Goal: Task Accomplishment & Management: Contribute content

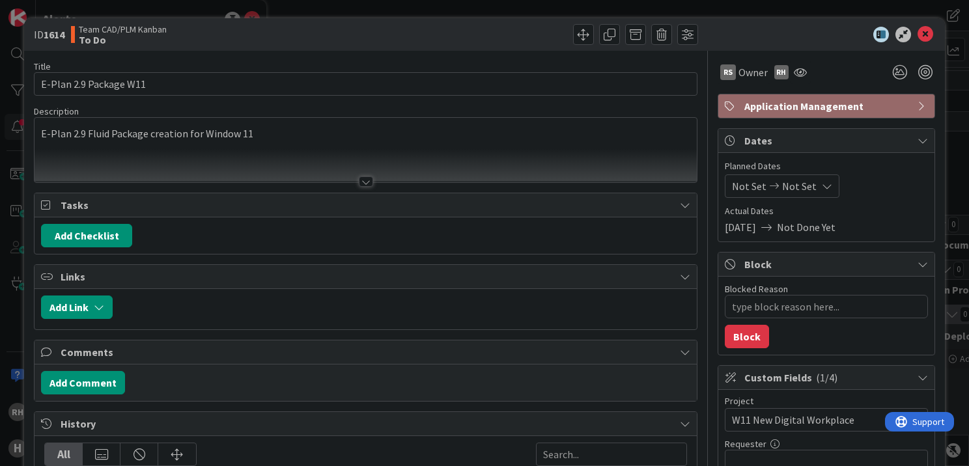
scroll to position [391, 0]
click at [917, 29] on icon at bounding box center [925, 35] width 16 height 16
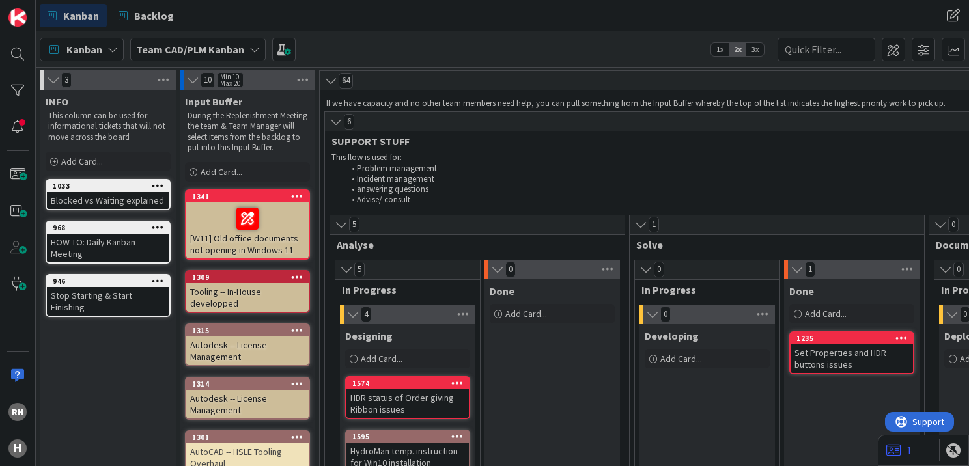
click at [227, 54] on b "Team CAD/PLM Kanban" at bounding box center [190, 49] width 108 height 13
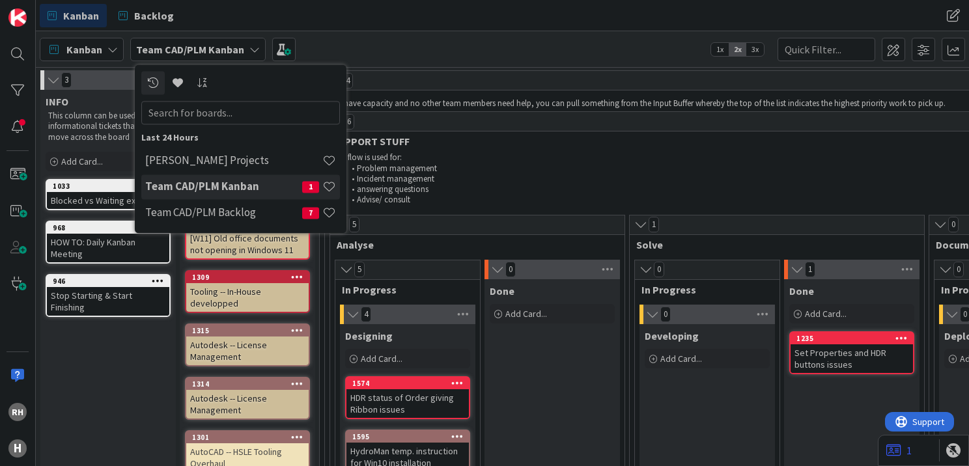
click at [215, 187] on h4 "Team CAD/PLM Kanban" at bounding box center [223, 186] width 157 height 13
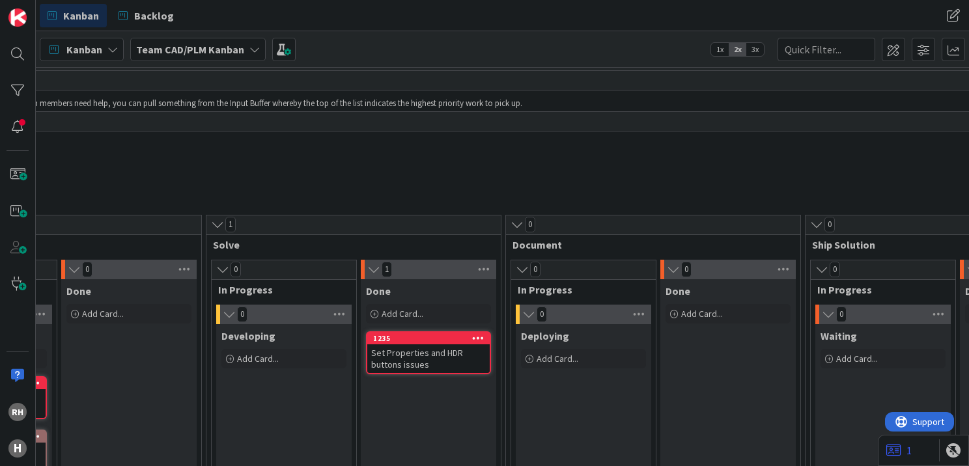
scroll to position [0, 344]
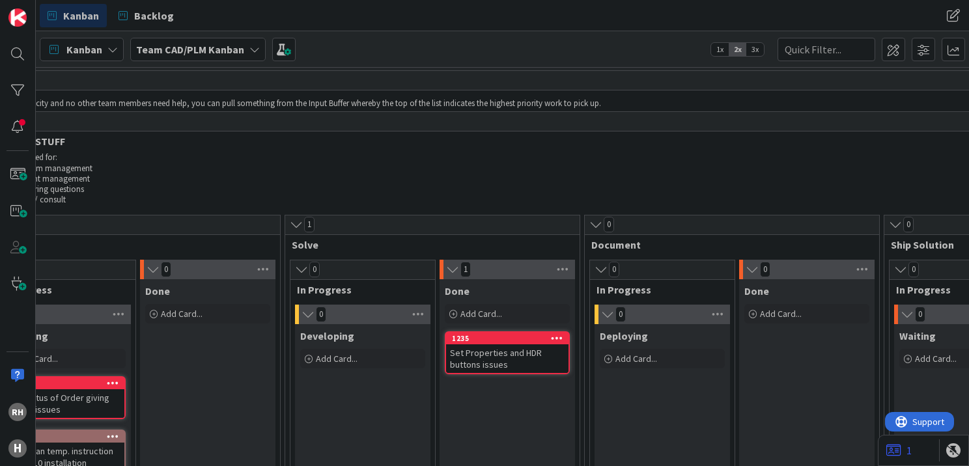
click at [516, 355] on div "Set Properties and HDR buttons issues" at bounding box center [507, 358] width 122 height 29
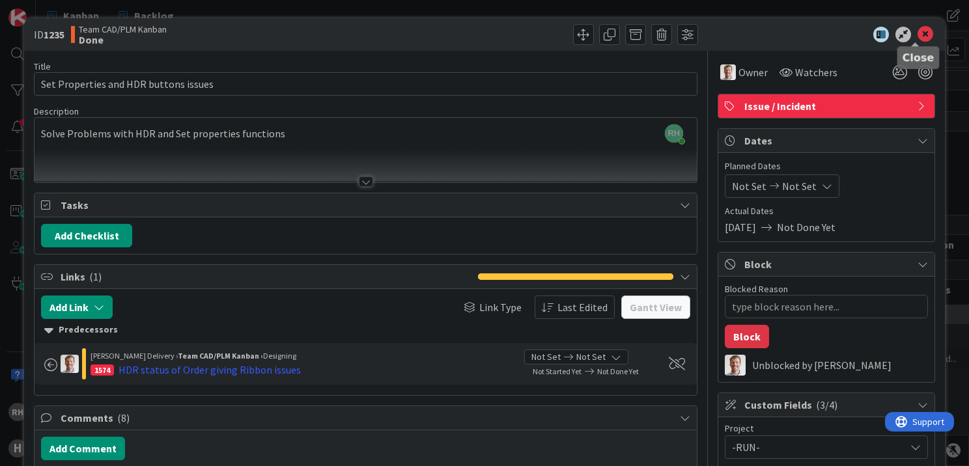
click at [917, 31] on icon at bounding box center [925, 35] width 16 height 16
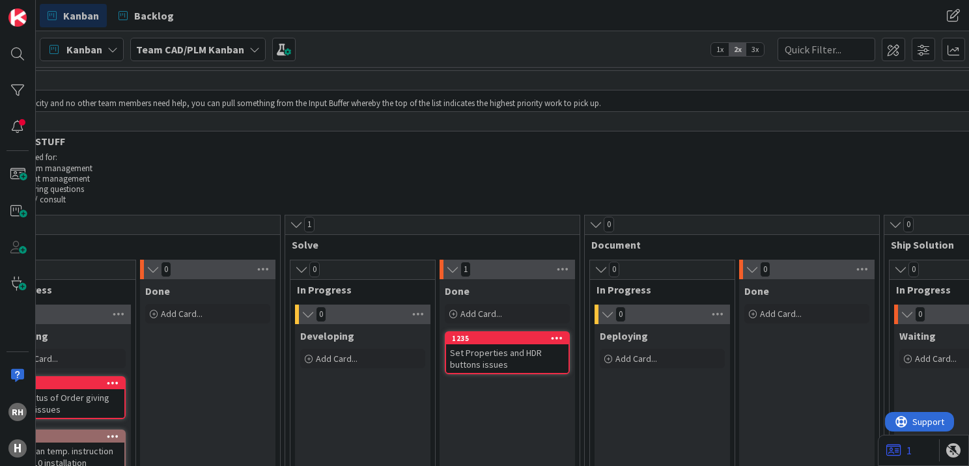
click at [516, 351] on div "Set Properties and HDR buttons issues" at bounding box center [507, 358] width 122 height 29
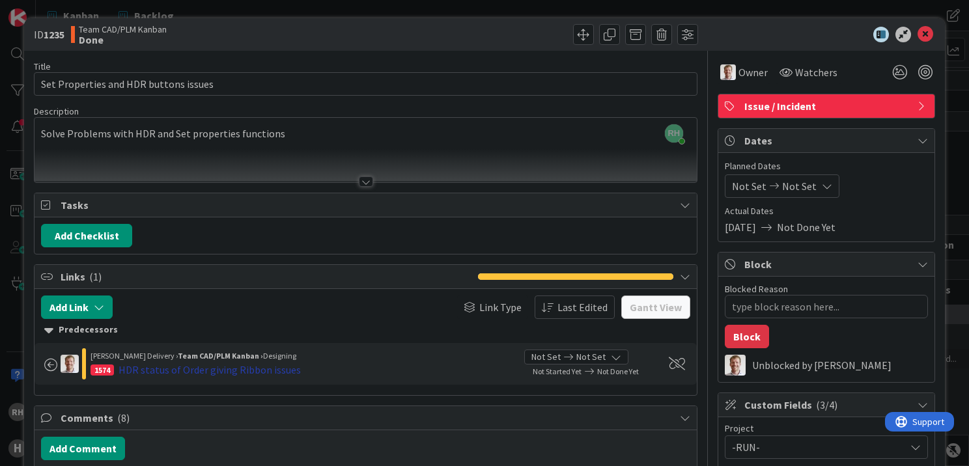
click at [186, 368] on div "HDR status of Order giving Ribbon issues" at bounding box center [209, 370] width 182 height 16
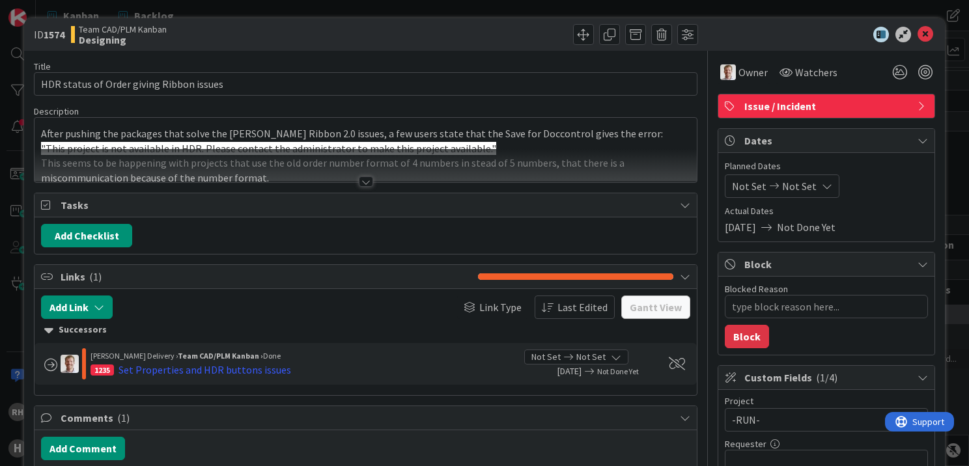
click at [360, 178] on div at bounding box center [366, 181] width 14 height 10
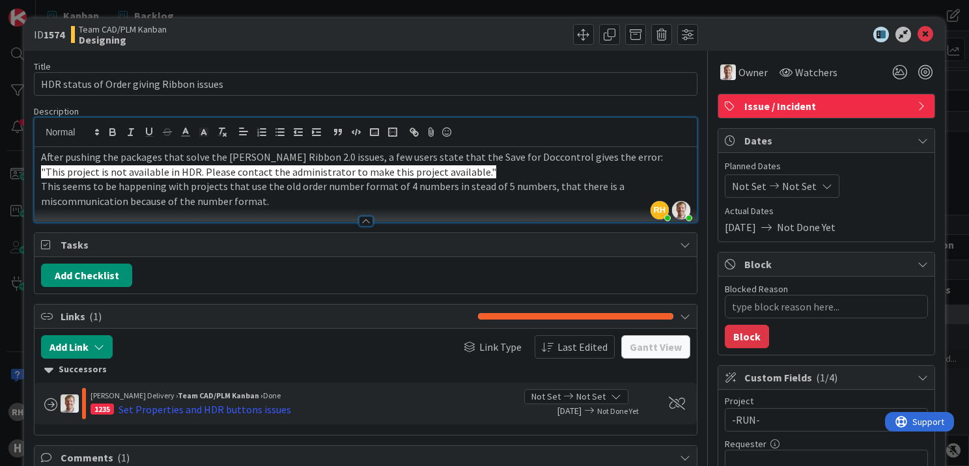
click at [362, 178] on p ""This project is not available in HDR. Please contact the administrator to make…" at bounding box center [365, 172] width 649 height 15
click at [299, 192] on p "This seems to be happening with projects that use the old order number format o…" at bounding box center [365, 193] width 649 height 29
click at [301, 190] on p "This seems to be happening with projects that use the old order number format o…" at bounding box center [365, 193] width 649 height 29
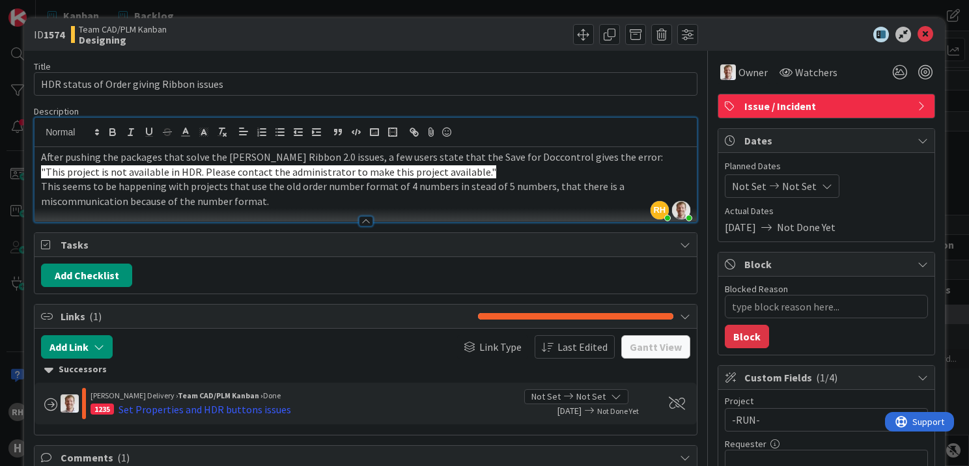
click at [302, 196] on p "This seems to be happening with projects that use the old order number format o…" at bounding box center [365, 193] width 649 height 29
click at [917, 31] on icon at bounding box center [925, 35] width 16 height 16
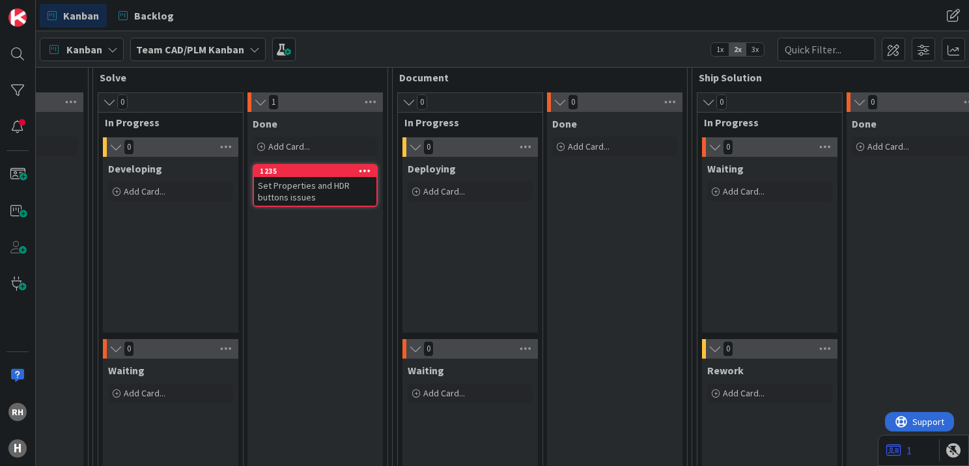
scroll to position [167, 564]
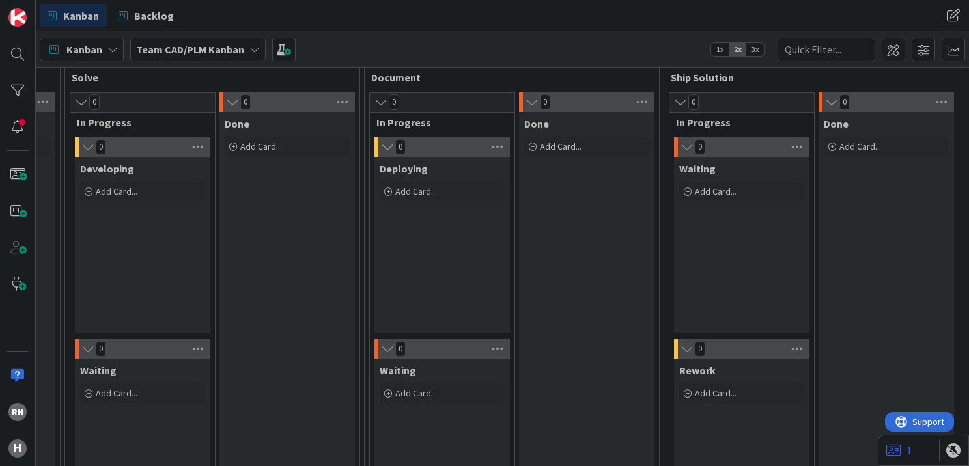
click at [854, 318] on div "Done Add Card..." at bounding box center [885, 360] width 135 height 496
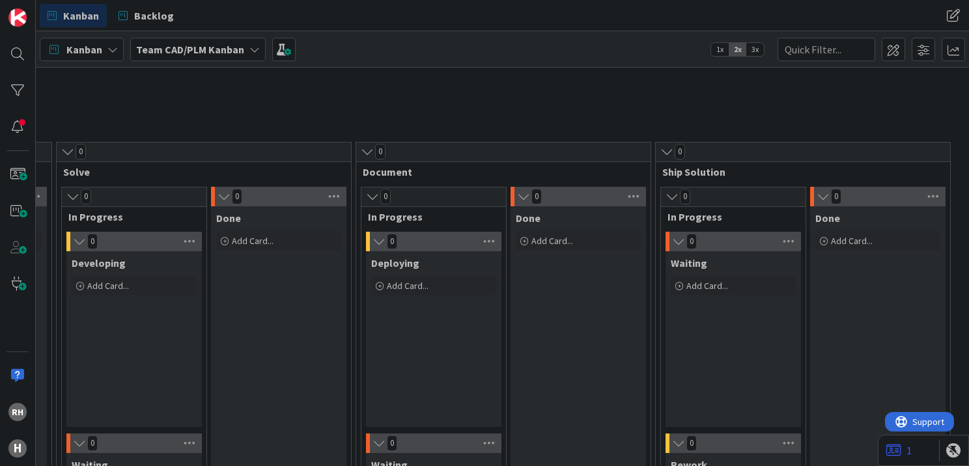
scroll to position [0, 573]
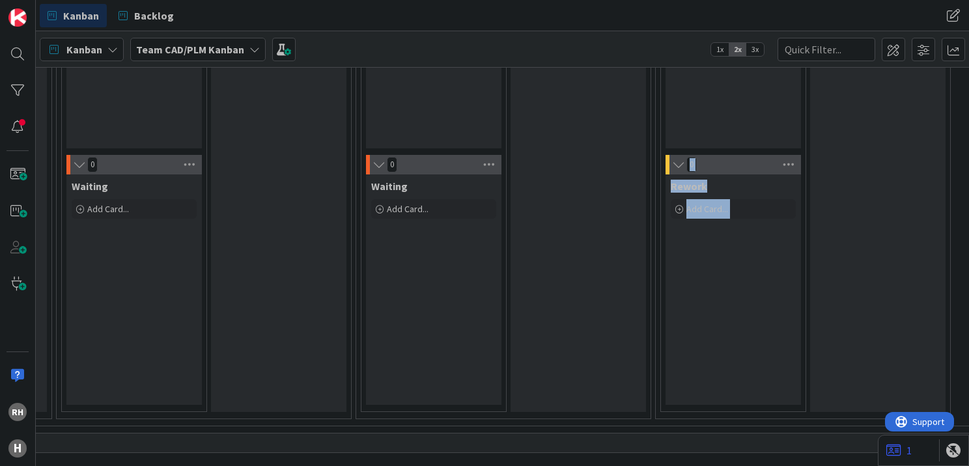
drag, startPoint x: 628, startPoint y: 456, endPoint x: 676, endPoint y: 461, distance: 47.8
click at [676, 461] on div "3 INFO This column can be used for informational tickets that will not move acr…" at bounding box center [502, 266] width 933 height 399
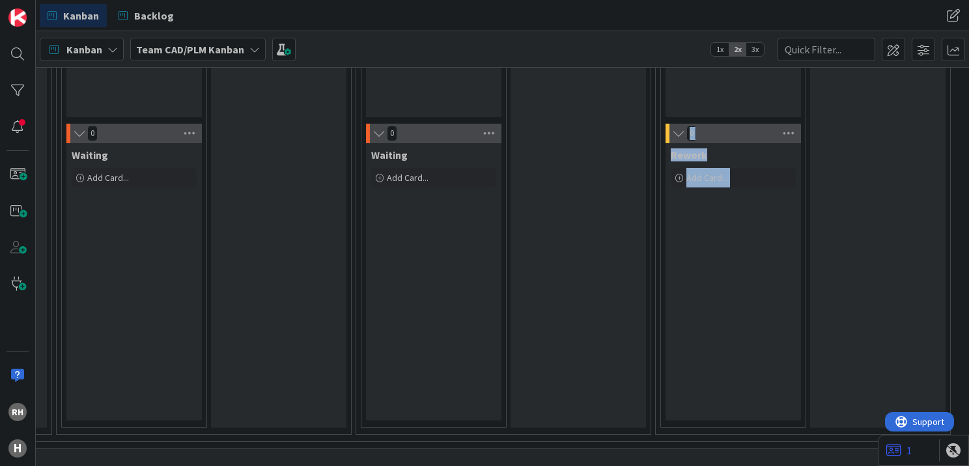
click at [570, 344] on div "Done Add Card..." at bounding box center [577, 161] width 135 height 531
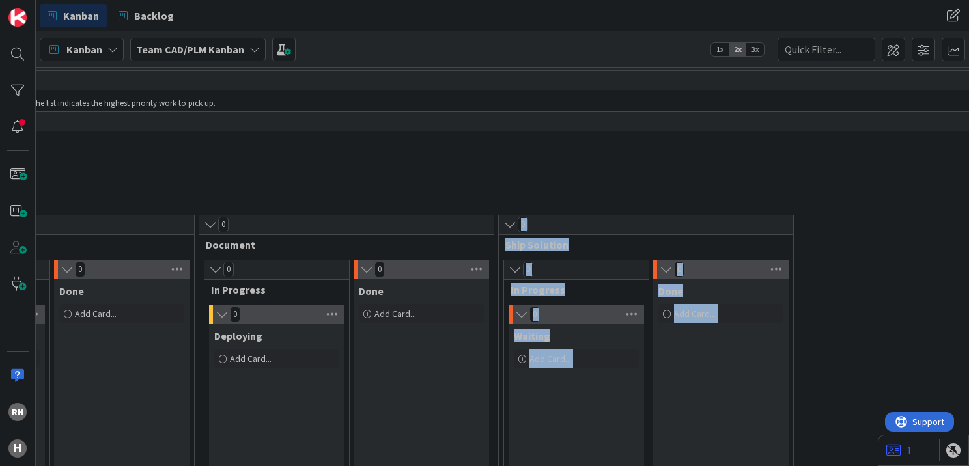
scroll to position [0, 734]
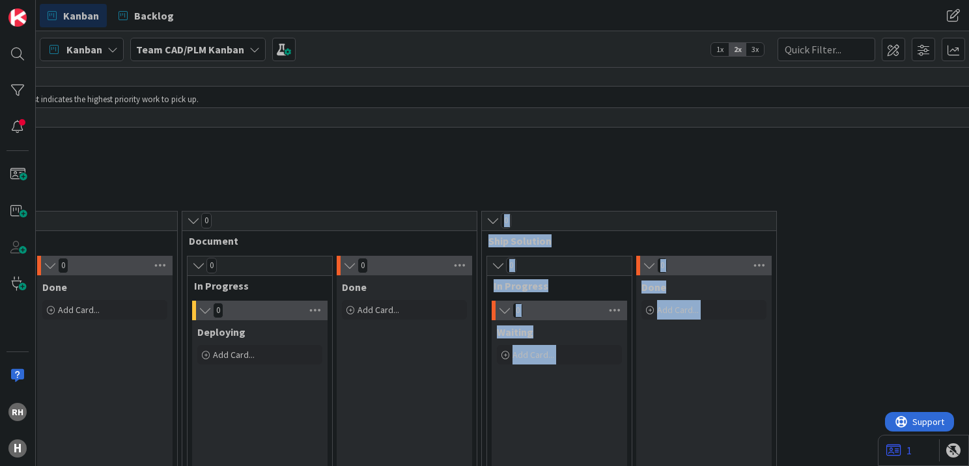
click at [676, 224] on div "0" at bounding box center [629, 222] width 294 height 20
click at [525, 240] on span "Ship Solution" at bounding box center [623, 240] width 271 height 13
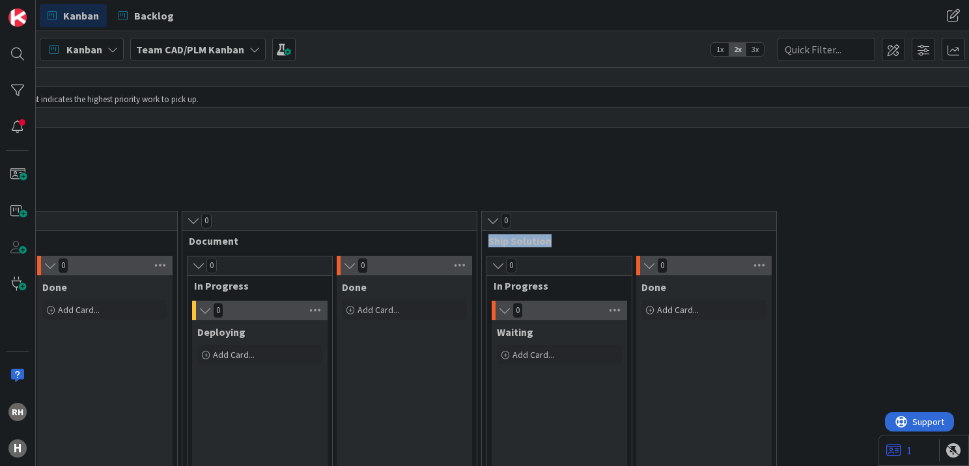
click at [525, 241] on span "Ship Solution" at bounding box center [623, 240] width 271 height 13
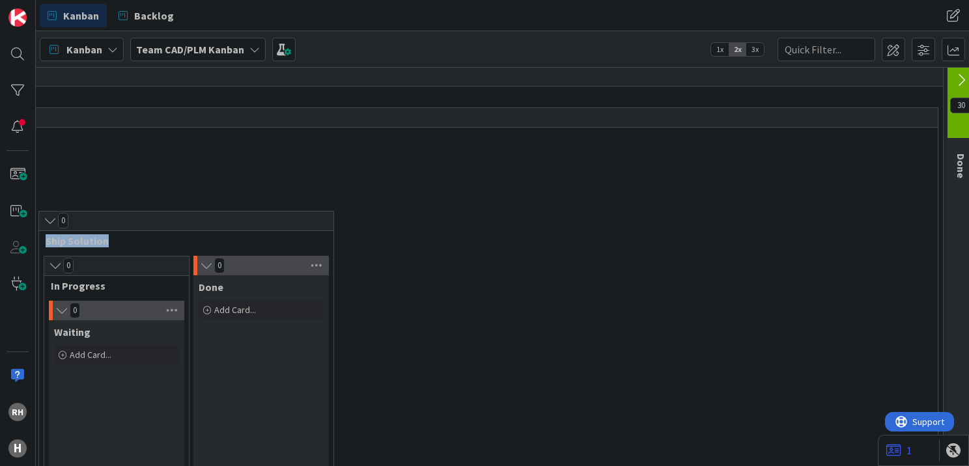
scroll to position [4, 1275]
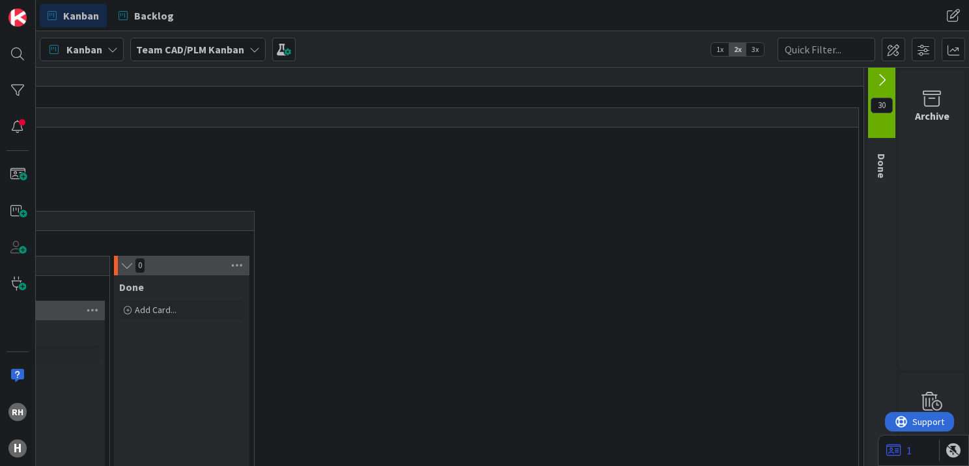
click at [874, 76] on icon at bounding box center [881, 80] width 14 height 14
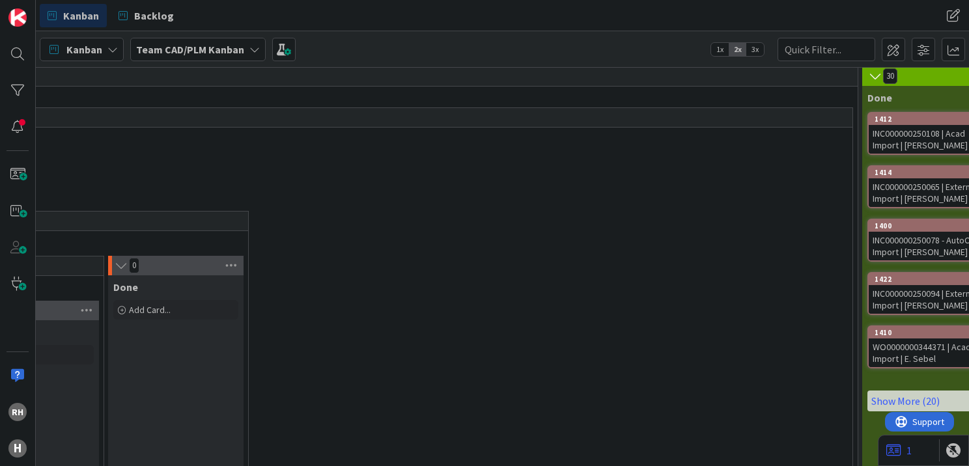
drag, startPoint x: 855, startPoint y: 196, endPoint x: 833, endPoint y: 193, distance: 22.3
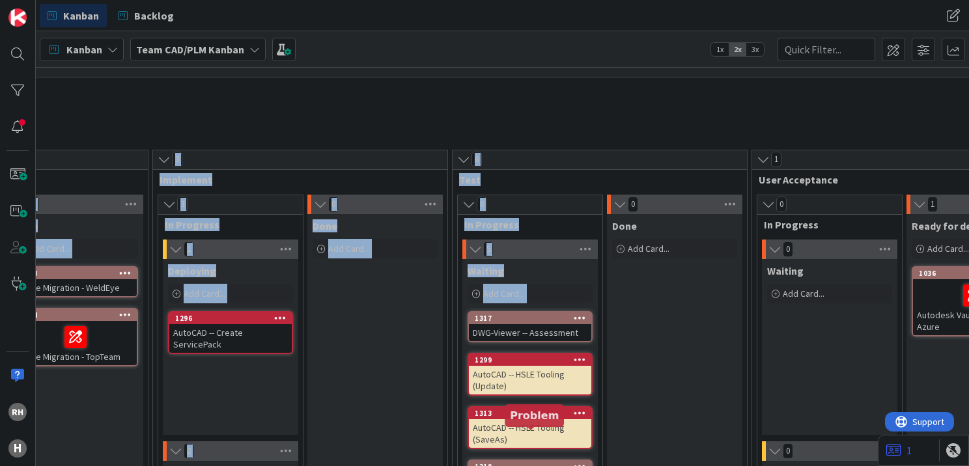
scroll to position [803, 776]
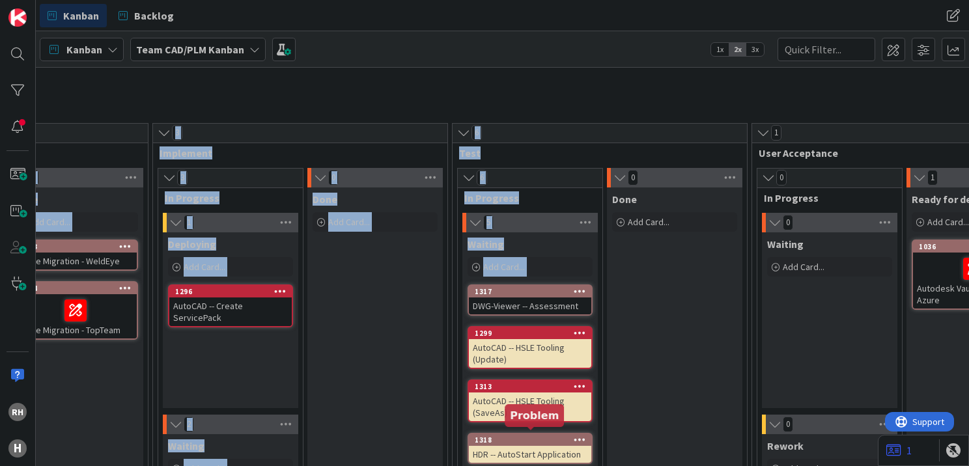
drag, startPoint x: 428, startPoint y: 459, endPoint x: 519, endPoint y: 449, distance: 91.7
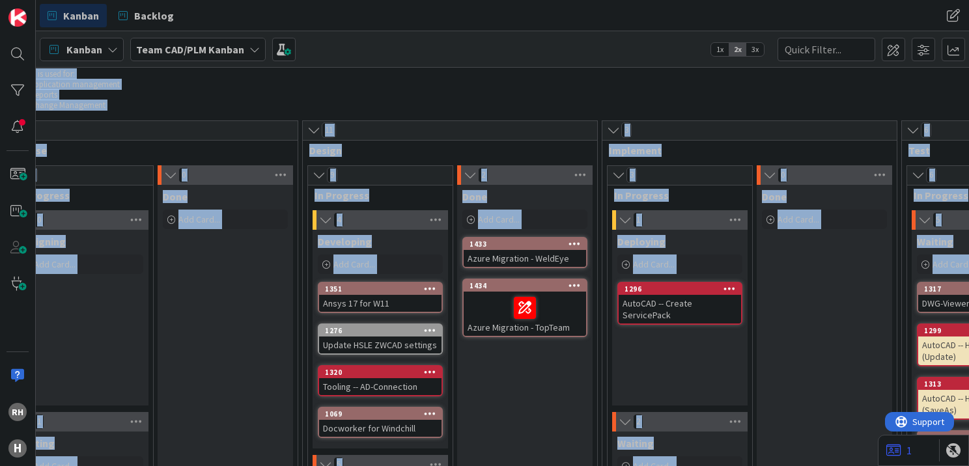
scroll to position [803, 290]
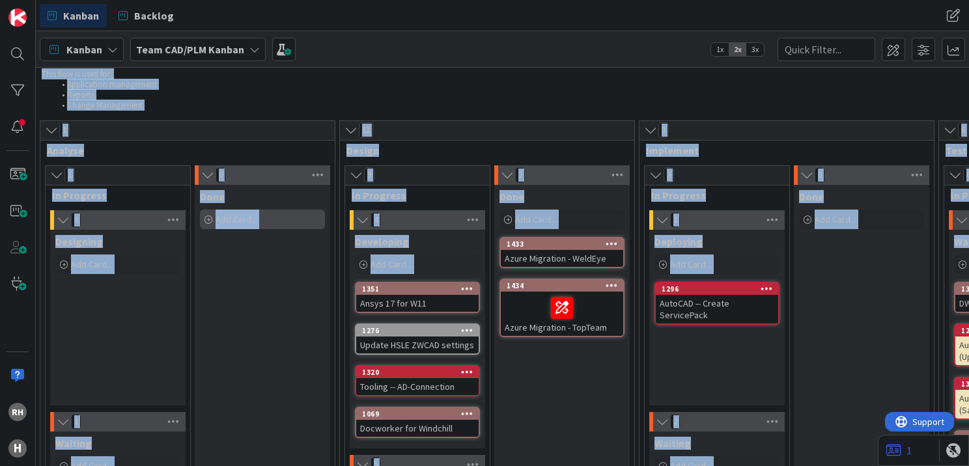
click at [284, 210] on div "Add Card..." at bounding box center [262, 220] width 125 height 20
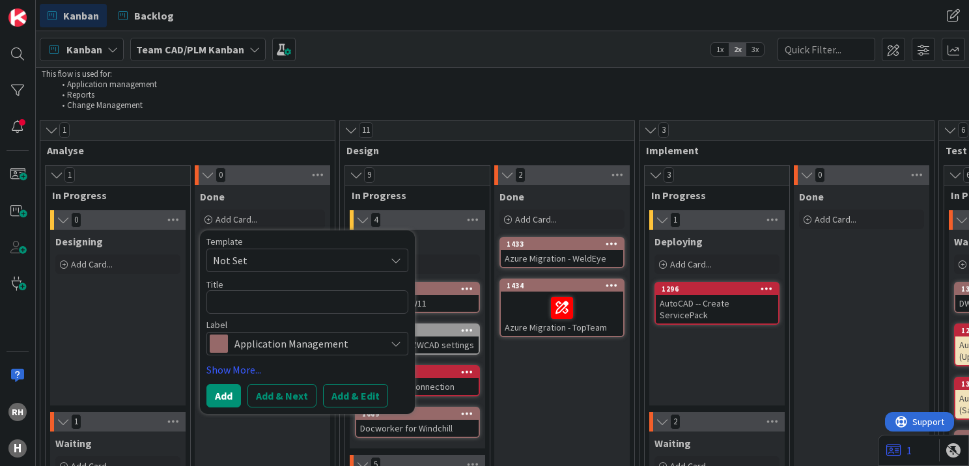
click at [337, 96] on li "Reports" at bounding box center [943, 95] width 1777 height 10
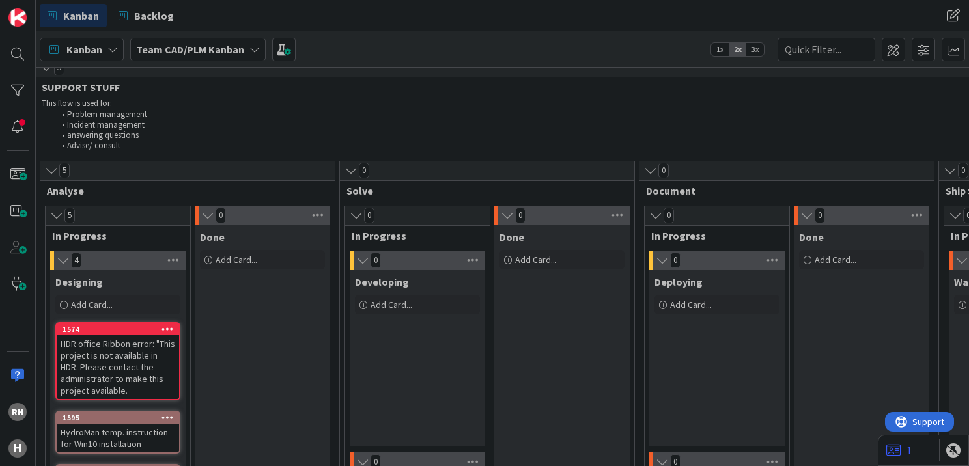
scroll to position [11, 290]
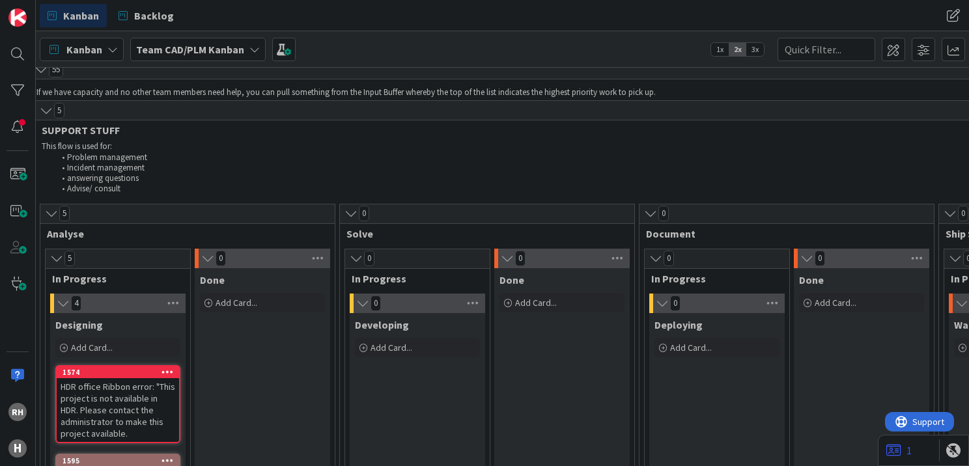
click at [74, 51] on span "Kanban" at bounding box center [84, 50] width 36 height 16
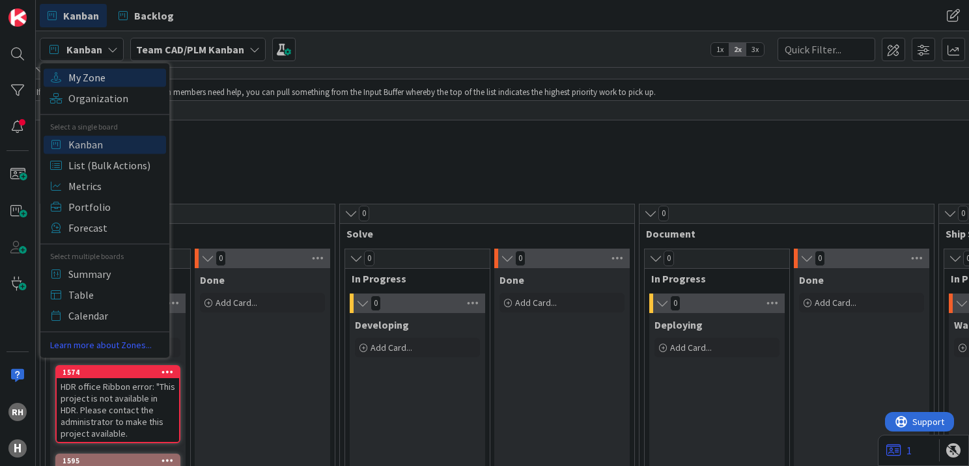
click at [82, 83] on span "My Zone" at bounding box center [115, 78] width 94 height 20
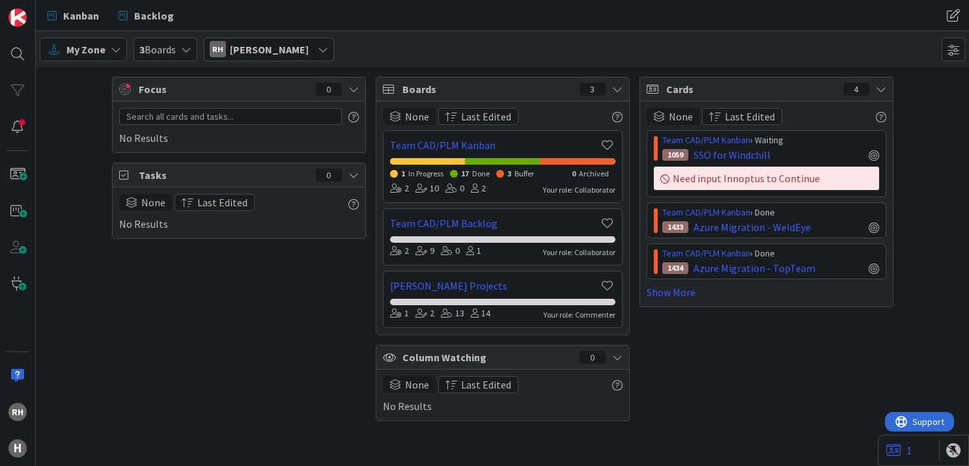
click at [78, 55] on div "My Zone" at bounding box center [83, 49] width 87 height 23
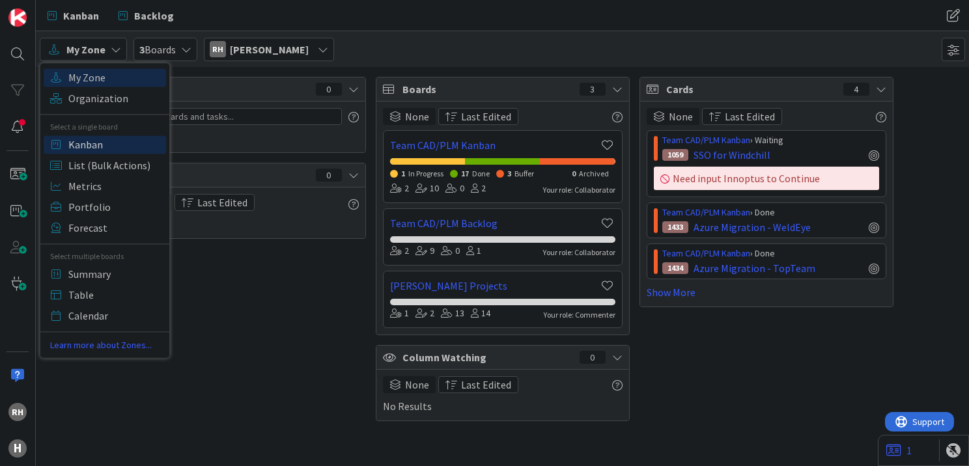
click at [91, 146] on span "Kanban" at bounding box center [115, 145] width 94 height 20
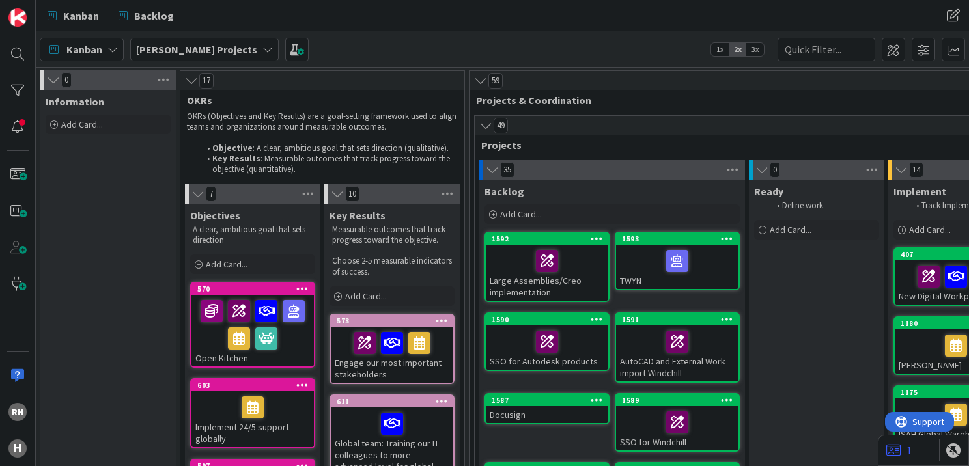
click at [159, 52] on b "[PERSON_NAME] Projects" at bounding box center [196, 49] width 121 height 13
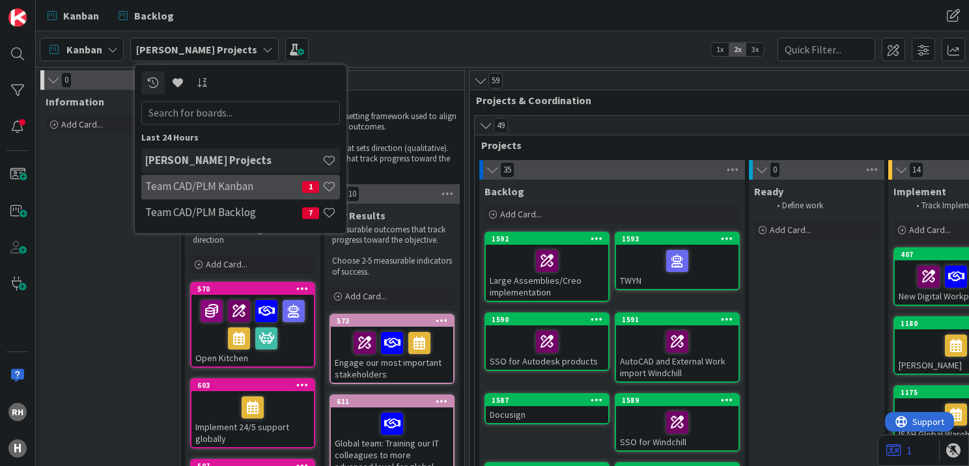
click at [172, 183] on h4 "Team CAD/PLM Kanban" at bounding box center [223, 186] width 157 height 13
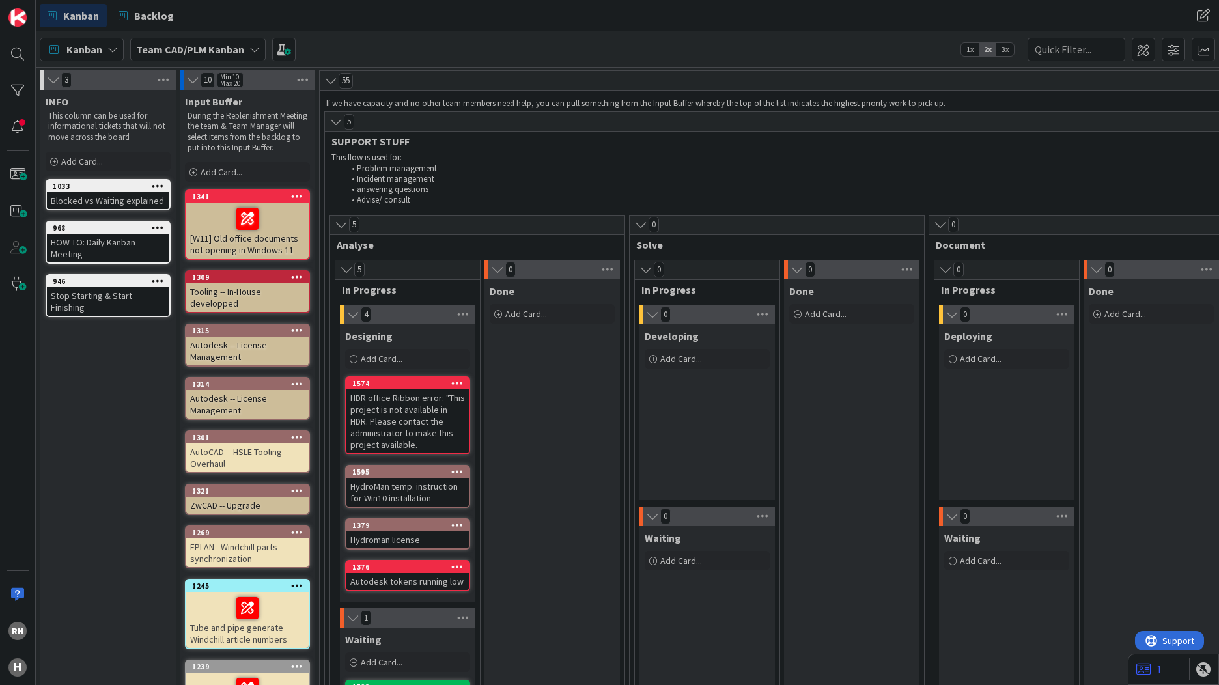
click at [78, 17] on span "Kanban" at bounding box center [81, 16] width 36 height 16
click at [102, 56] on div "Kanban" at bounding box center [82, 49] width 84 height 23
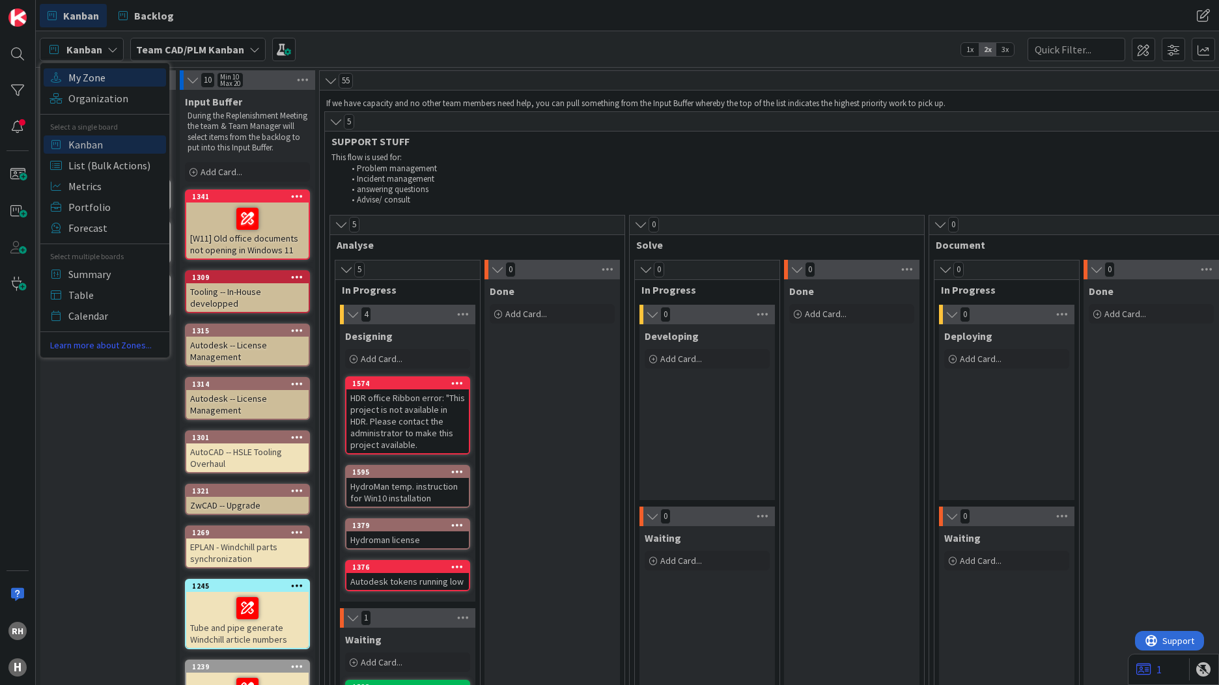
click at [104, 72] on span "My Zone" at bounding box center [115, 78] width 94 height 20
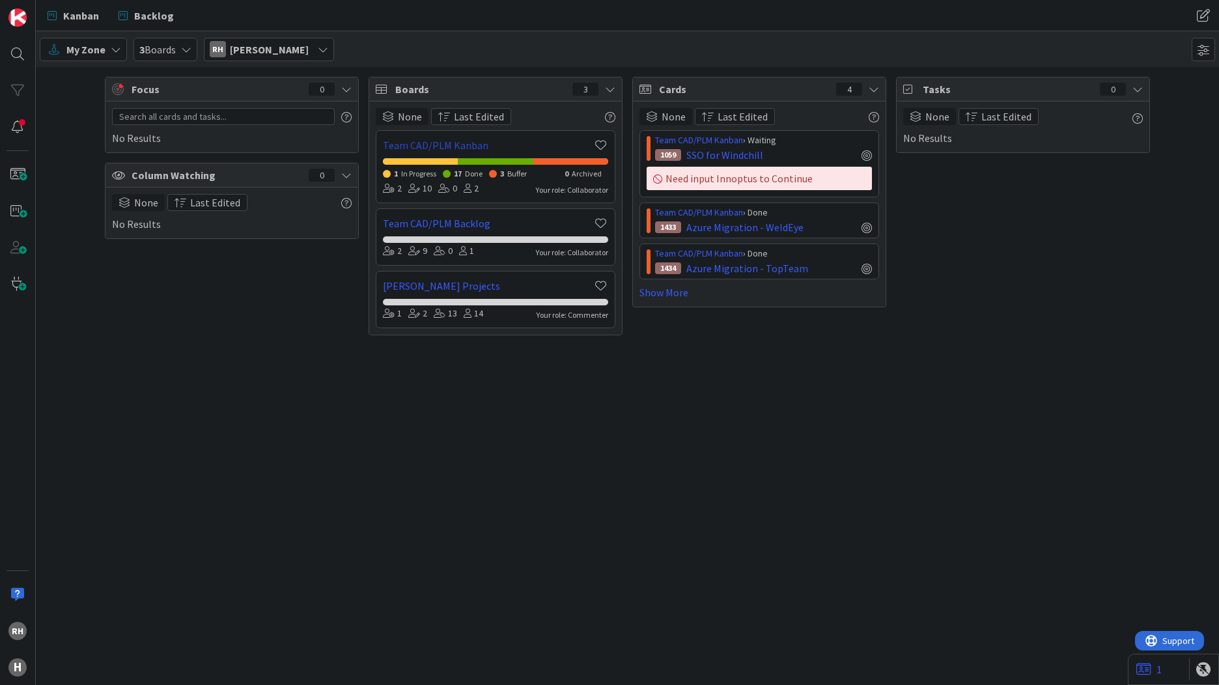
click at [422, 148] on link "Team CAD/PLM Kanban" at bounding box center [488, 145] width 210 height 16
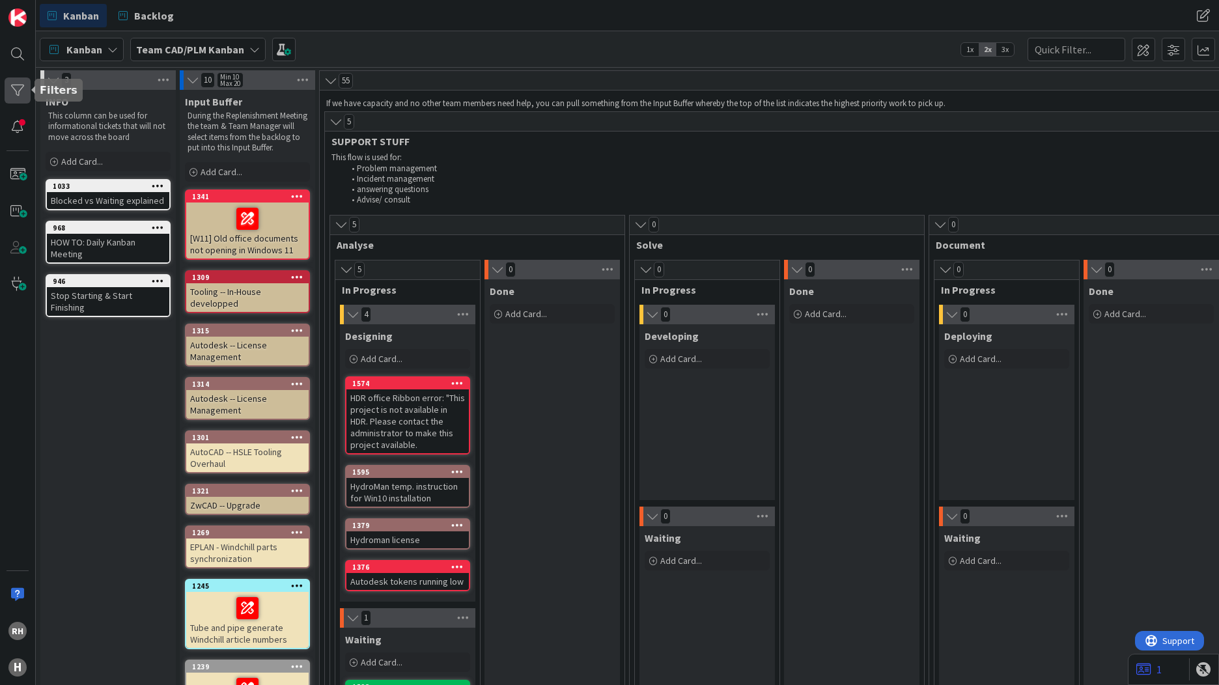
click at [21, 87] on div at bounding box center [18, 90] width 26 height 26
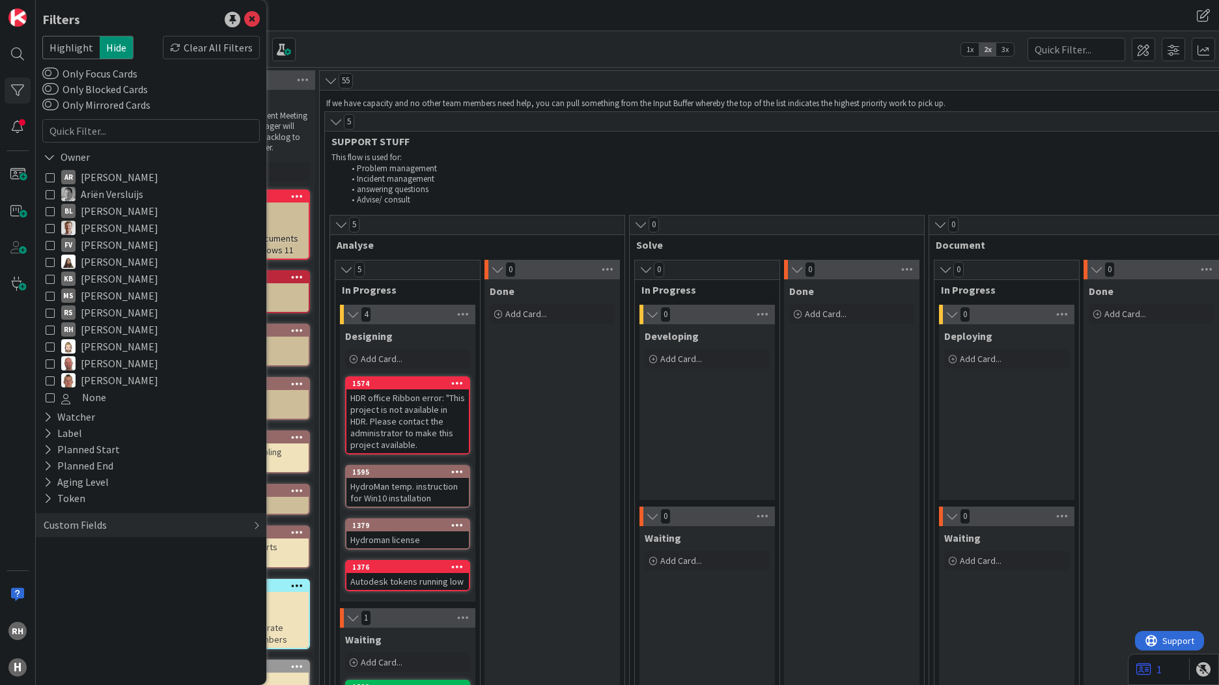
click at [51, 331] on icon at bounding box center [50, 329] width 9 height 9
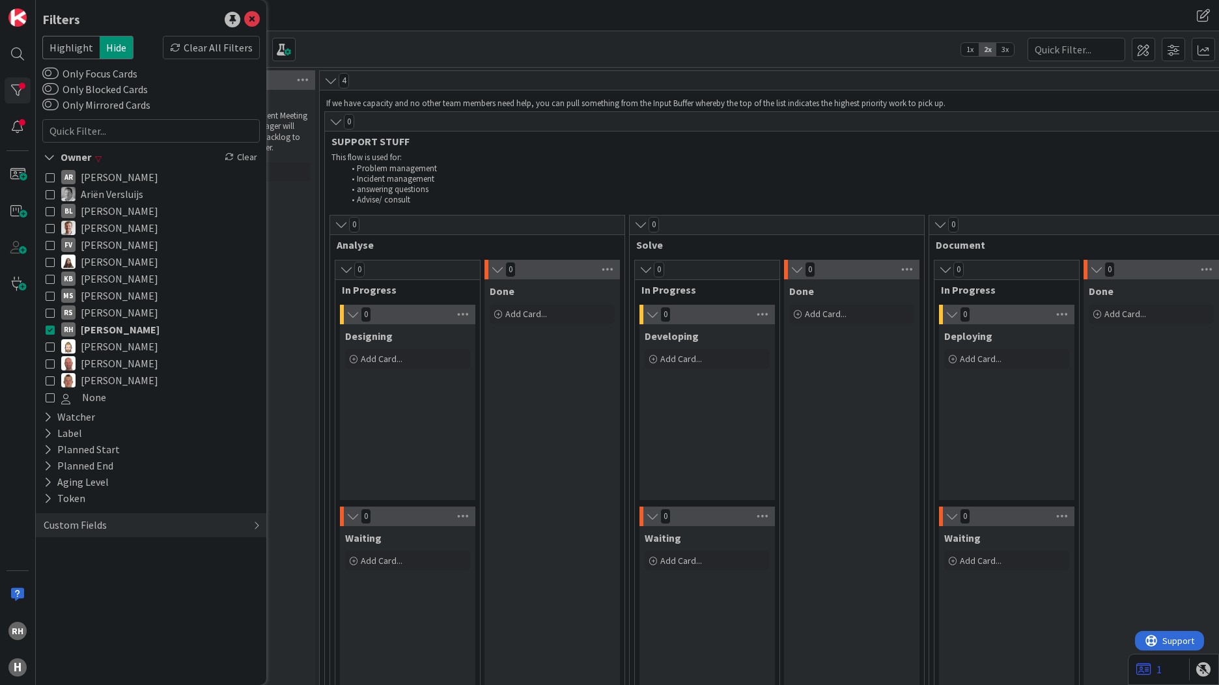
click at [181, 611] on div "Filters Highlight Hide Clear All Filters Only Focus Cards Only Blocked Cards On…" at bounding box center [151, 342] width 230 height 685
click at [254, 18] on icon at bounding box center [252, 20] width 16 height 16
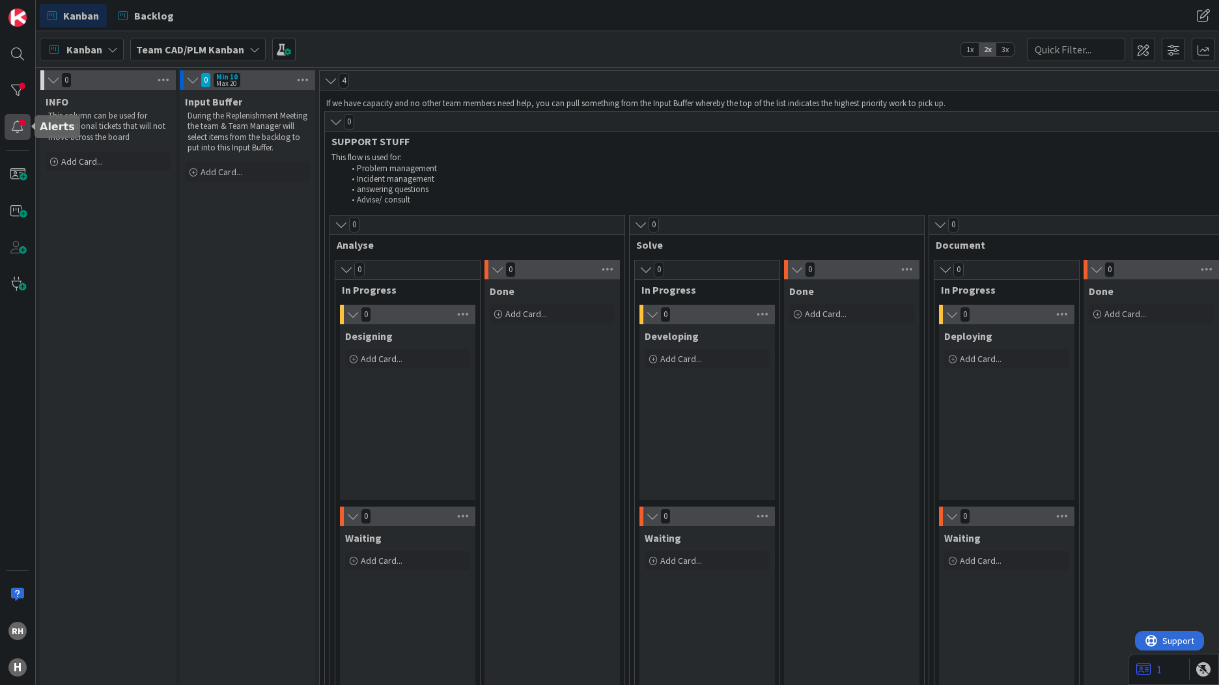
click at [8, 129] on div at bounding box center [18, 127] width 26 height 26
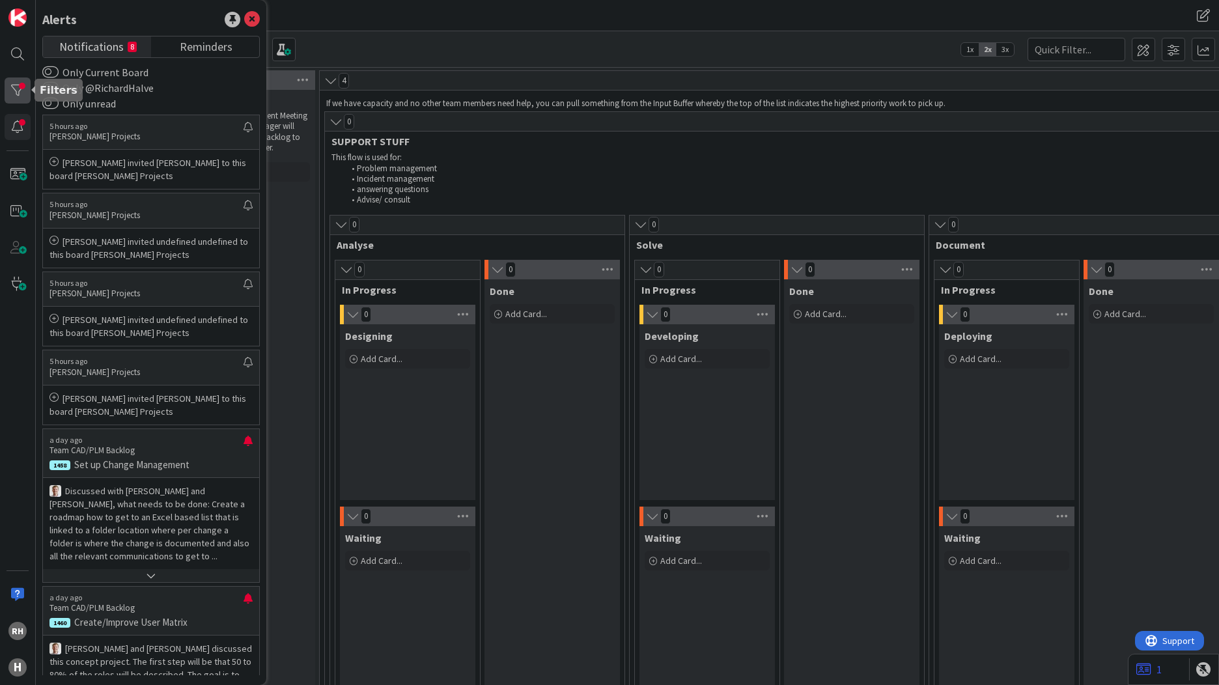
click at [25, 90] on div at bounding box center [18, 90] width 26 height 26
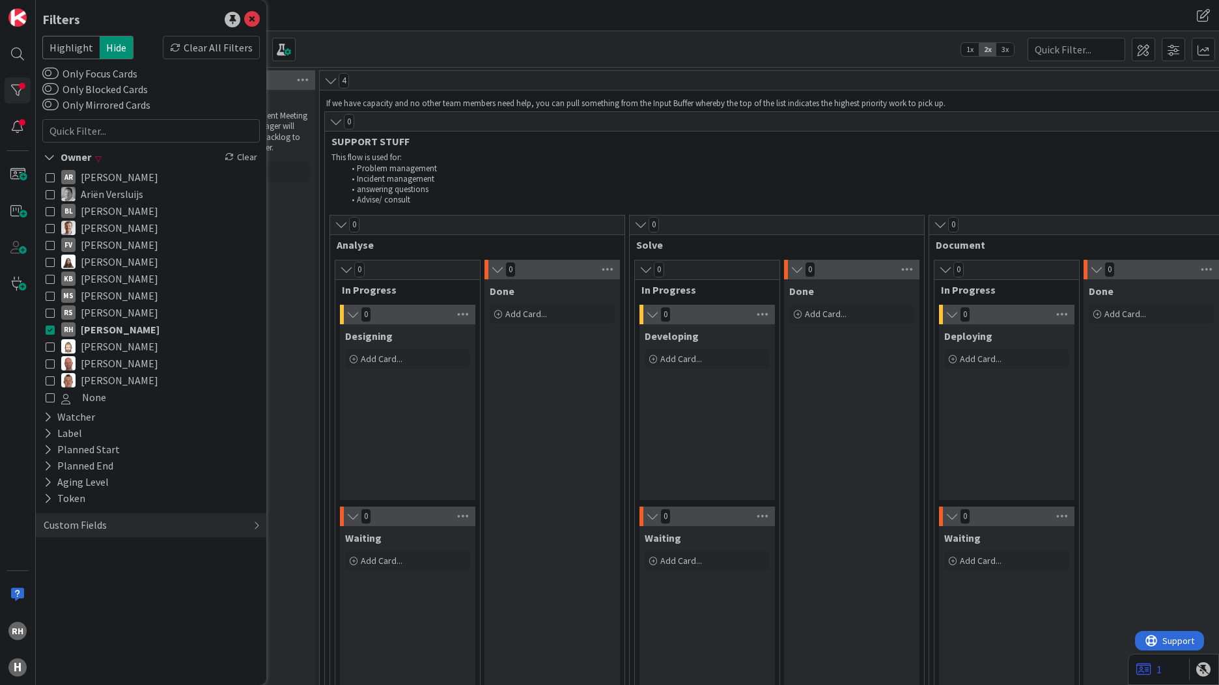
click at [49, 330] on icon at bounding box center [50, 329] width 9 height 9
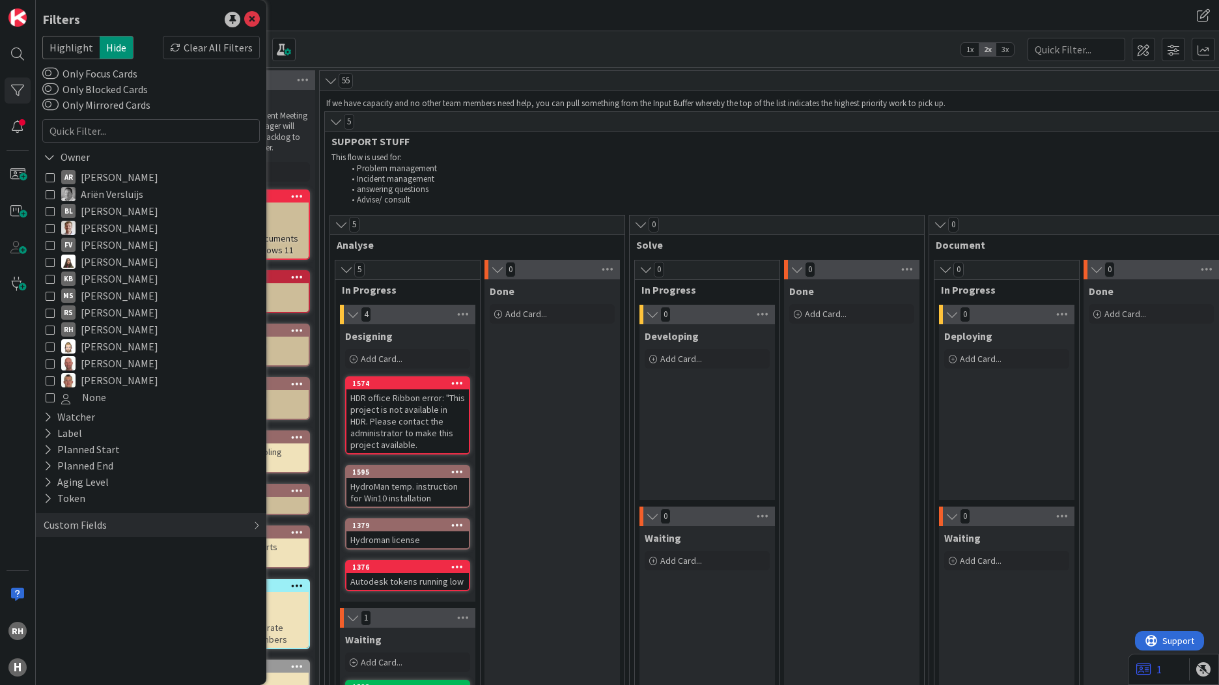
click at [49, 368] on icon at bounding box center [50, 363] width 9 height 9
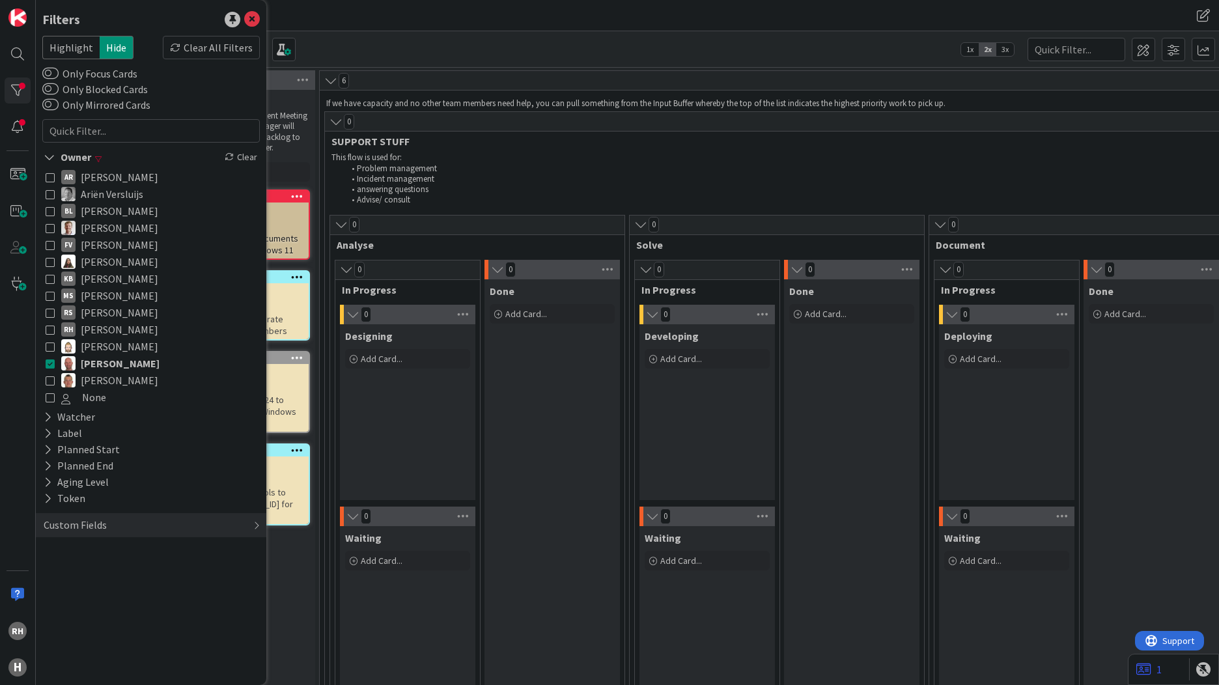
click at [411, 452] on div "Designing Add Card..." at bounding box center [407, 412] width 135 height 176
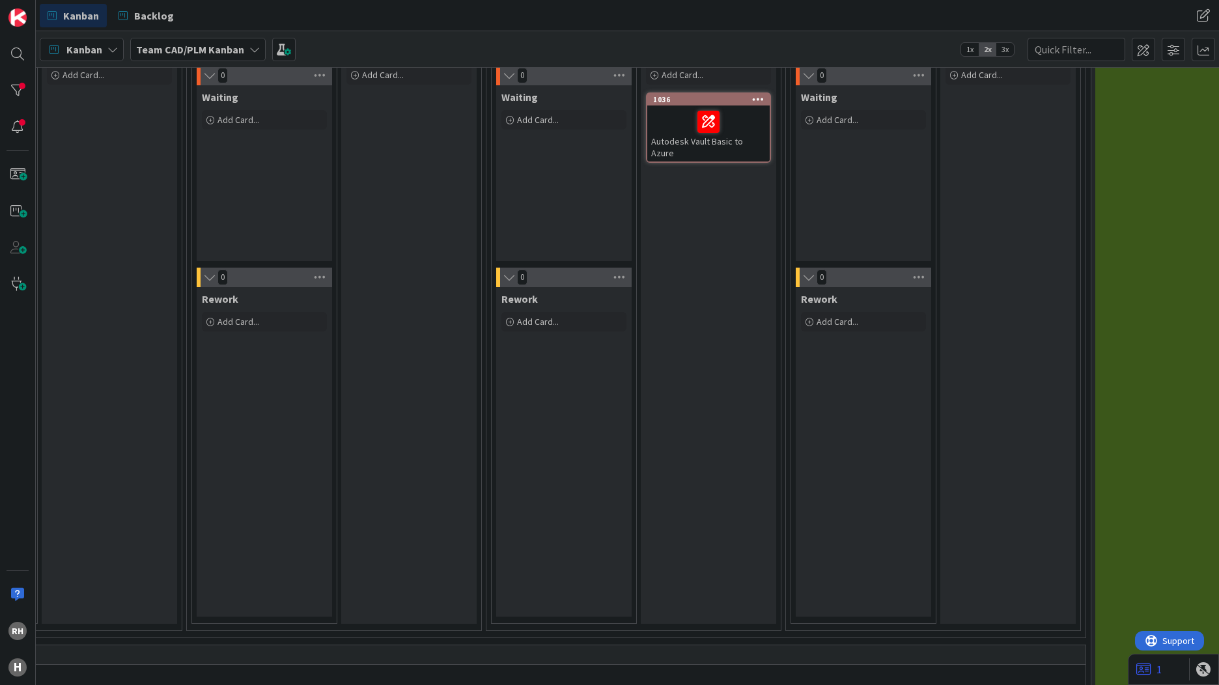
scroll to position [846, 1039]
click at [680, 128] on div at bounding box center [711, 121] width 115 height 27
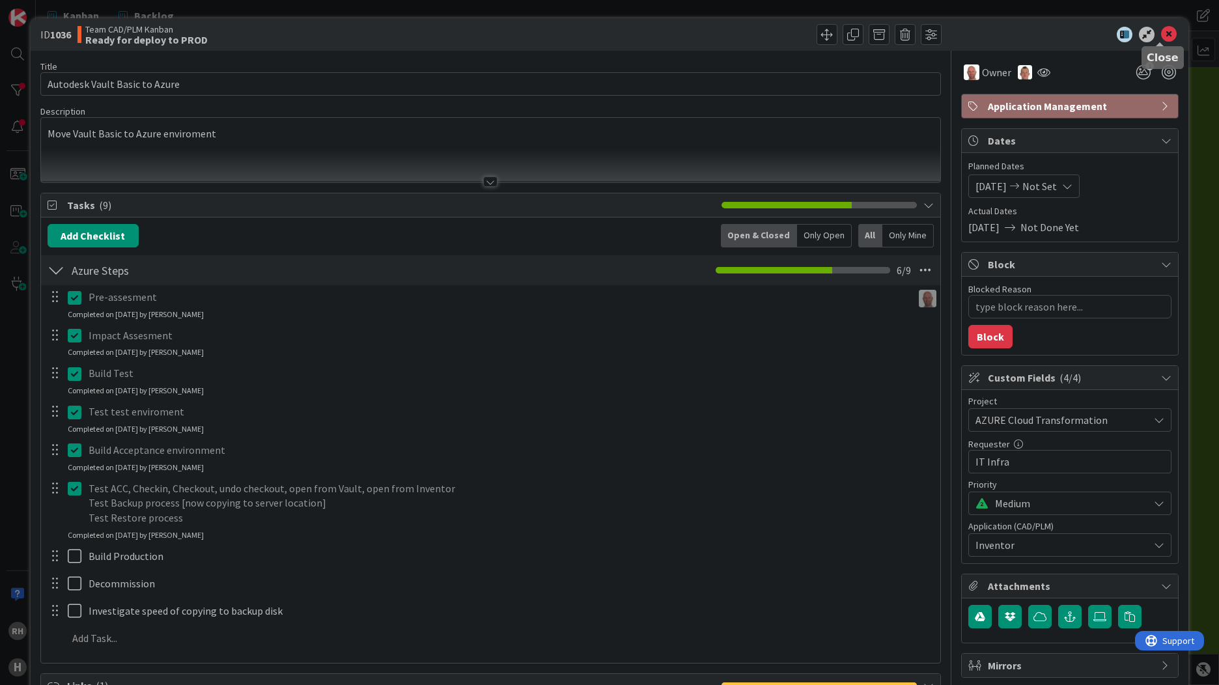
click at [1161, 33] on icon at bounding box center [1169, 35] width 16 height 16
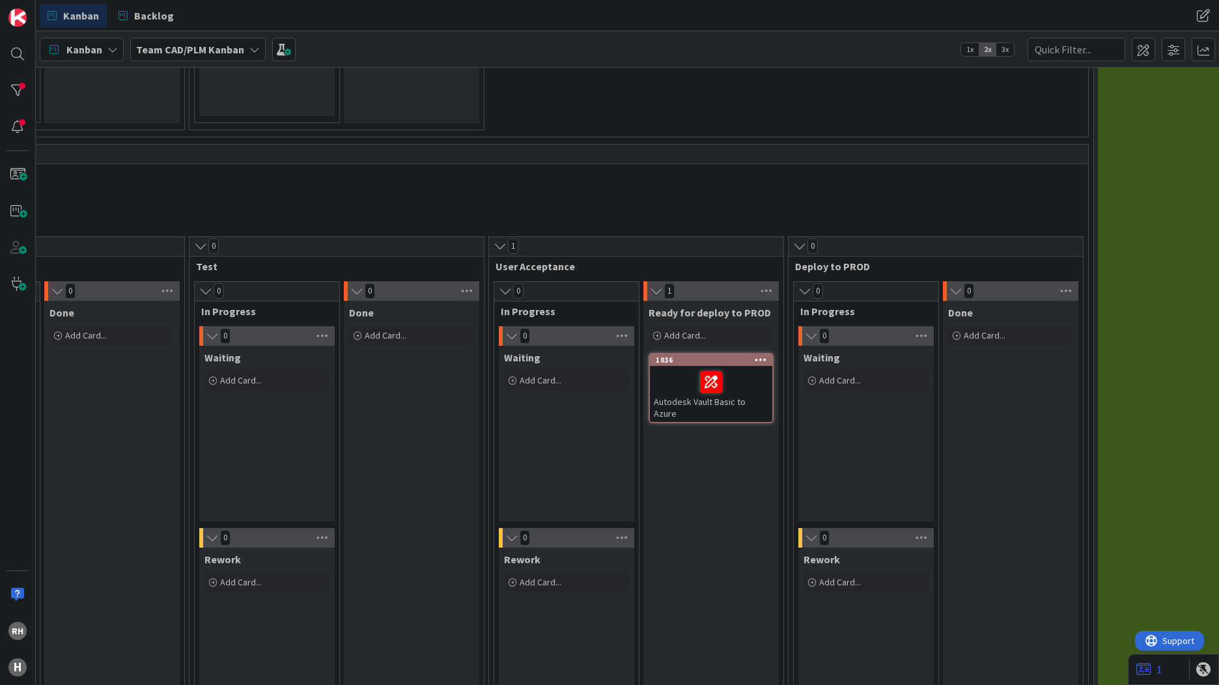
click at [676, 385] on div at bounding box center [711, 381] width 115 height 27
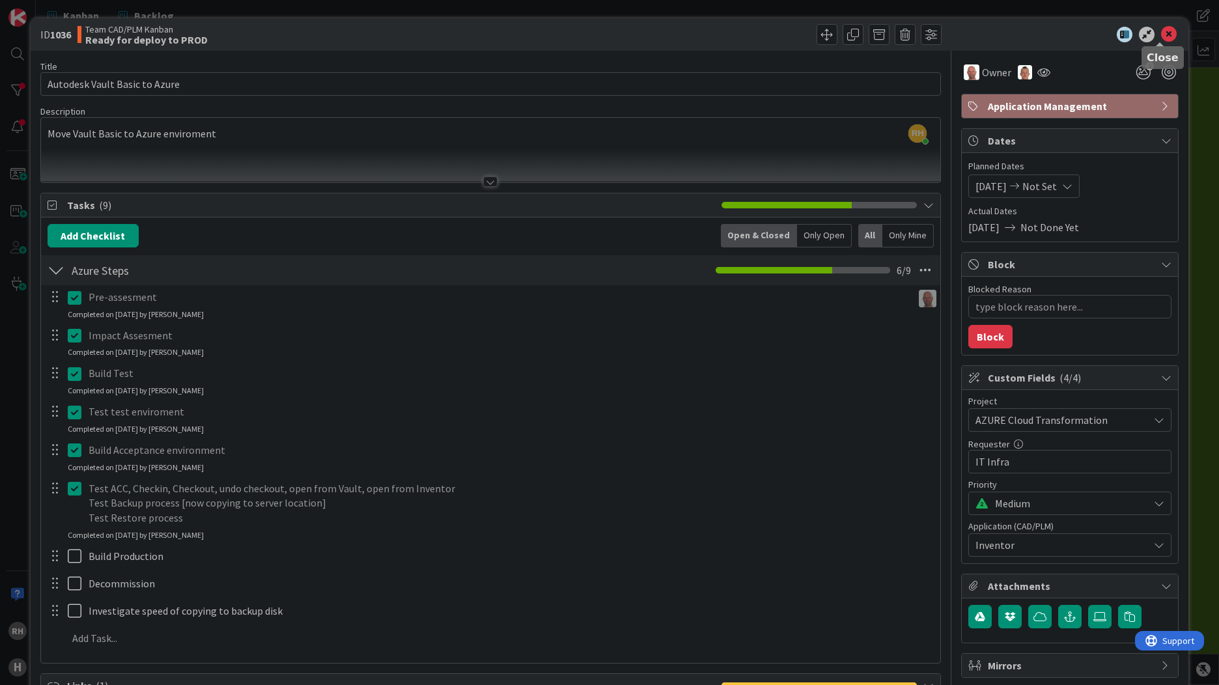
click at [1161, 34] on icon at bounding box center [1169, 35] width 16 height 16
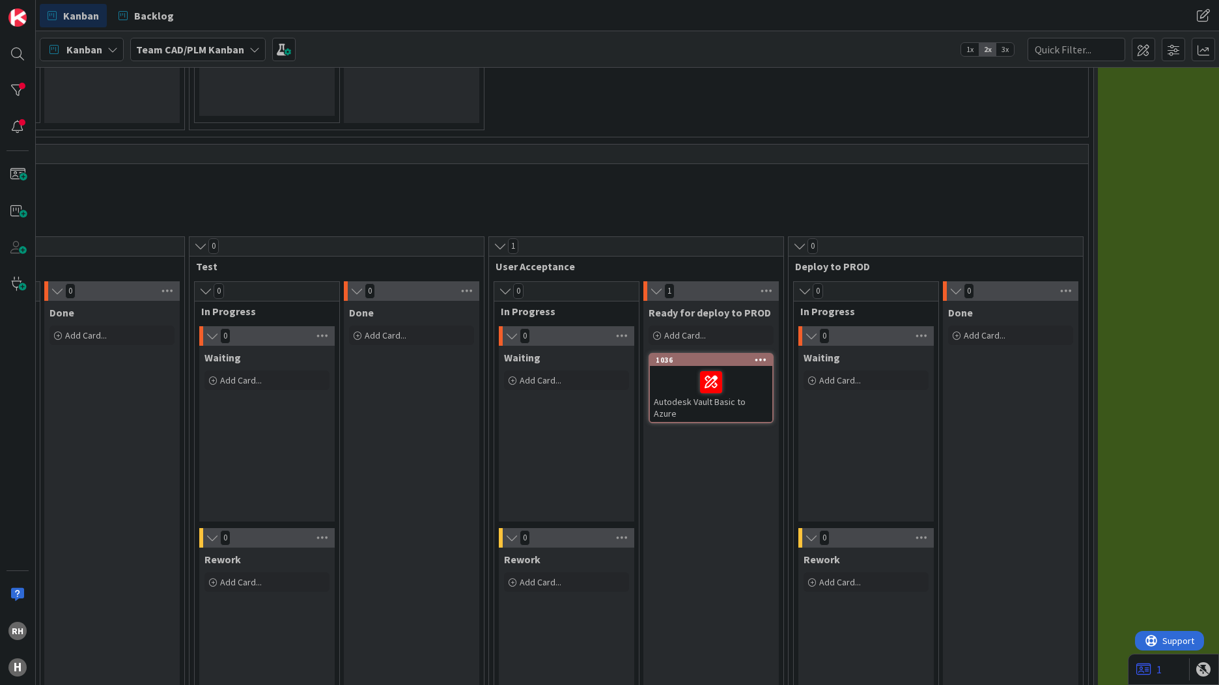
click at [667, 380] on div at bounding box center [711, 381] width 115 height 27
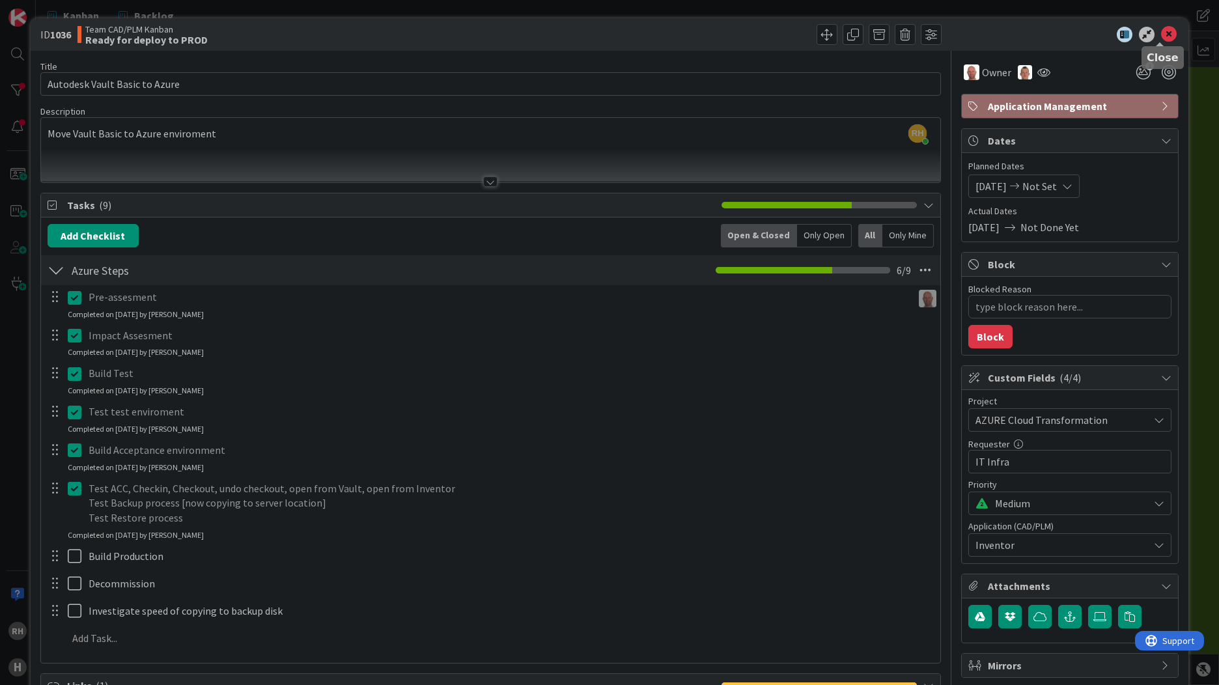
click at [1161, 32] on icon at bounding box center [1169, 35] width 16 height 16
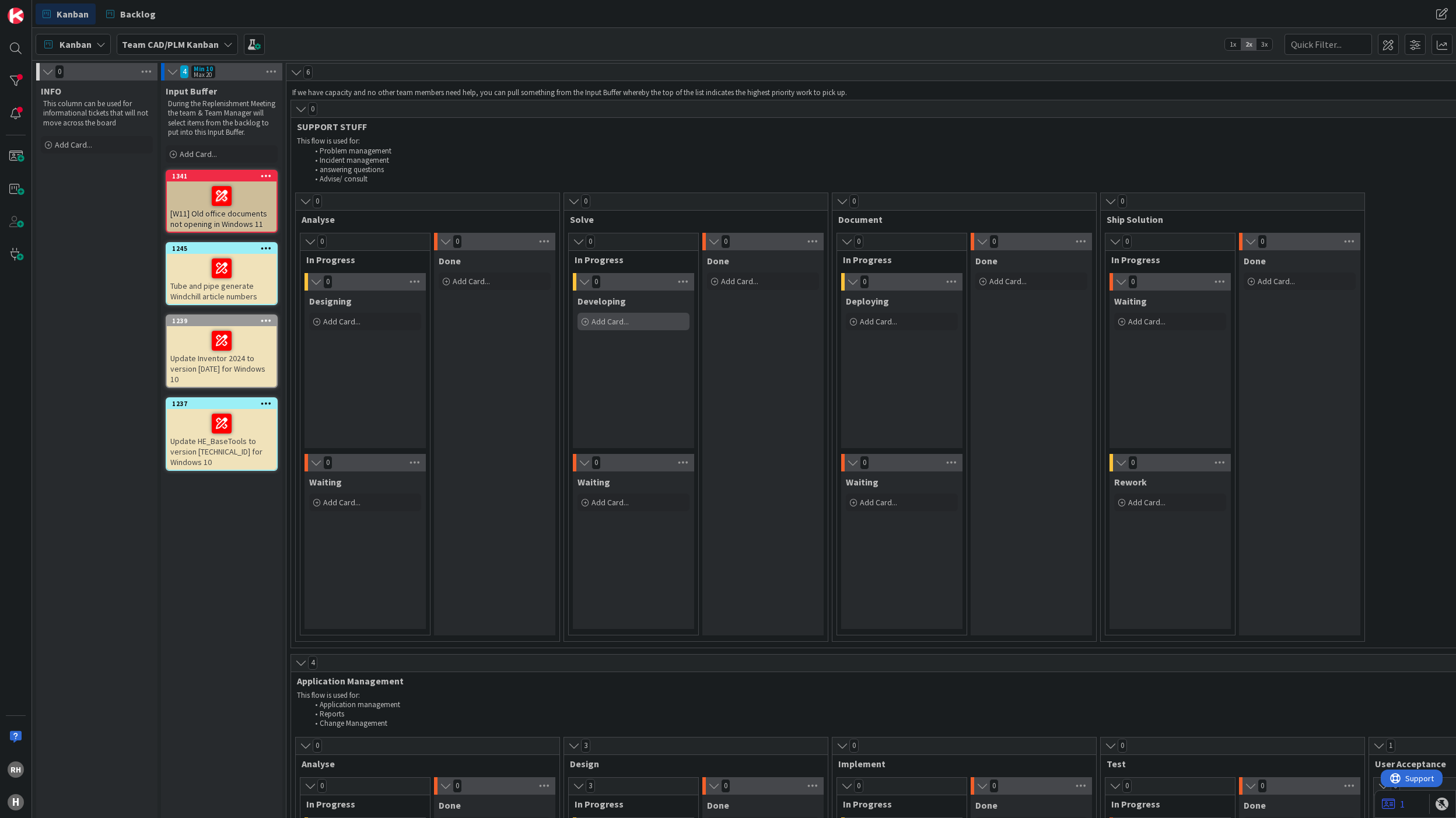
click at [619, 323] on span "Add Card..." at bounding box center [610, 322] width 38 height 11
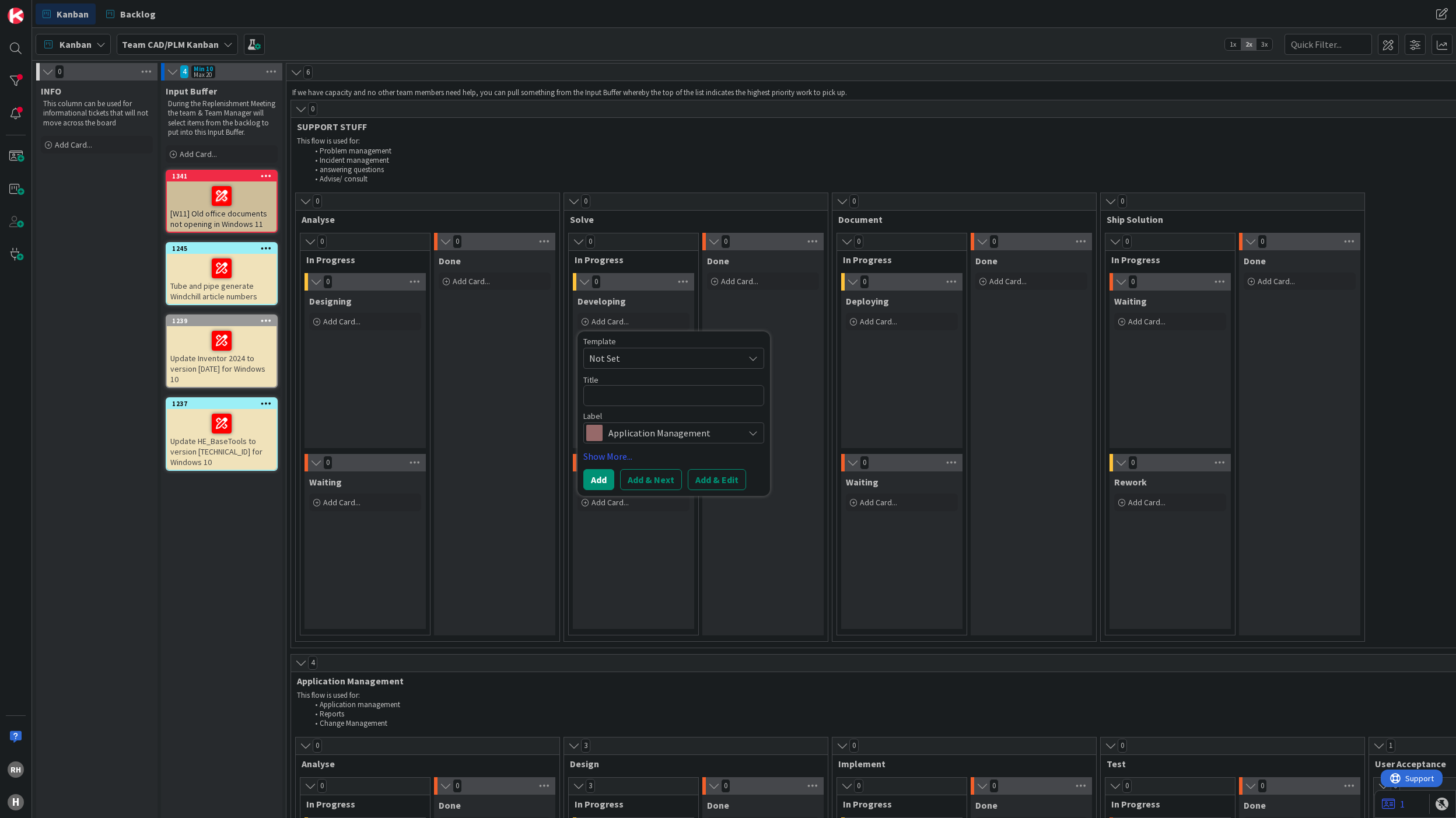
click at [626, 395] on textarea at bounding box center [674, 396] width 181 height 22
type textarea "x"
type textarea "C"
type textarea "x"
type textarea "C-"
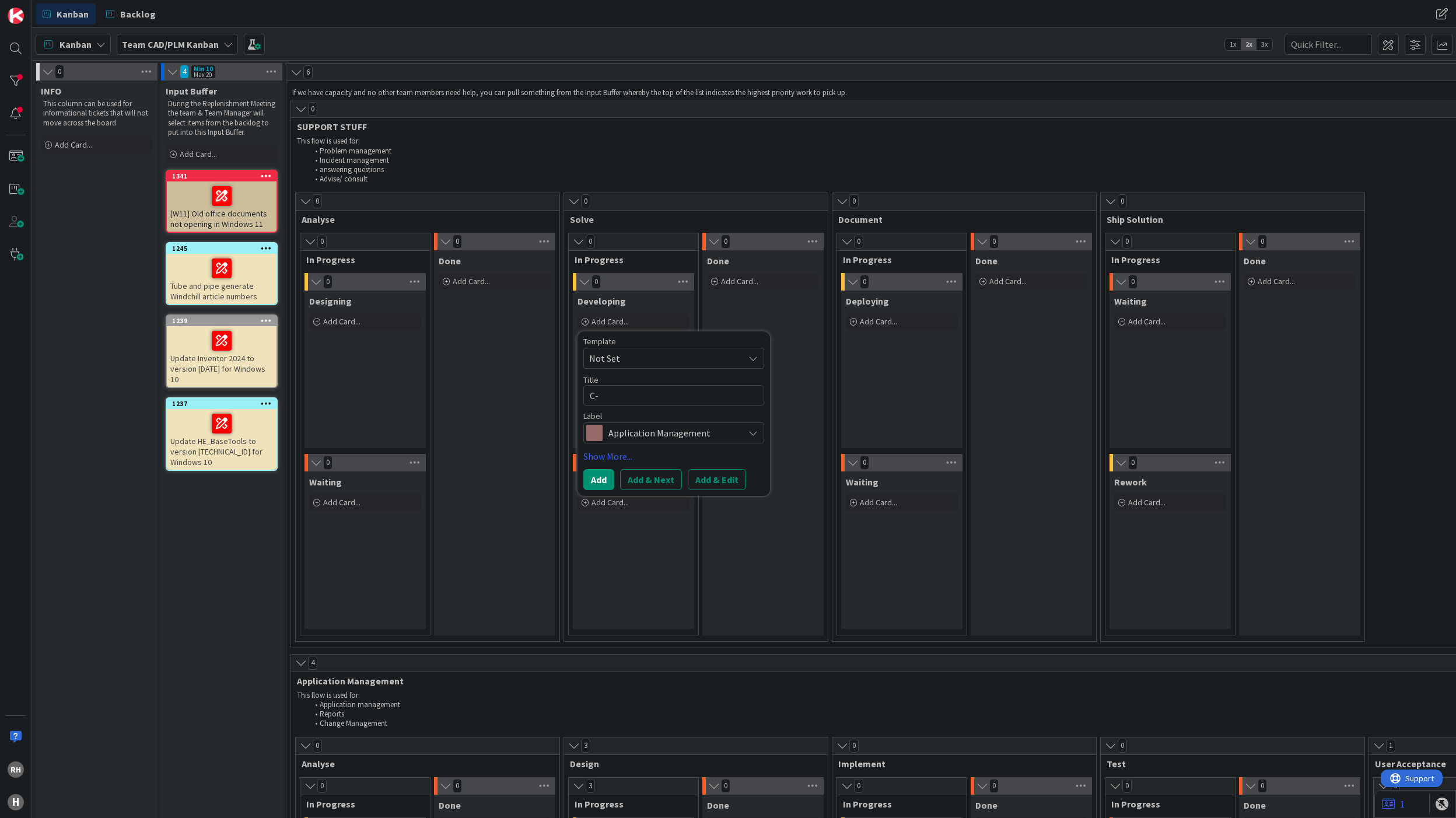
type textarea "x"
type textarea "C-D"
type textarea "x"
type textarea "C-Dr"
type textarea "x"
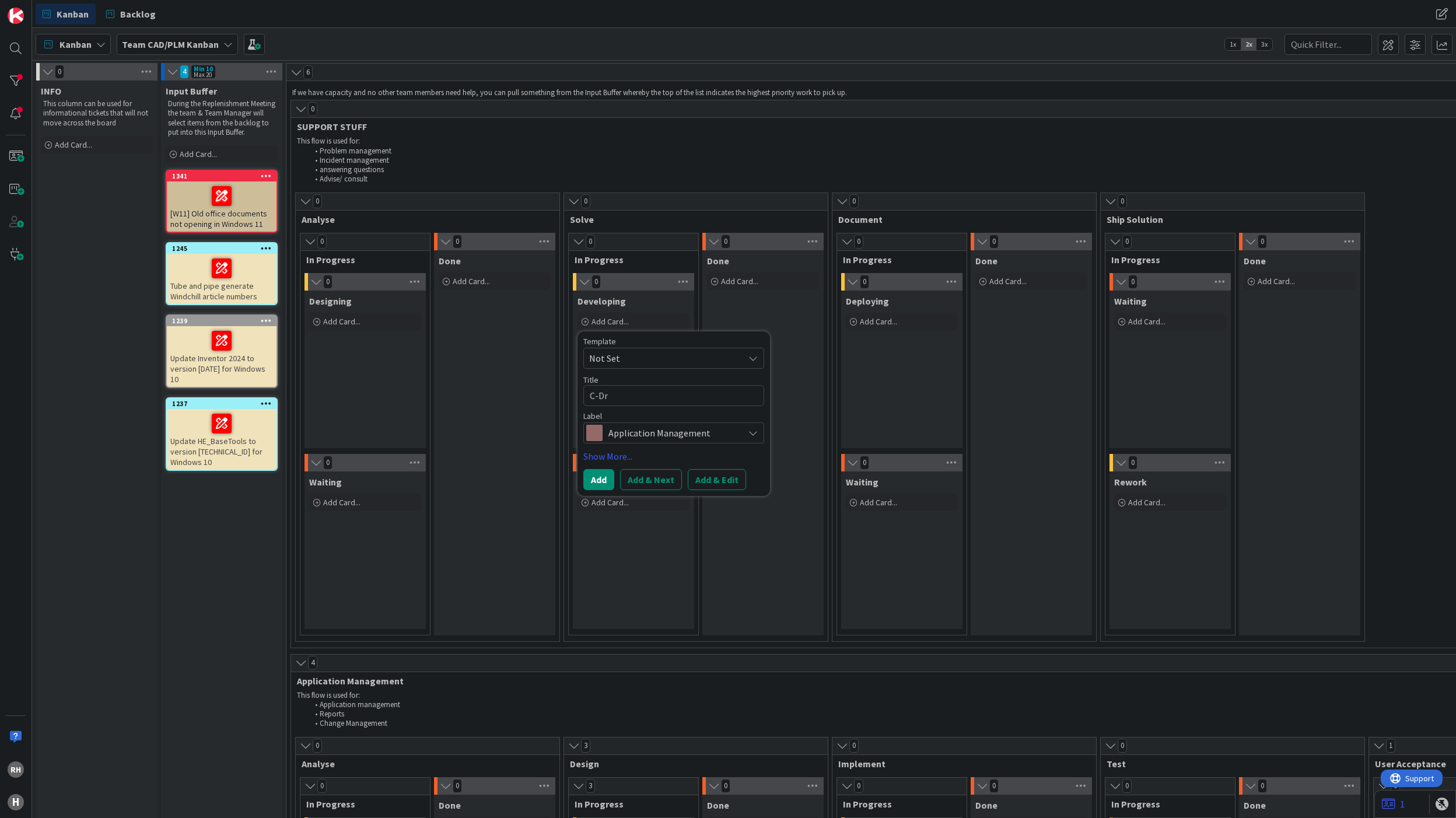
type textarea "C-Dri"
type textarea "x"
type textarea "C-Driv"
type textarea "x"
type textarea "C-Drive"
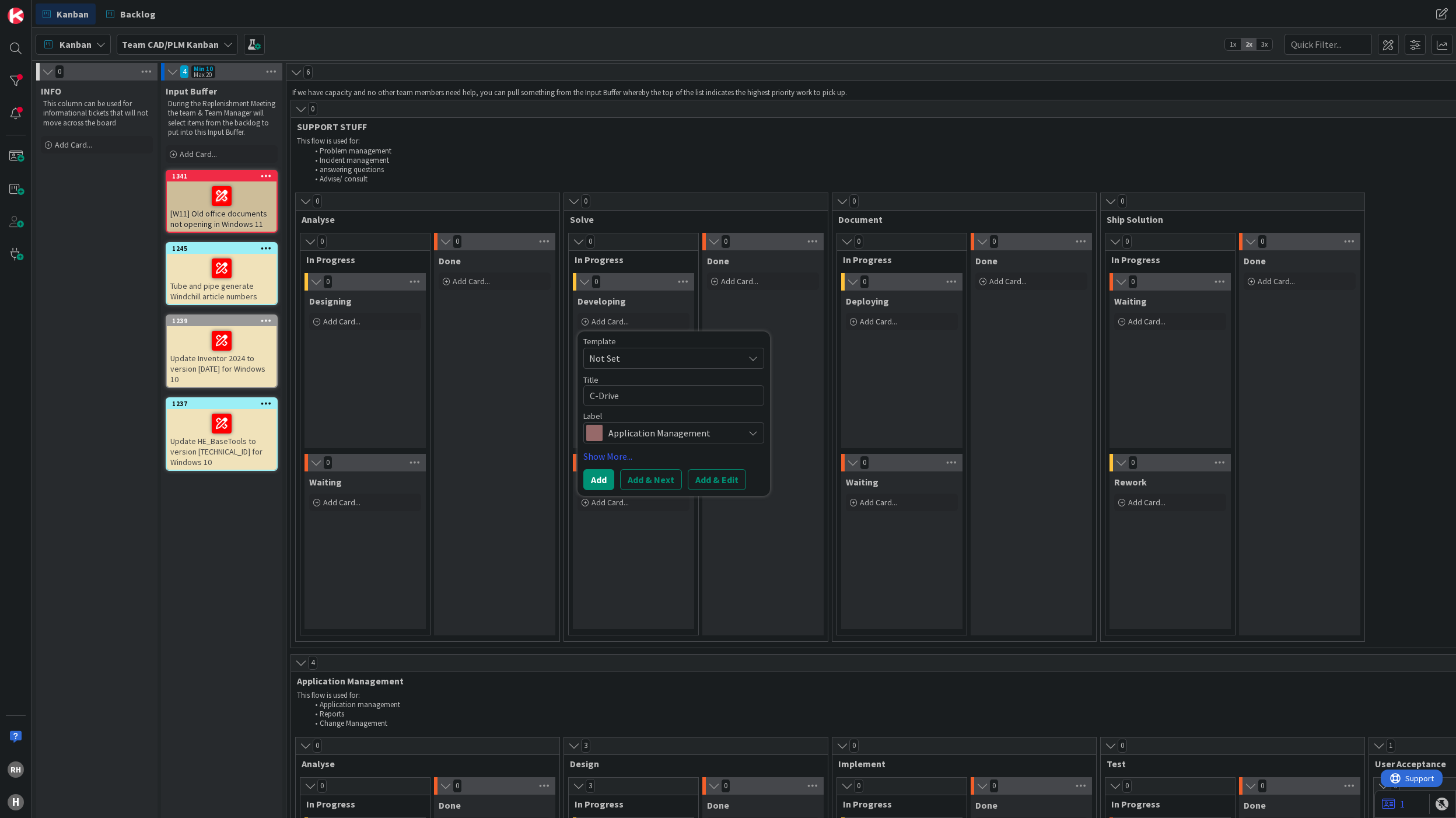
type textarea "x"
type textarea "C-Drive"
type textarea "x"
type textarea "C-Drive C"
type textarea "x"
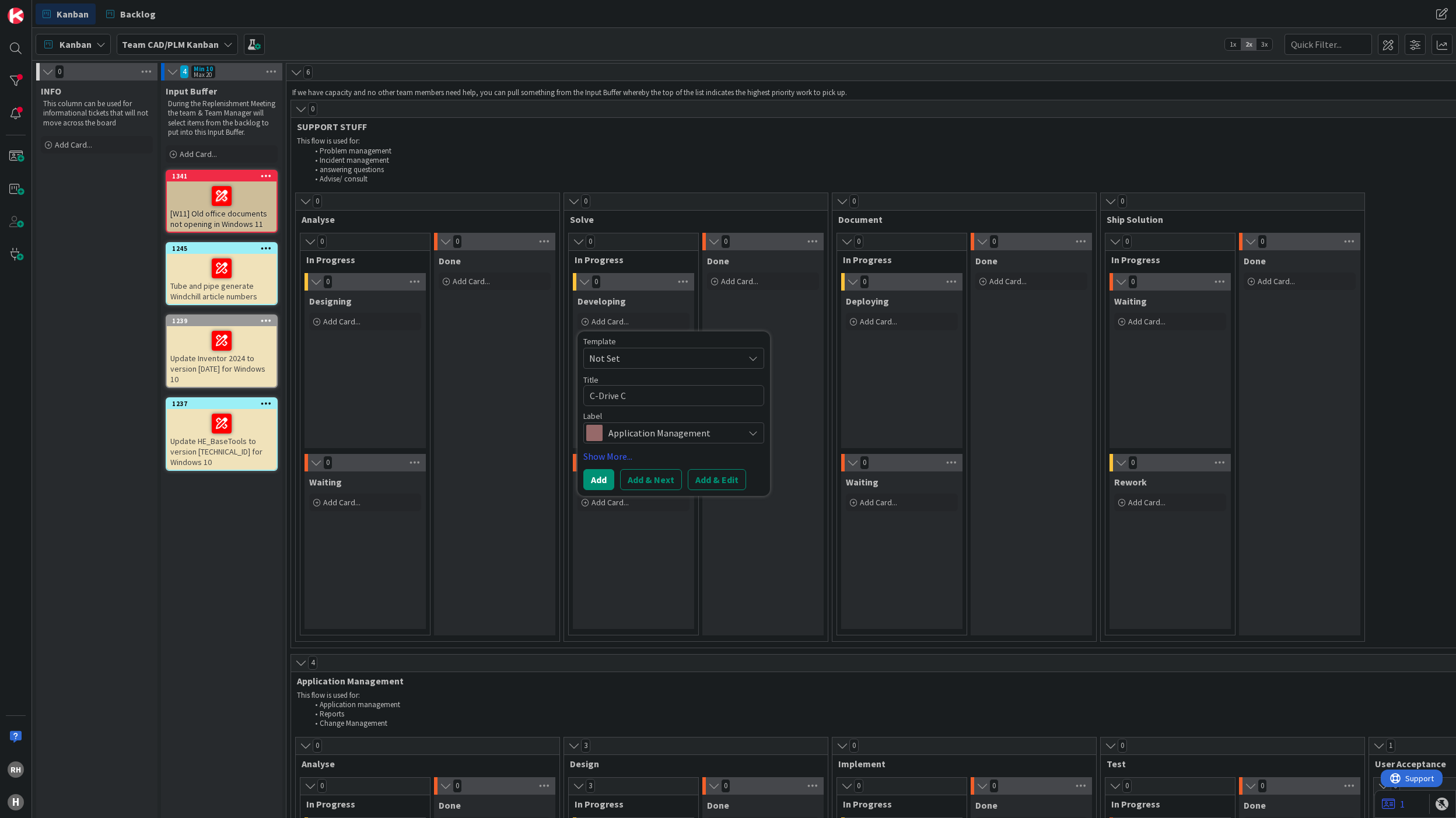
type textarea "C-Drive Ca"
type textarea "x"
type textarea "C-Drive Cad"
type textarea "x"
type textarea "C-Drive CadW"
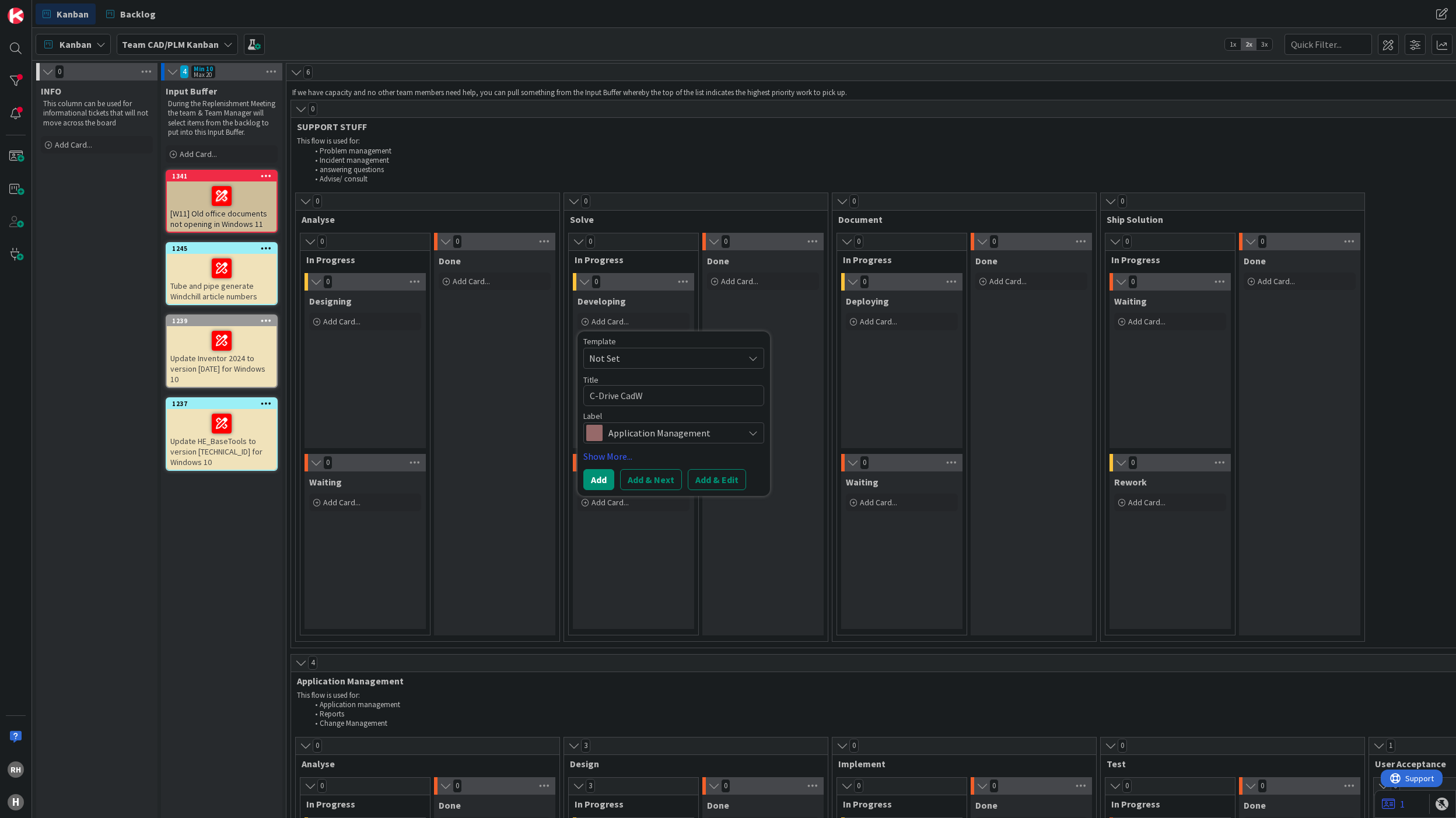
type textarea "x"
type textarea "C-Drive CadWo"
type textarea "x"
type textarea "C-Drive CadWor"
type textarea "x"
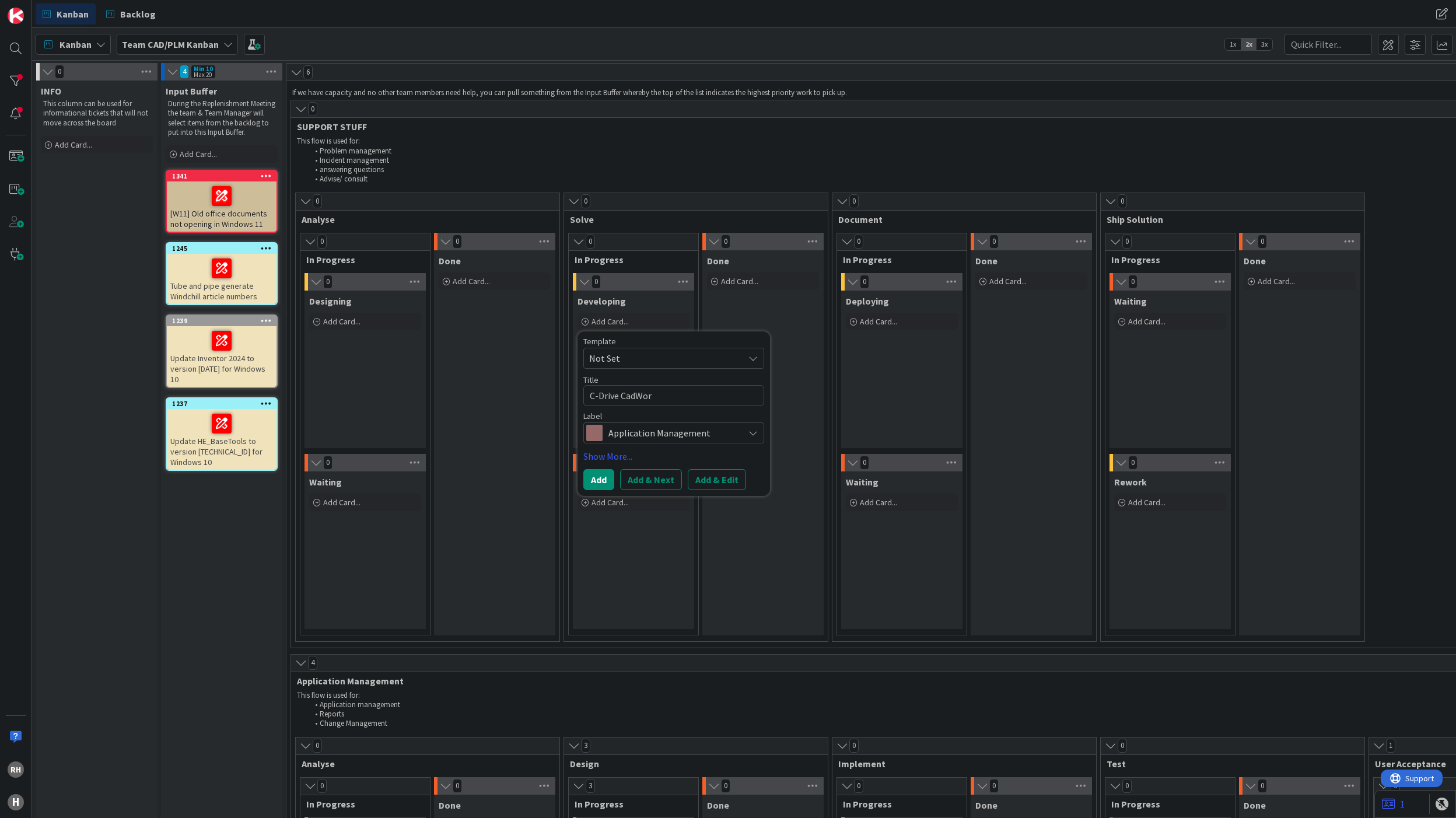
type textarea "C-Drive CadWork"
type textarea "x"
type textarea "C-Drive CadWorke"
type textarea "x"
type textarea "C-Drive CadWorker"
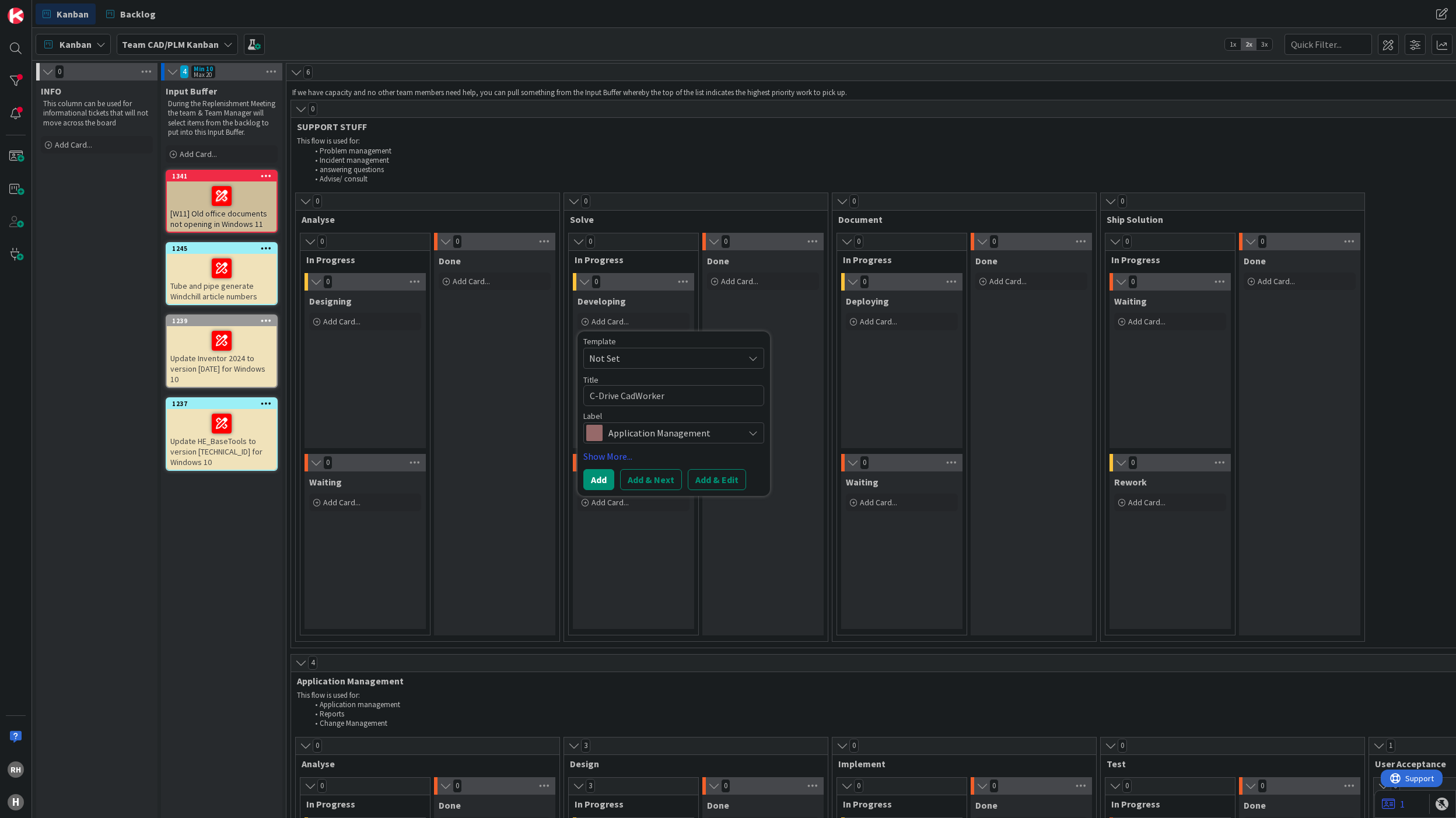
type textarea "x"
type textarea "C-Drive CadWorker"
type textarea "x"
type textarea "C-Drive CadWorker 0"
type textarea "x"
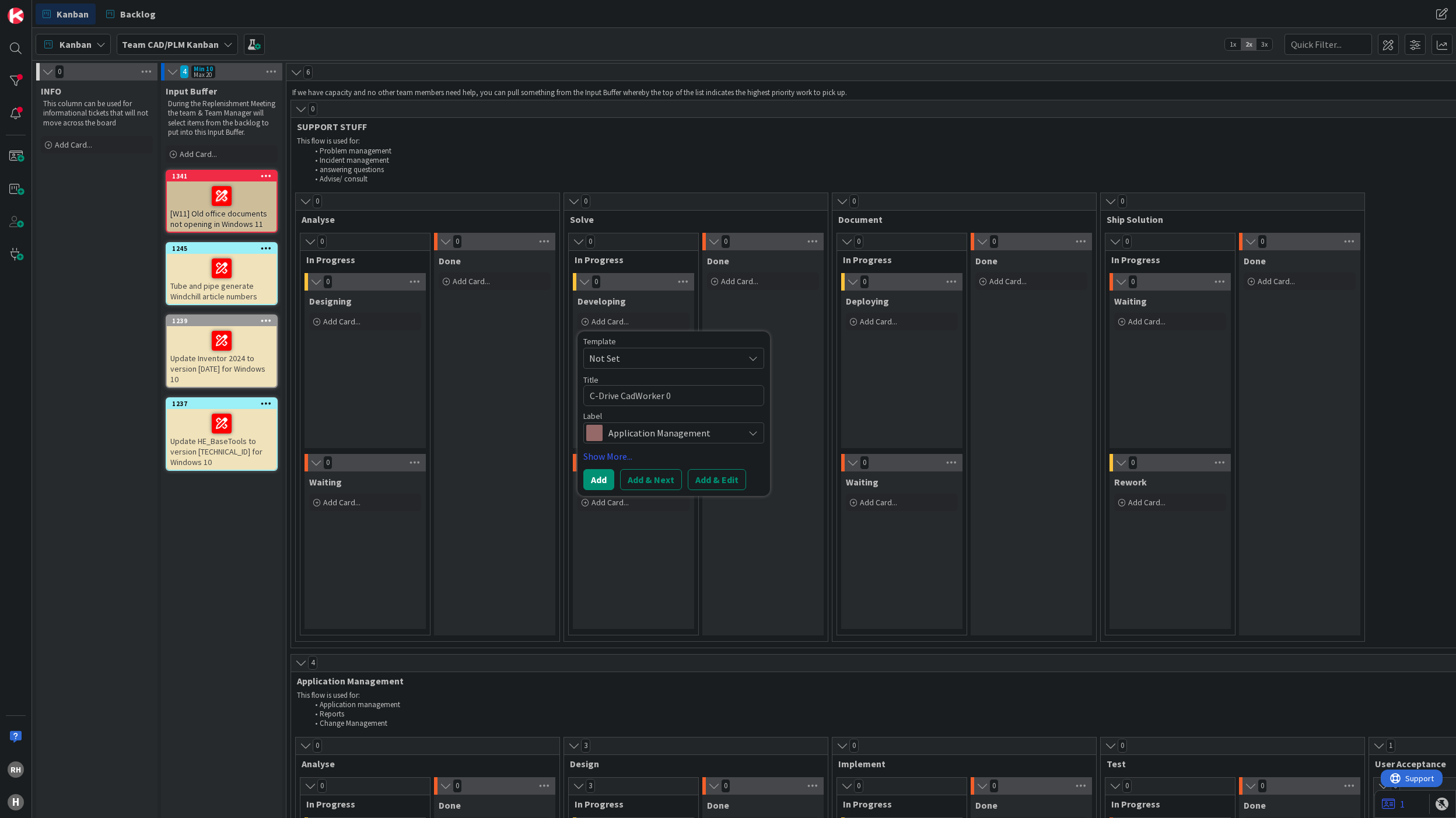
type textarea "C-Drive CadWorker 03"
type textarea "x"
type textarea "C-Drive CadWorker 030"
type textarea "x"
type textarea "C-Drive CadWorker 030"
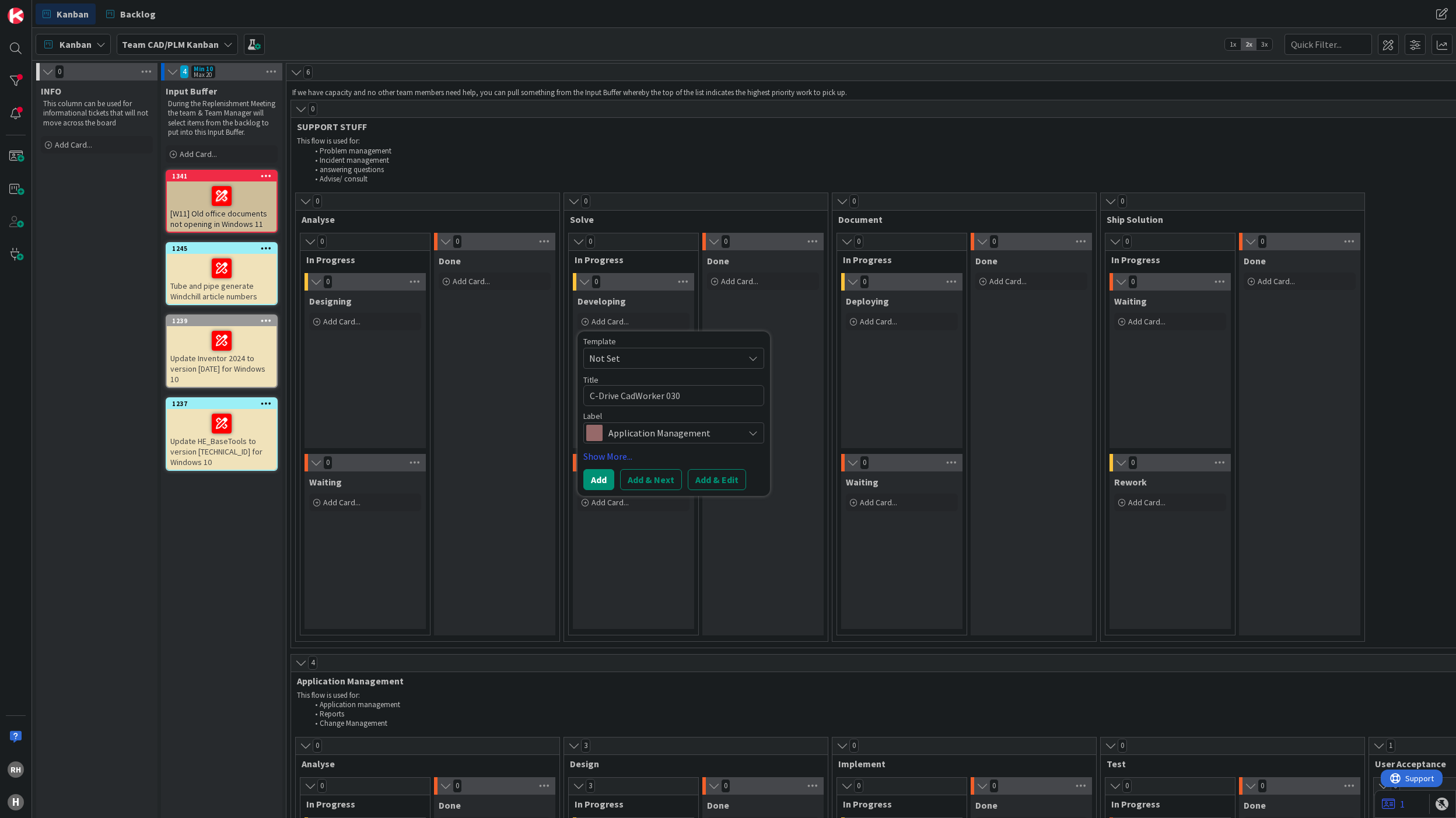
type textarea "x"
type textarea "C-Drive CadWorker 030 r"
type textarea "x"
type textarea "C-Drive CadWorker 030 ru"
type textarea "x"
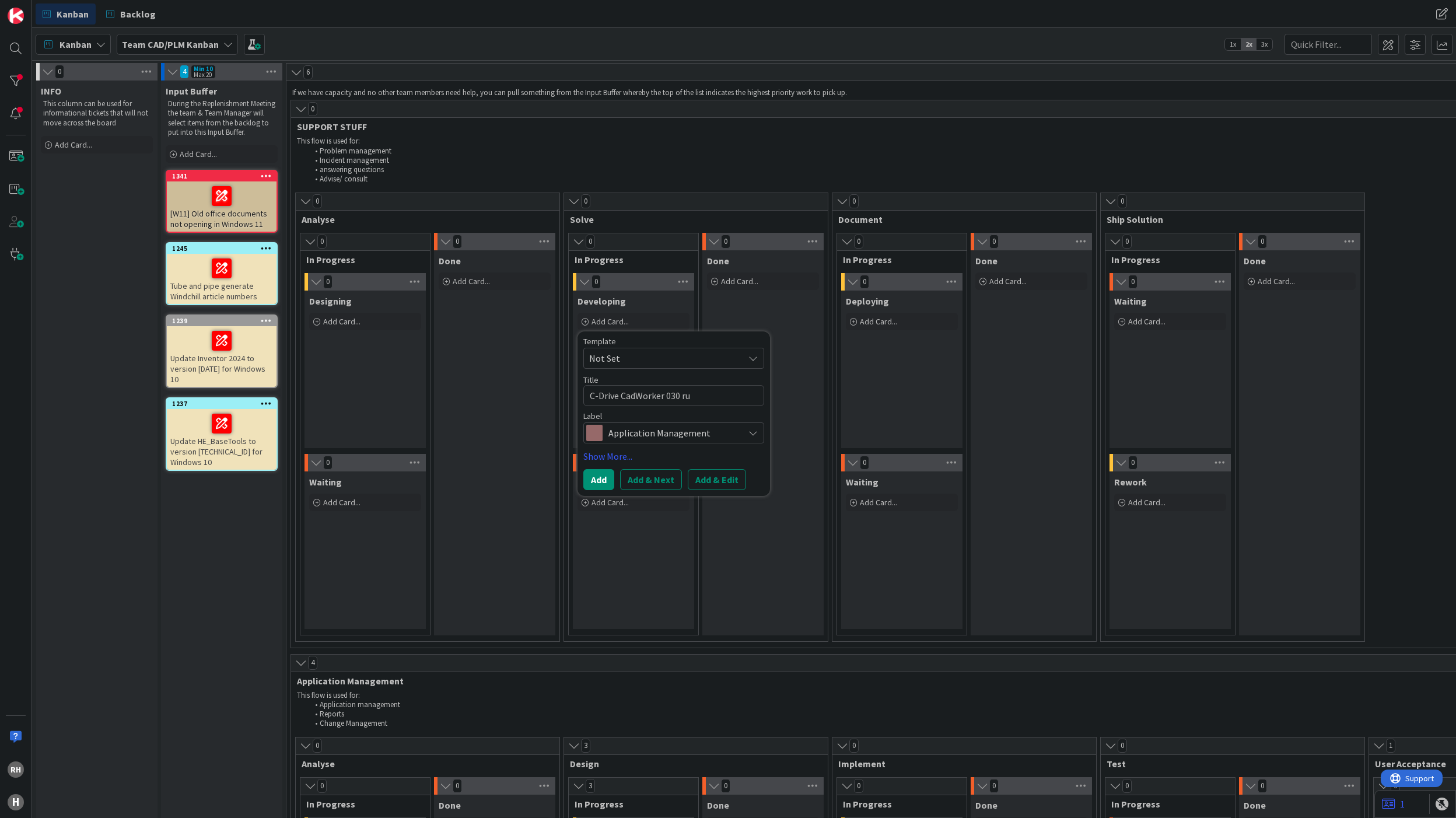
type textarea "C-Drive CadWorker 030 run"
type textarea "x"
type textarea "C-Drive CadWorker 030 runn"
type textarea "x"
type textarea "C-Drive CadWorker 030 [PERSON_NAME]"
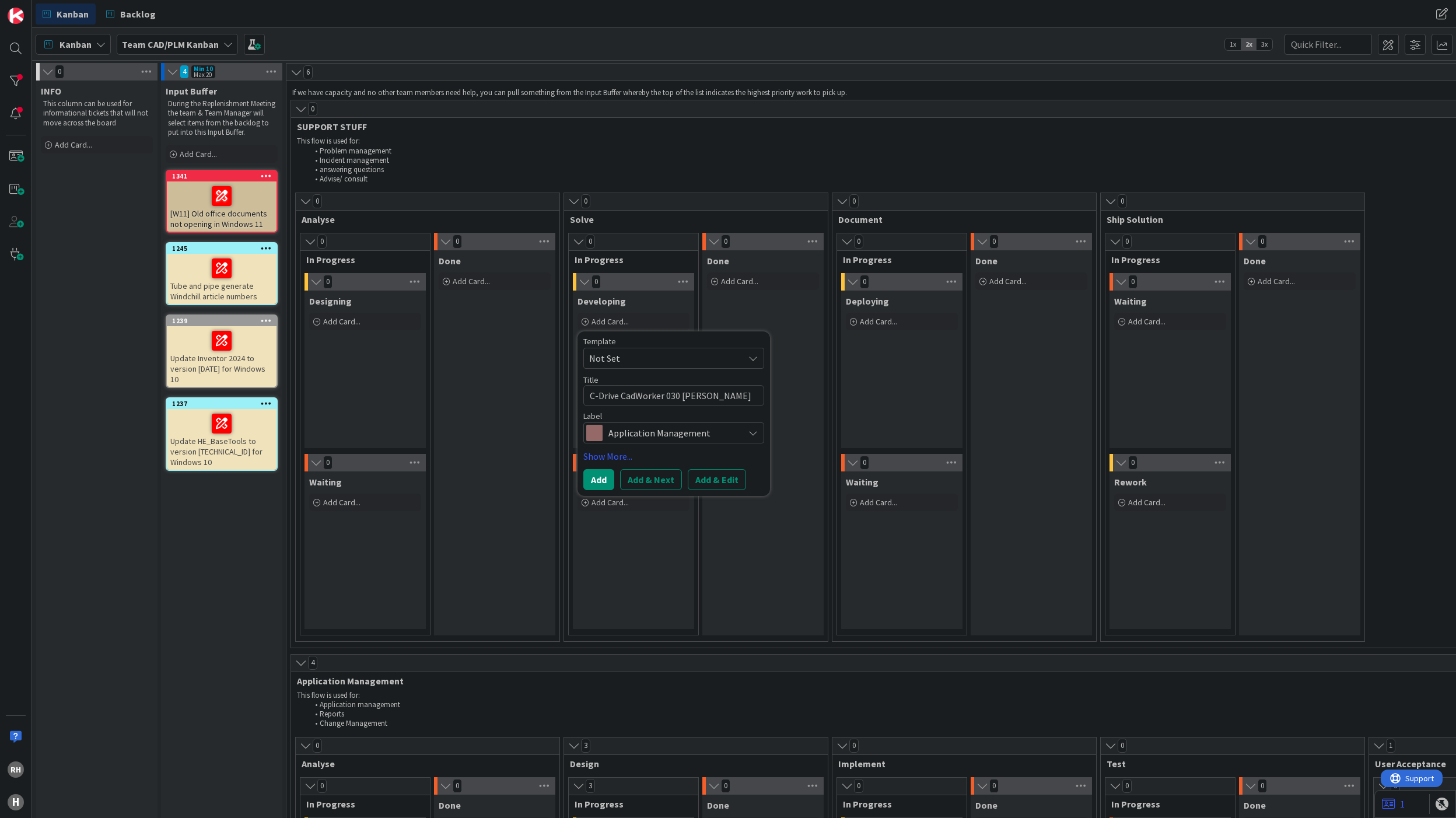
type textarea "x"
type textarea "C-Drive CadWorker 030 runn"
type textarea "x"
type textarea "C-Drive CadWorker 030 runni"
type textarea "x"
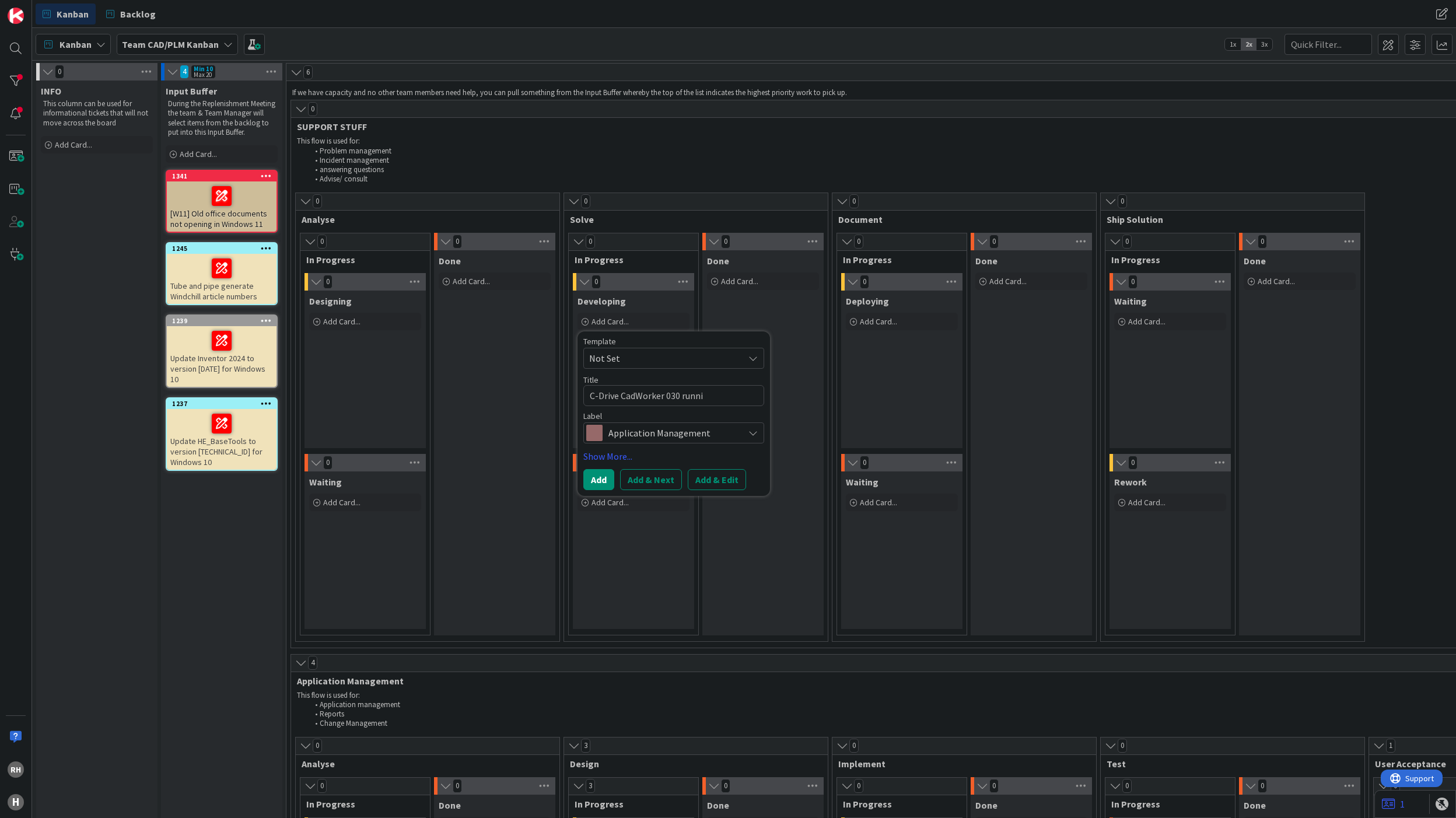
type textarea "C-Drive CadWorker 030 runnin"
type textarea "x"
type textarea "C-Drive CadWorker 030 running"
type textarea "x"
type textarea "C-Drive CadWorker 030 running"
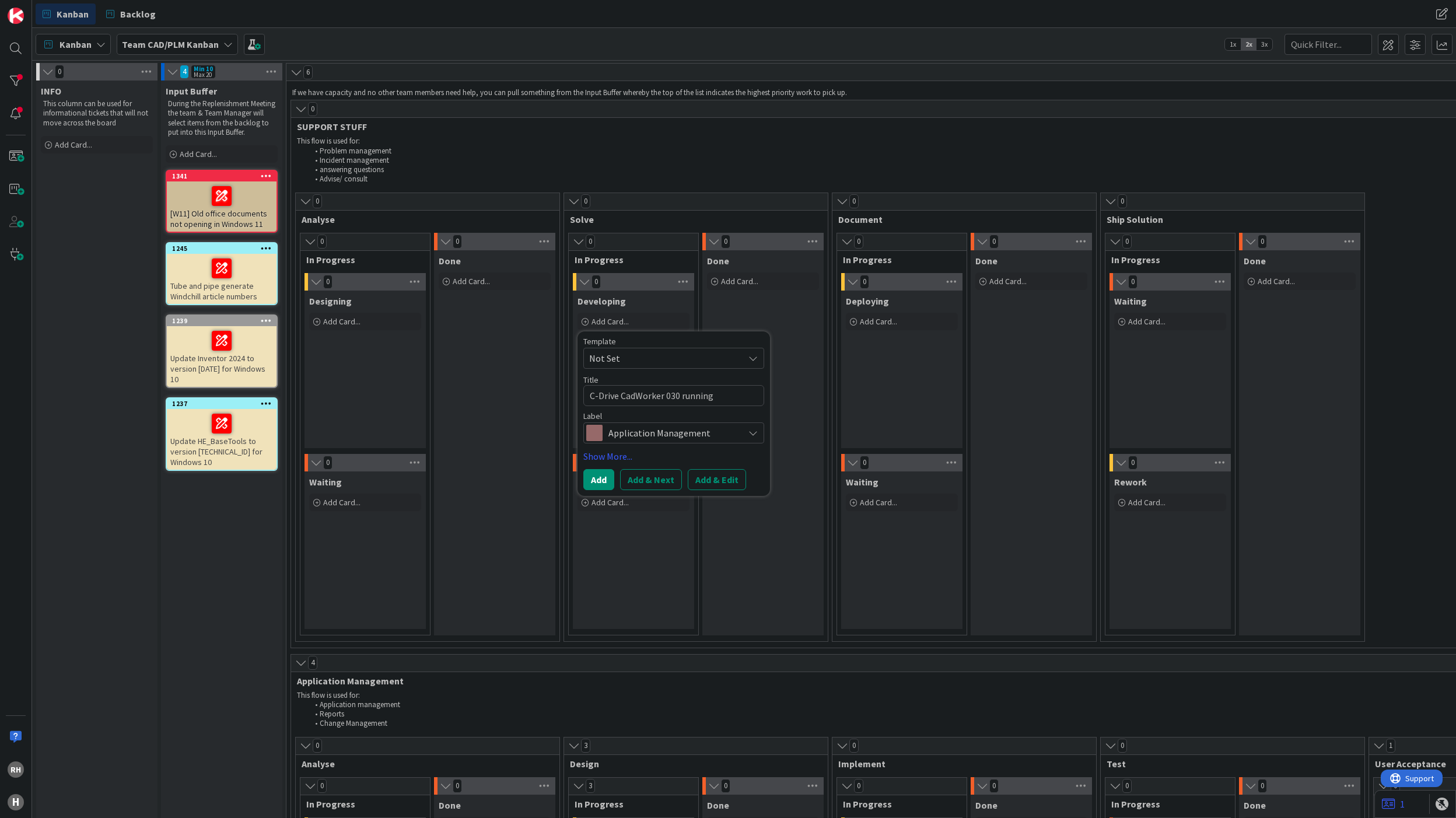
type textarea "x"
type textarea "C-Drive CadWorker 030 running f"
type textarea "x"
type textarea "C-Drive CadWorker 030 running fu"
type textarea "x"
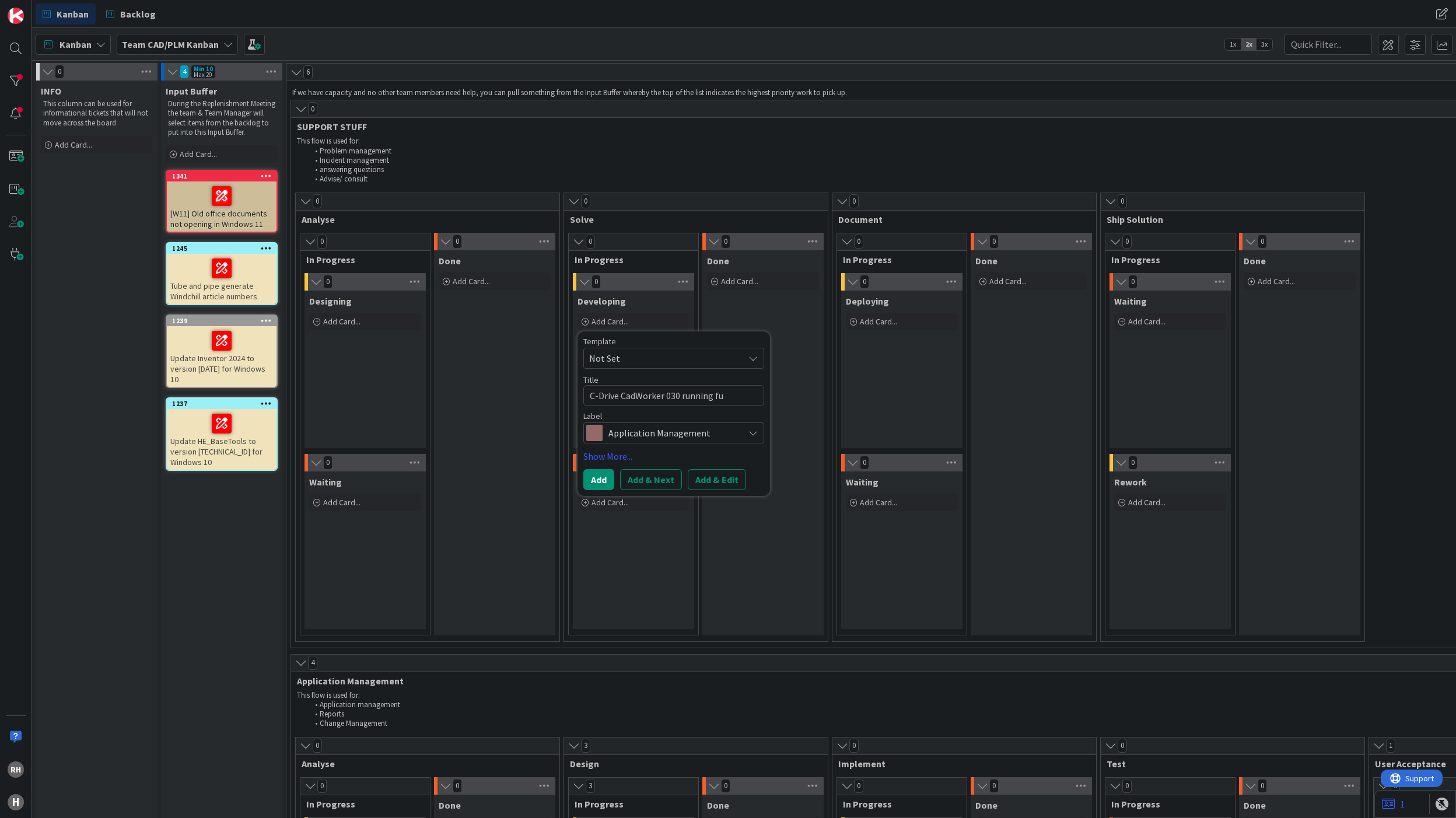
type textarea "C-Drive CadWorker 030 running ful"
type textarea "x"
type textarea "C-Drive CadWorker 030 running full"
click at [702, 477] on button "Add & Edit" at bounding box center [717, 478] width 58 height 21
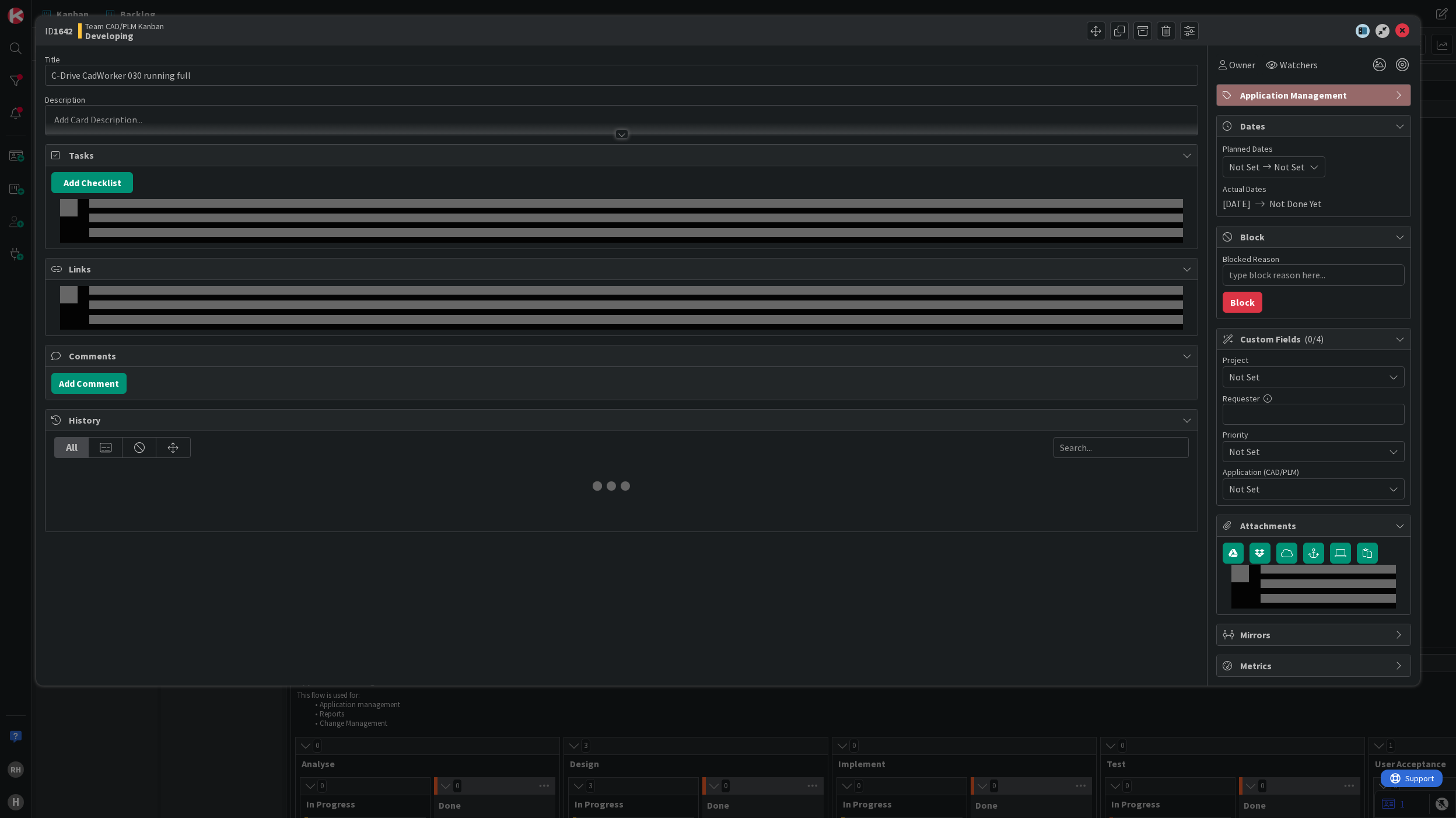
type textarea "x"
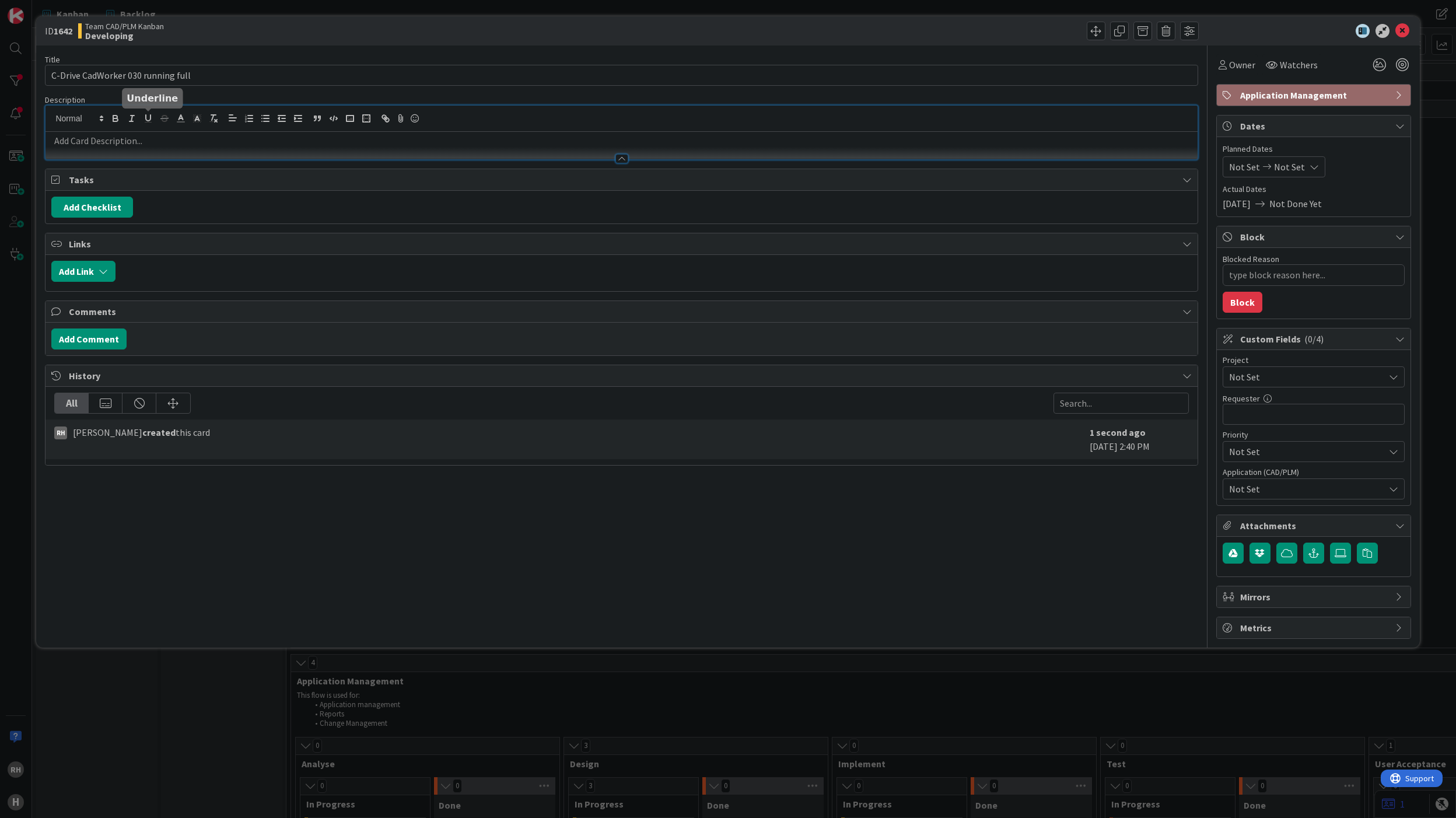
click at [151, 119] on div at bounding box center [621, 133] width 1151 height 54
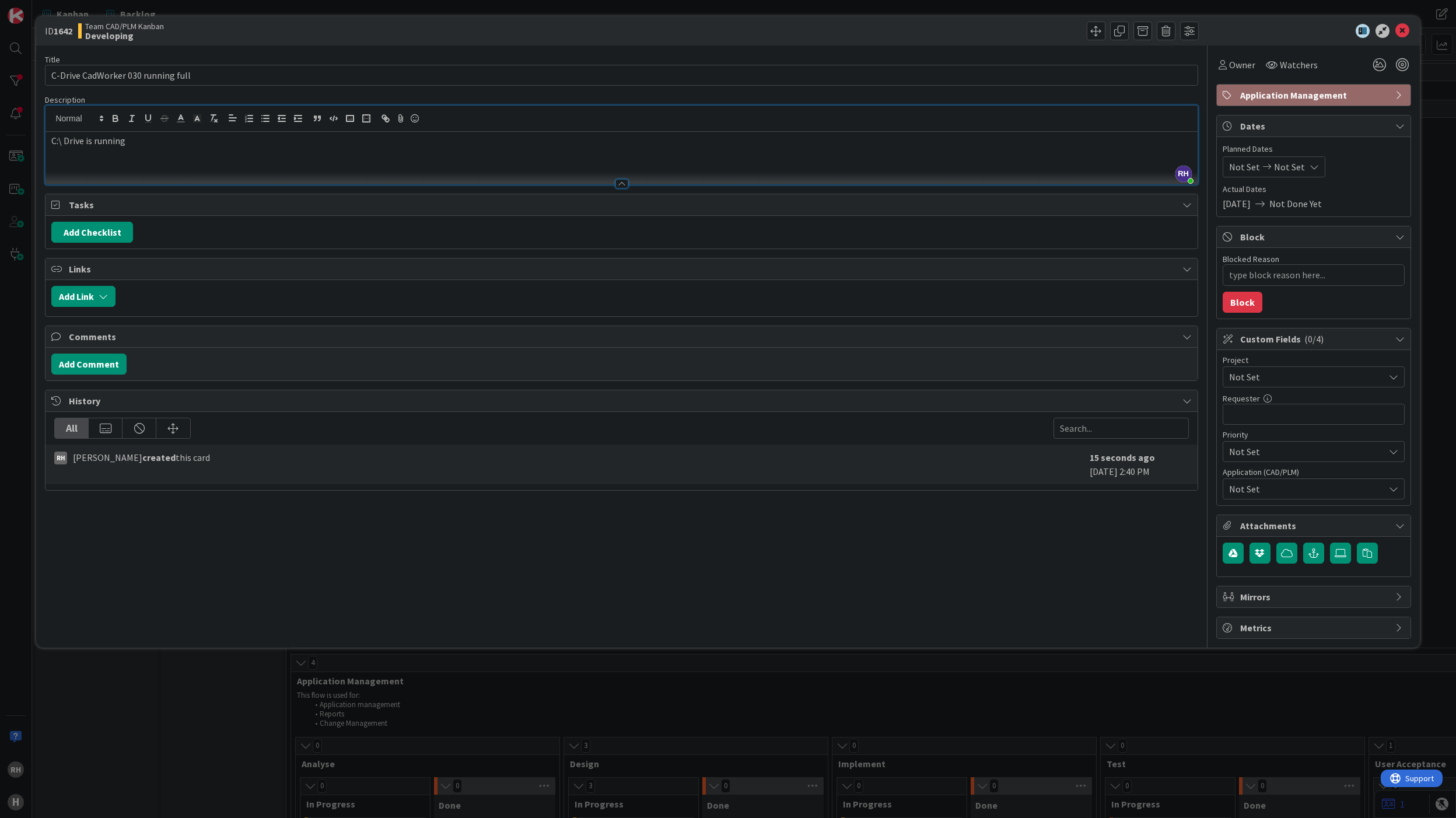
click at [224, 162] on div "C:\ Drive is running" at bounding box center [621, 158] width 1151 height 53
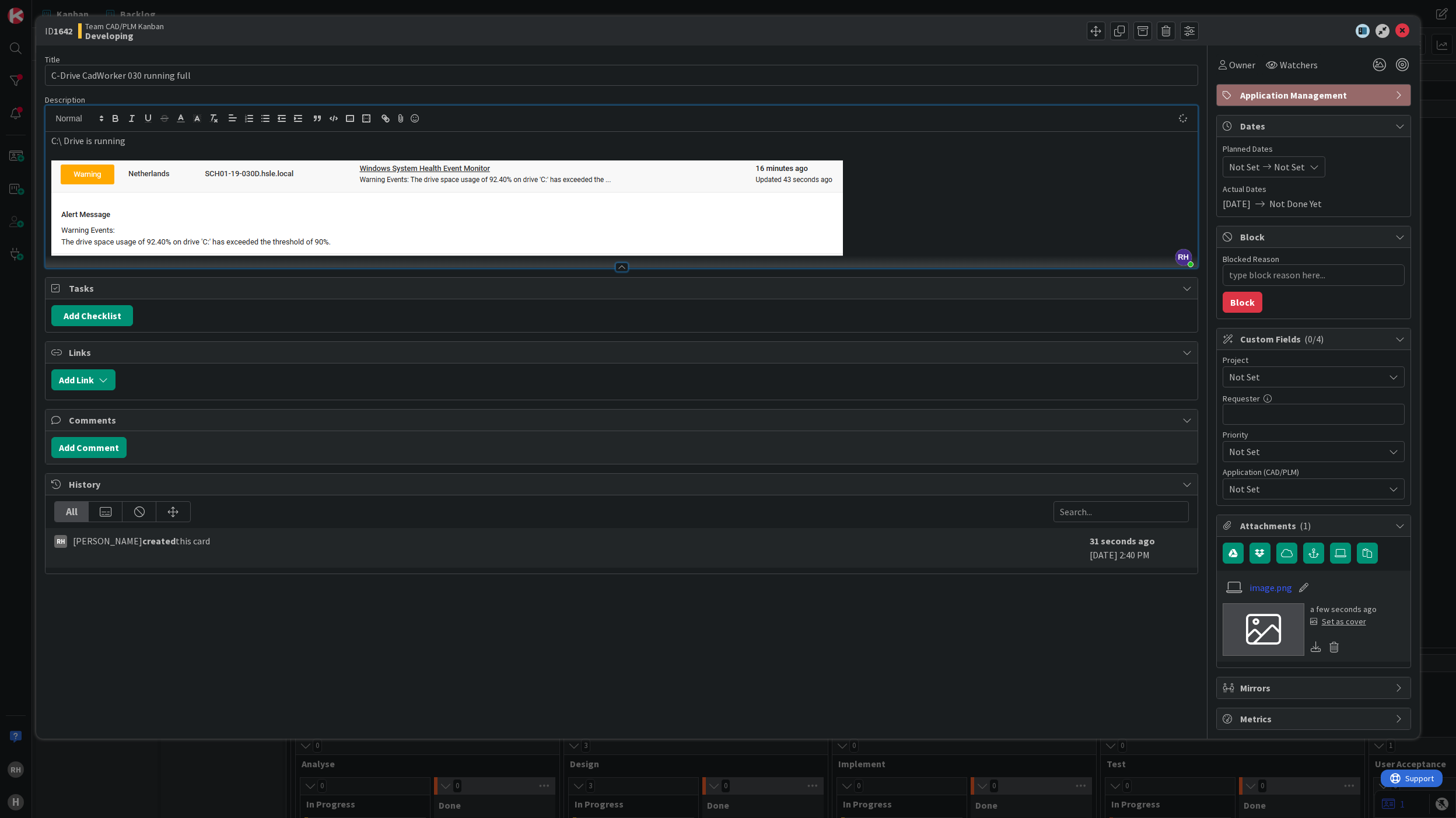
click at [719, 320] on div "Add Checklist" at bounding box center [621, 314] width 1140 height 21
click at [826, 244] on img at bounding box center [446, 208] width 791 height 96
click at [855, 235] on p at bounding box center [621, 208] width 1140 height 96
click at [1091, 378] on span "Not Set" at bounding box center [1304, 376] width 150 height 16
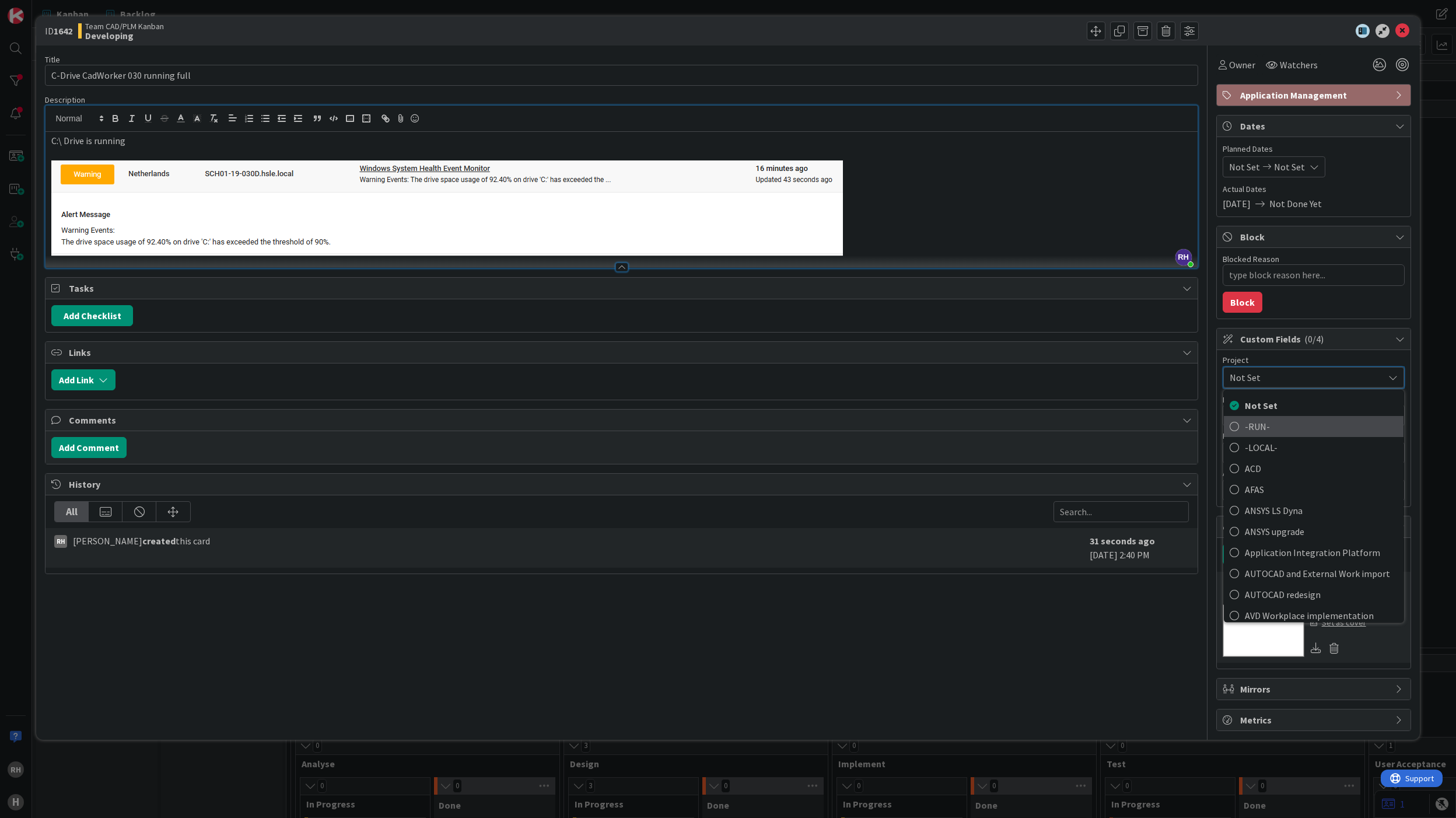
click at [1091, 427] on span "-RUN-" at bounding box center [1321, 426] width 153 height 18
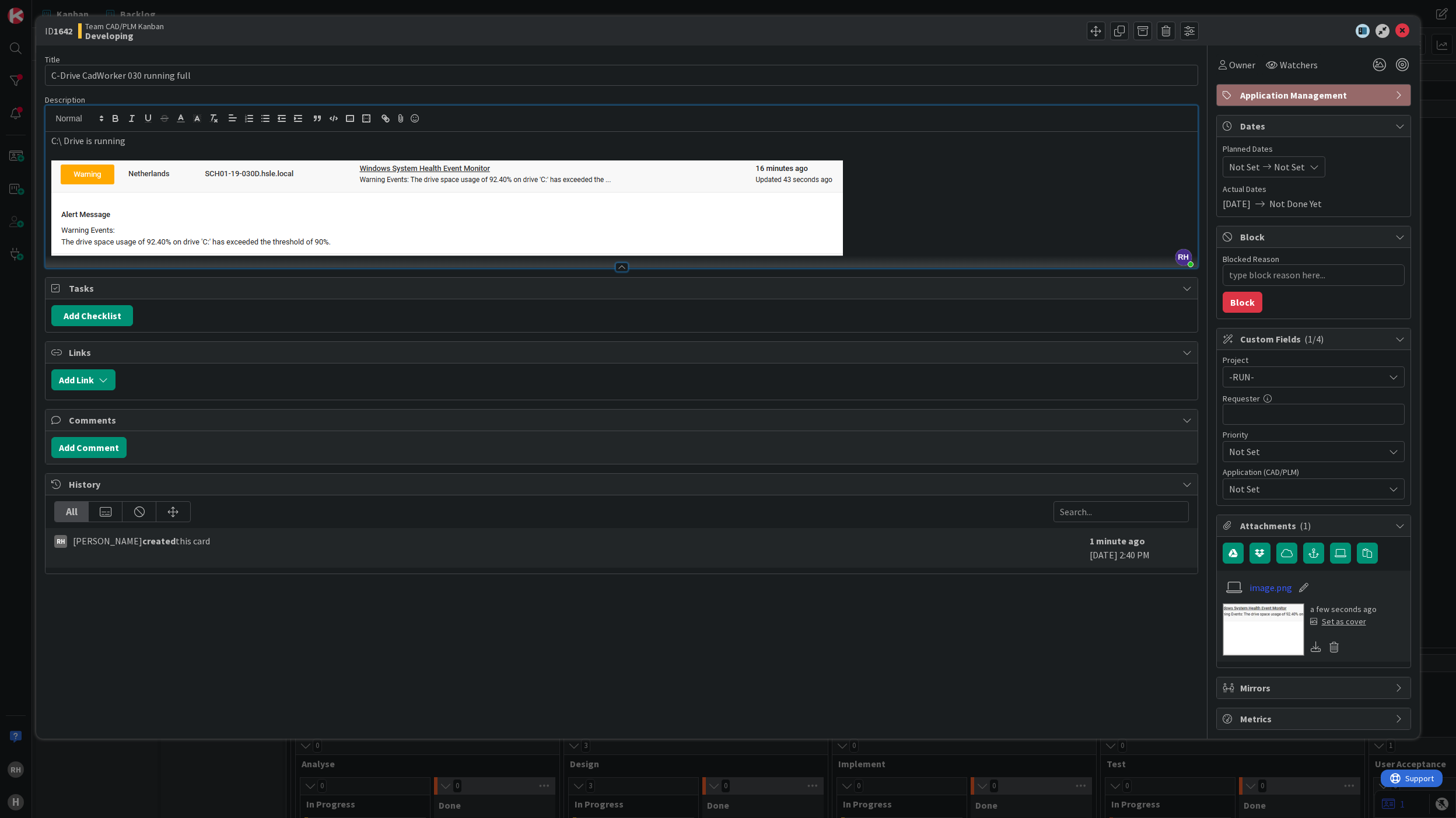
click at [1091, 385] on span "Not Set" at bounding box center [1304, 376] width 150 height 16
click at [1091, 526] on span "High" at bounding box center [1330, 521] width 135 height 18
type textarea "x"
click at [1091, 417] on input "text" at bounding box center [1313, 413] width 182 height 21
type input "[PERSON_NAME]"
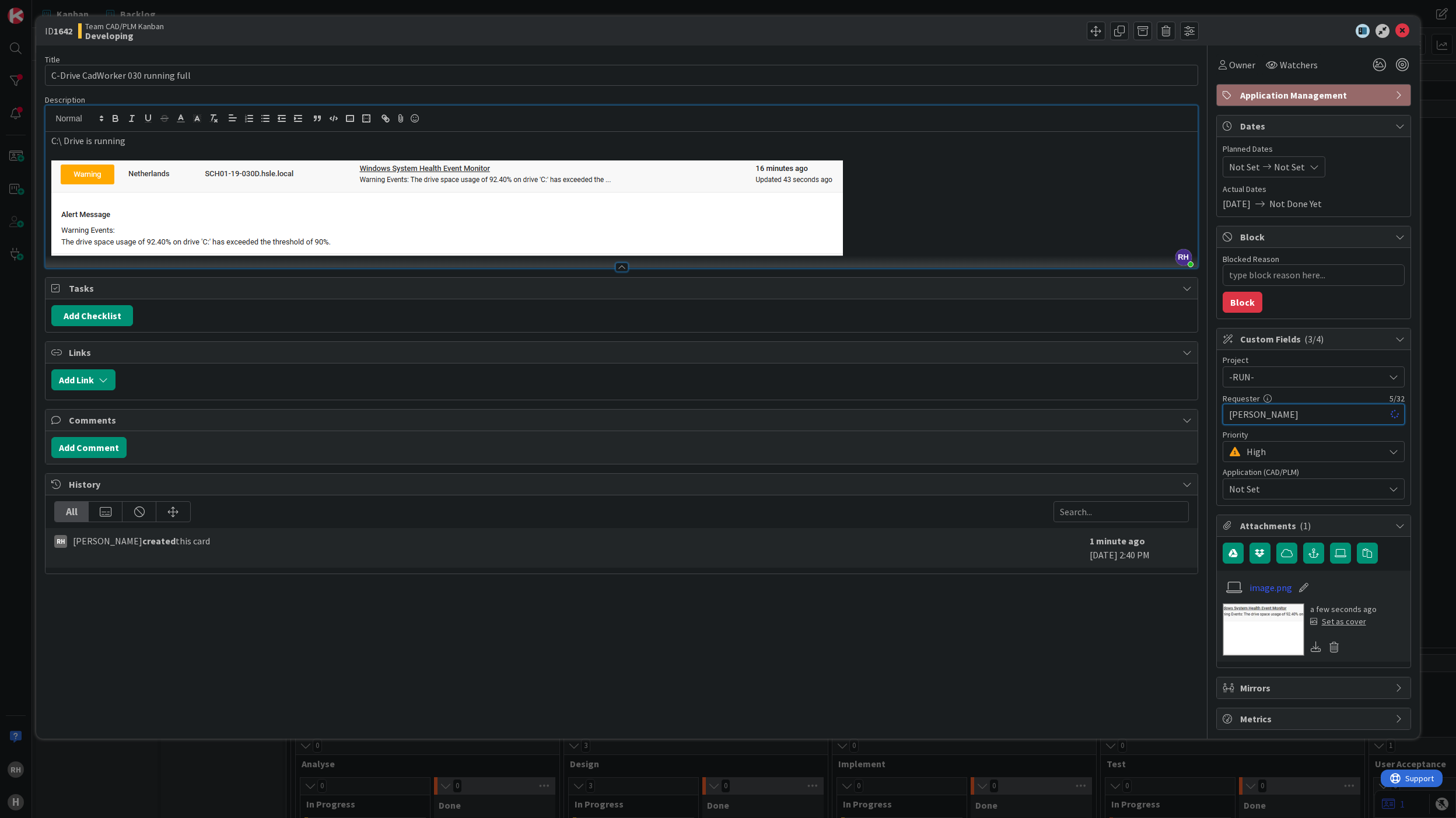
type textarea "x"
type input "[PERSON_NAME]"
type textarea "x"
type input "[PERSON_NAME]"
type textarea "x"
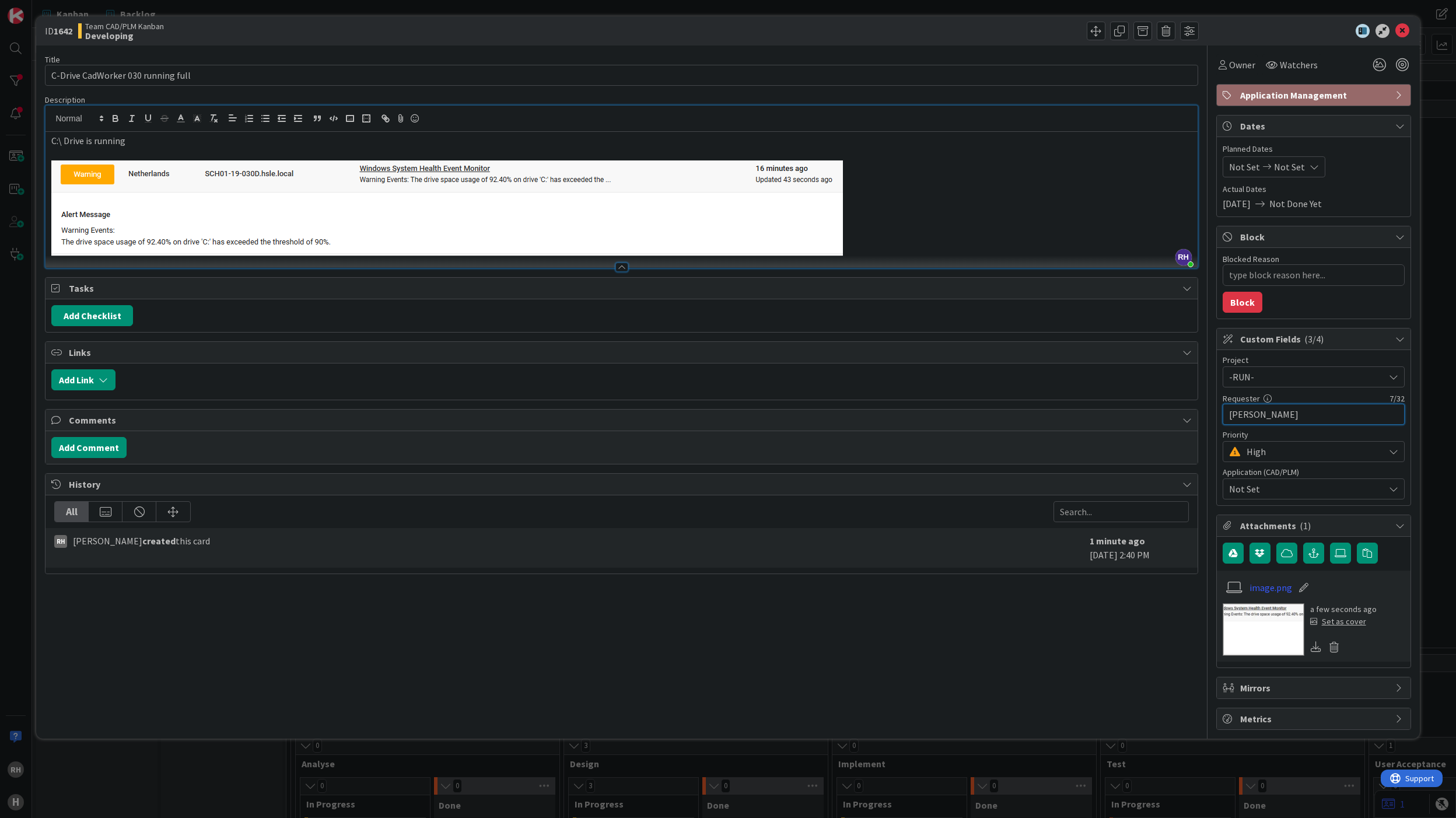
type input "[PERSON_NAME]"
type textarea "x"
type input "[PERSON_NAME]"
type textarea "x"
type input "[PERSON_NAME]"
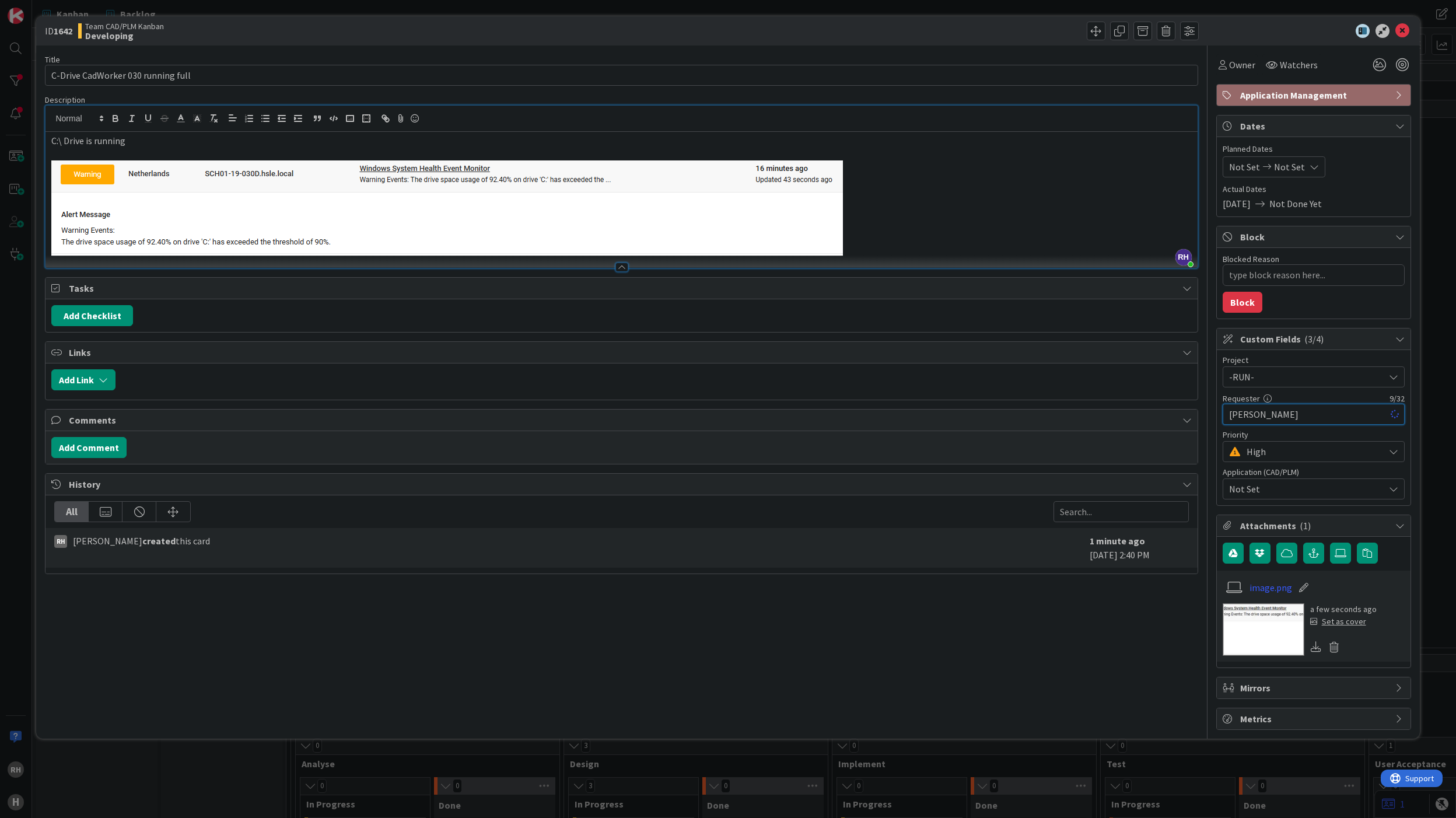
type textarea "x"
type input "[PERSON_NAME]"
click at [437, 613] on div "Title 34 / 128 C-Drive CadWorker 030 running full Description [PERSON_NAME] jus…" at bounding box center [621, 388] width 1152 height 685
click at [1091, 31] on icon at bounding box center [1402, 31] width 14 height 14
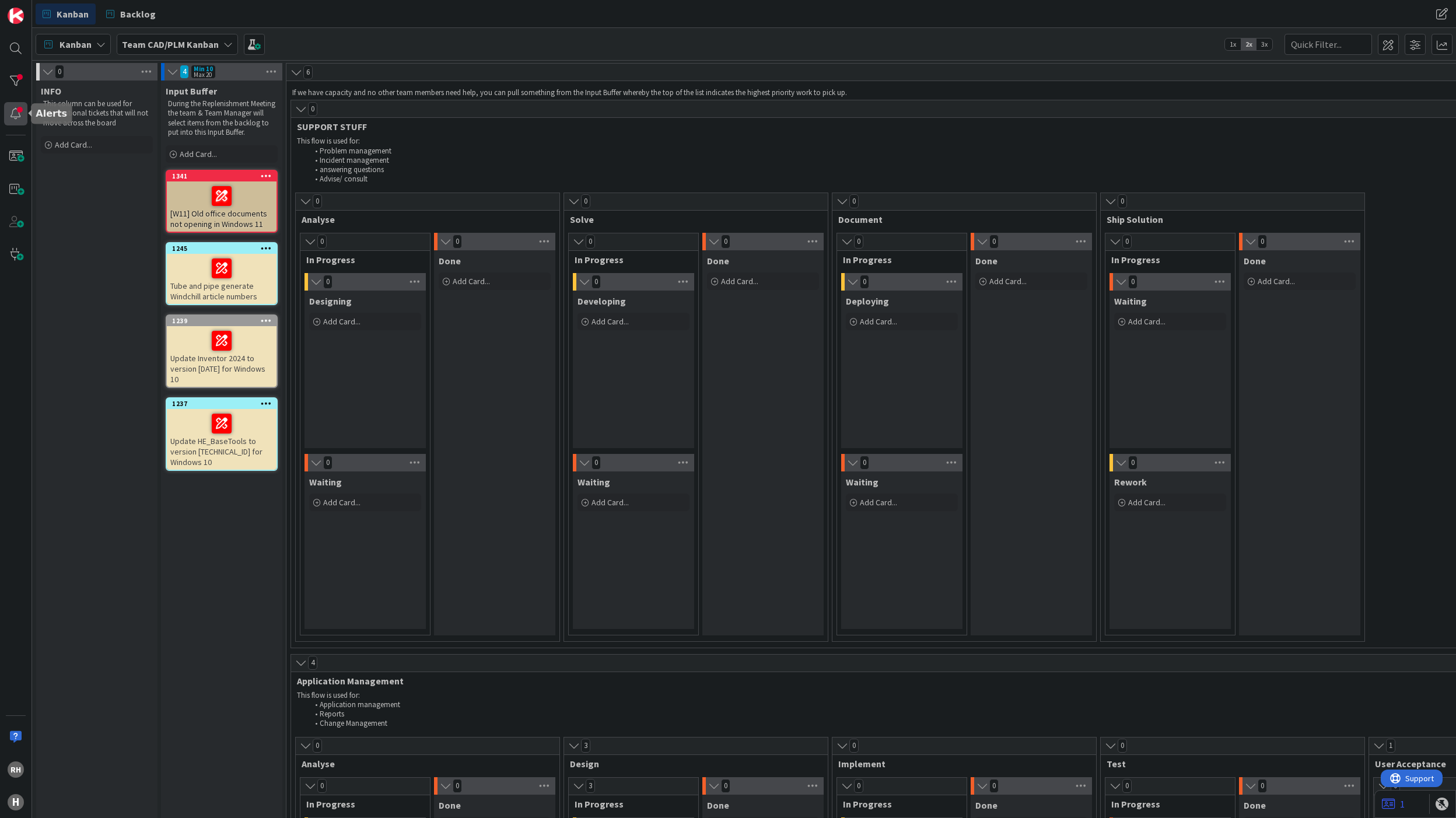
click at [18, 113] on div at bounding box center [16, 114] width 23 height 23
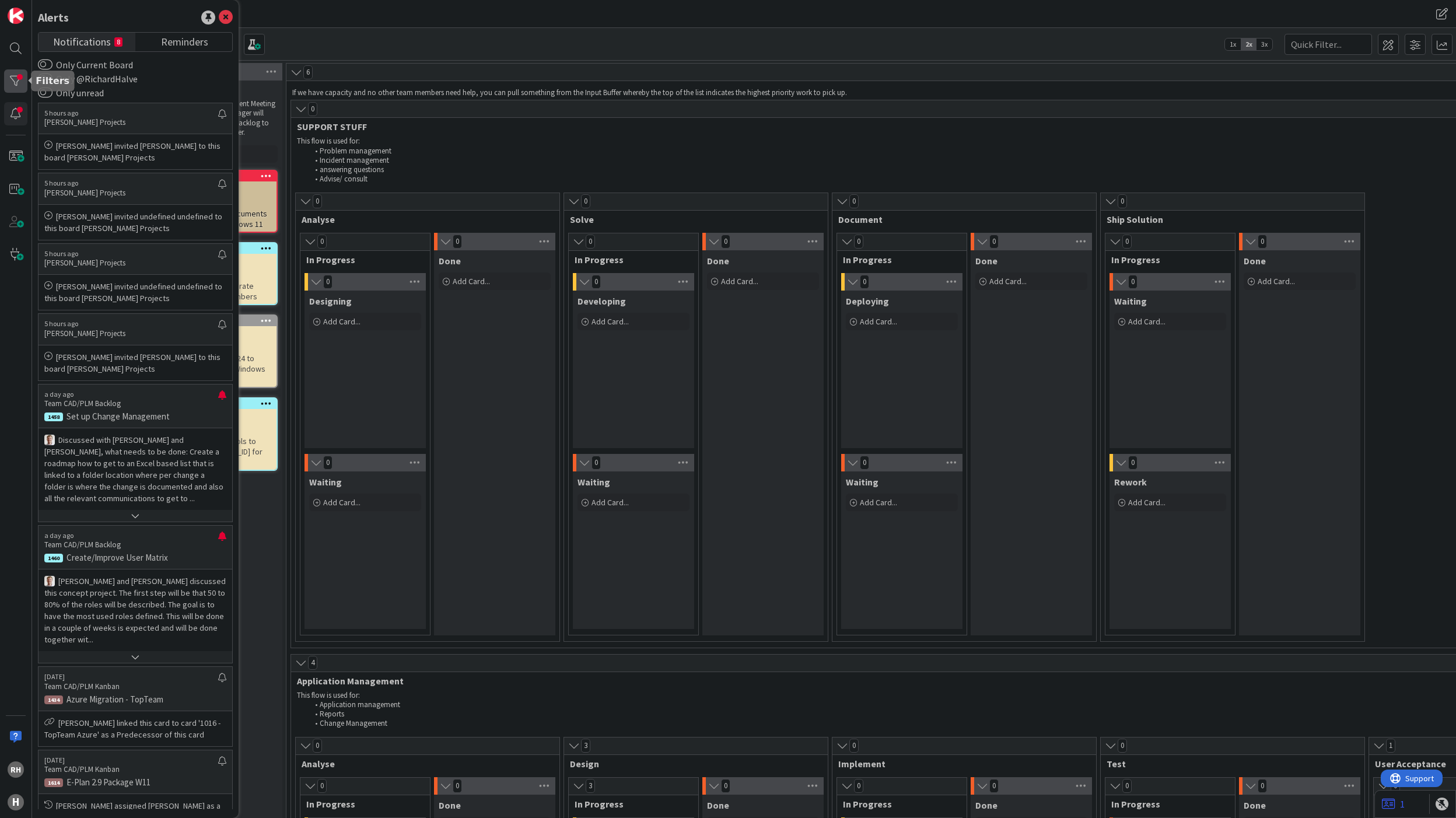
click at [26, 78] on div at bounding box center [16, 81] width 23 height 23
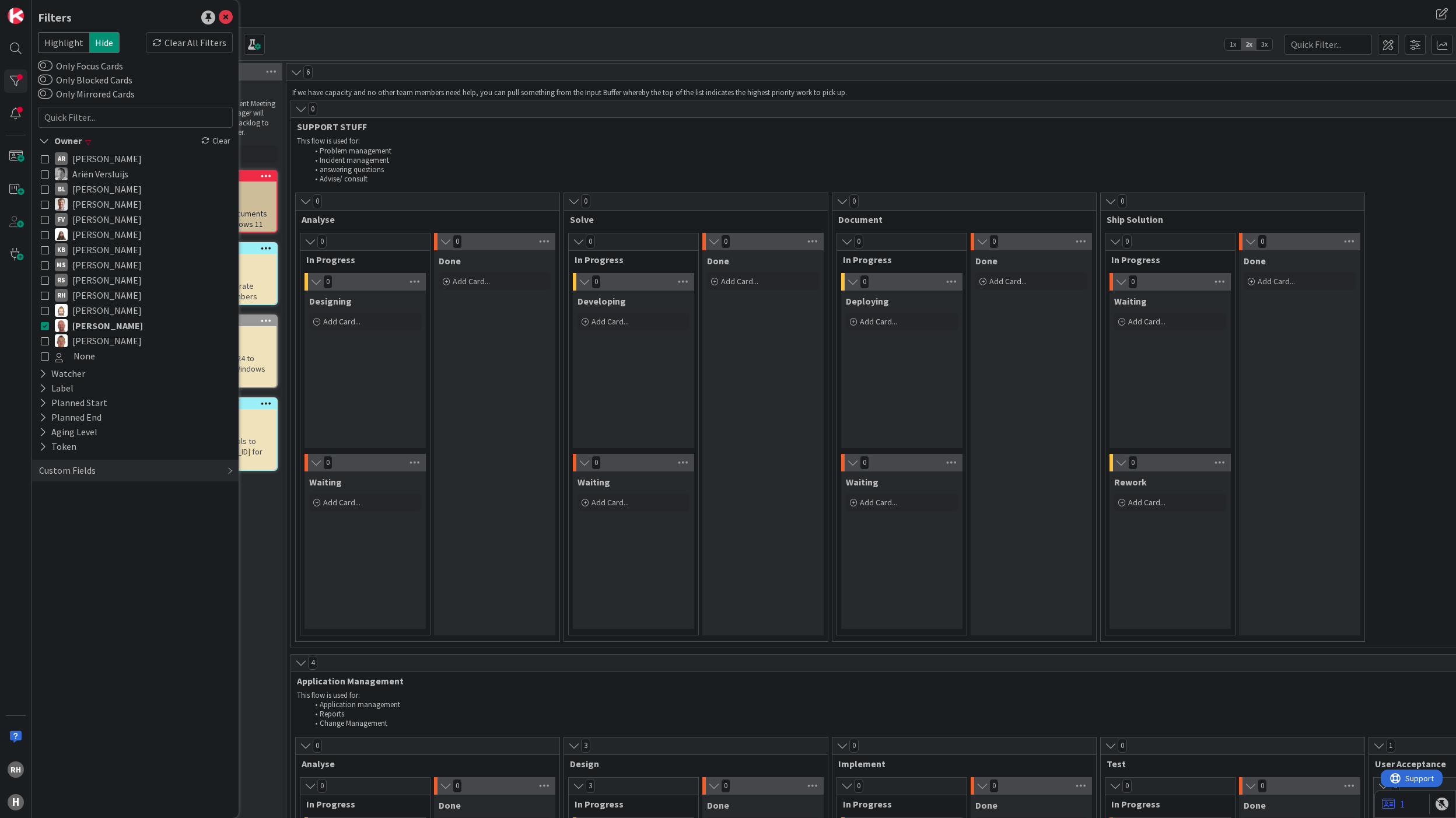
click at [41, 325] on icon at bounding box center [45, 325] width 8 height 8
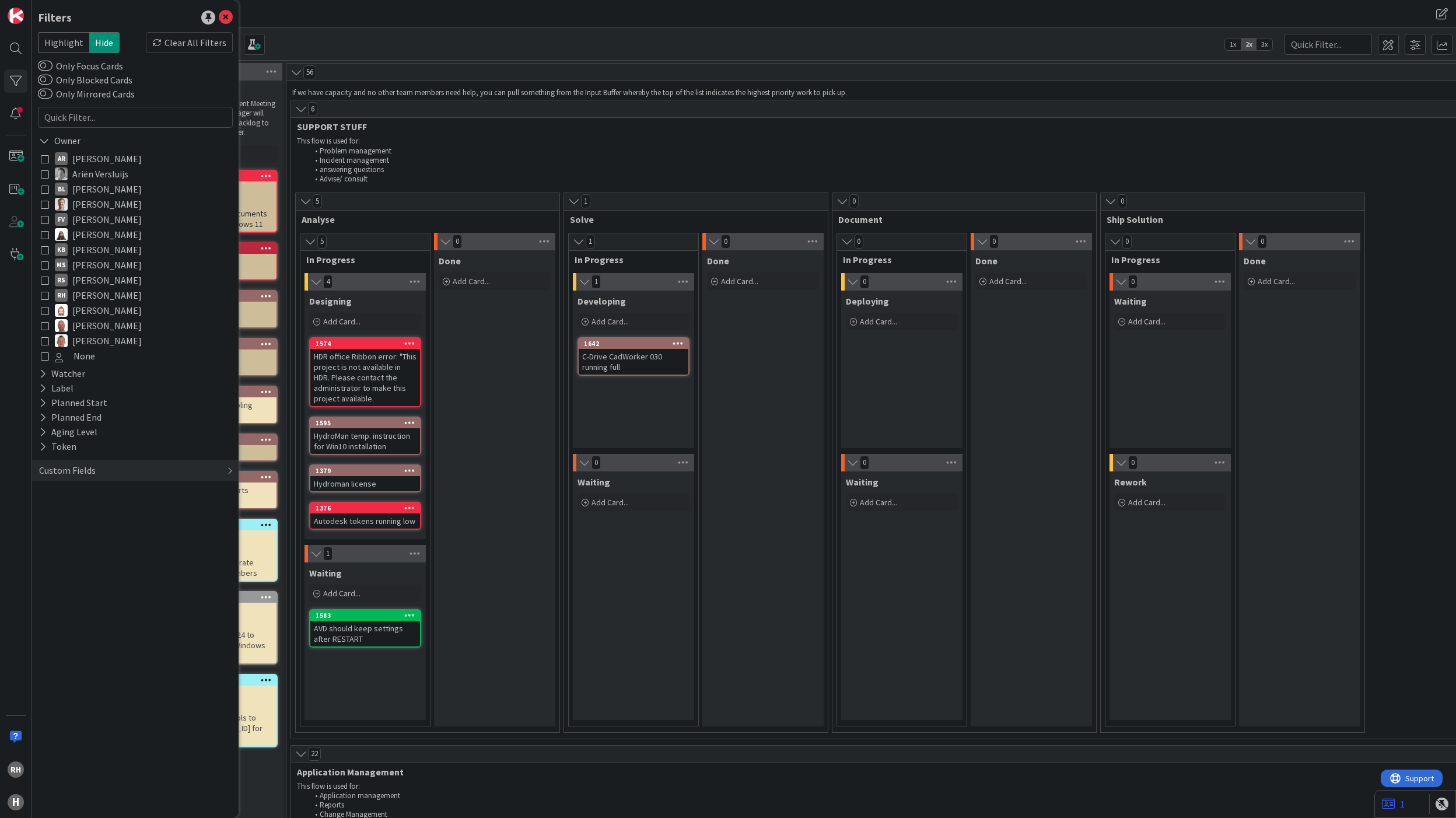
click at [46, 297] on icon at bounding box center [45, 295] width 8 height 8
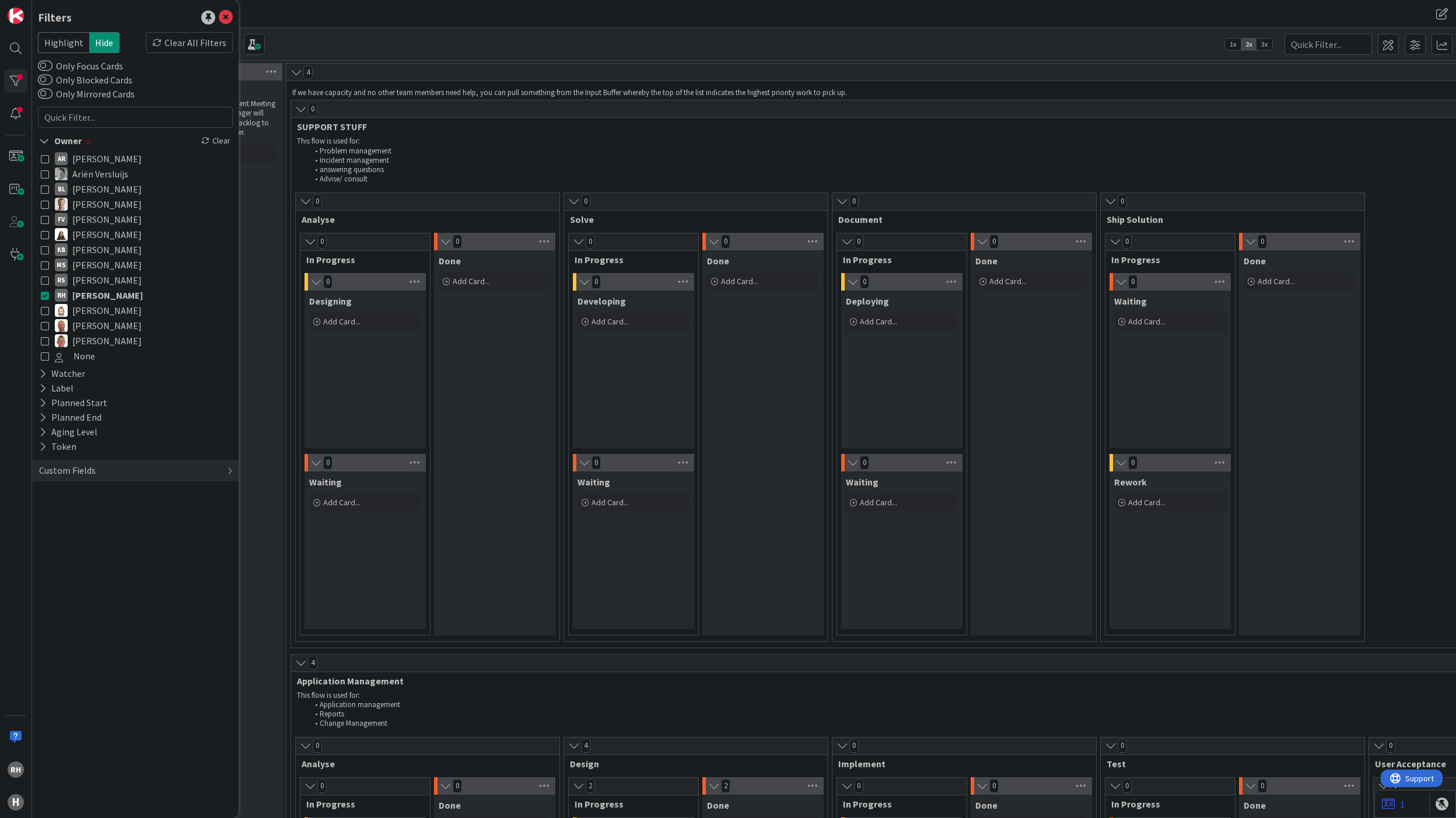
click at [46, 297] on icon at bounding box center [45, 295] width 8 height 8
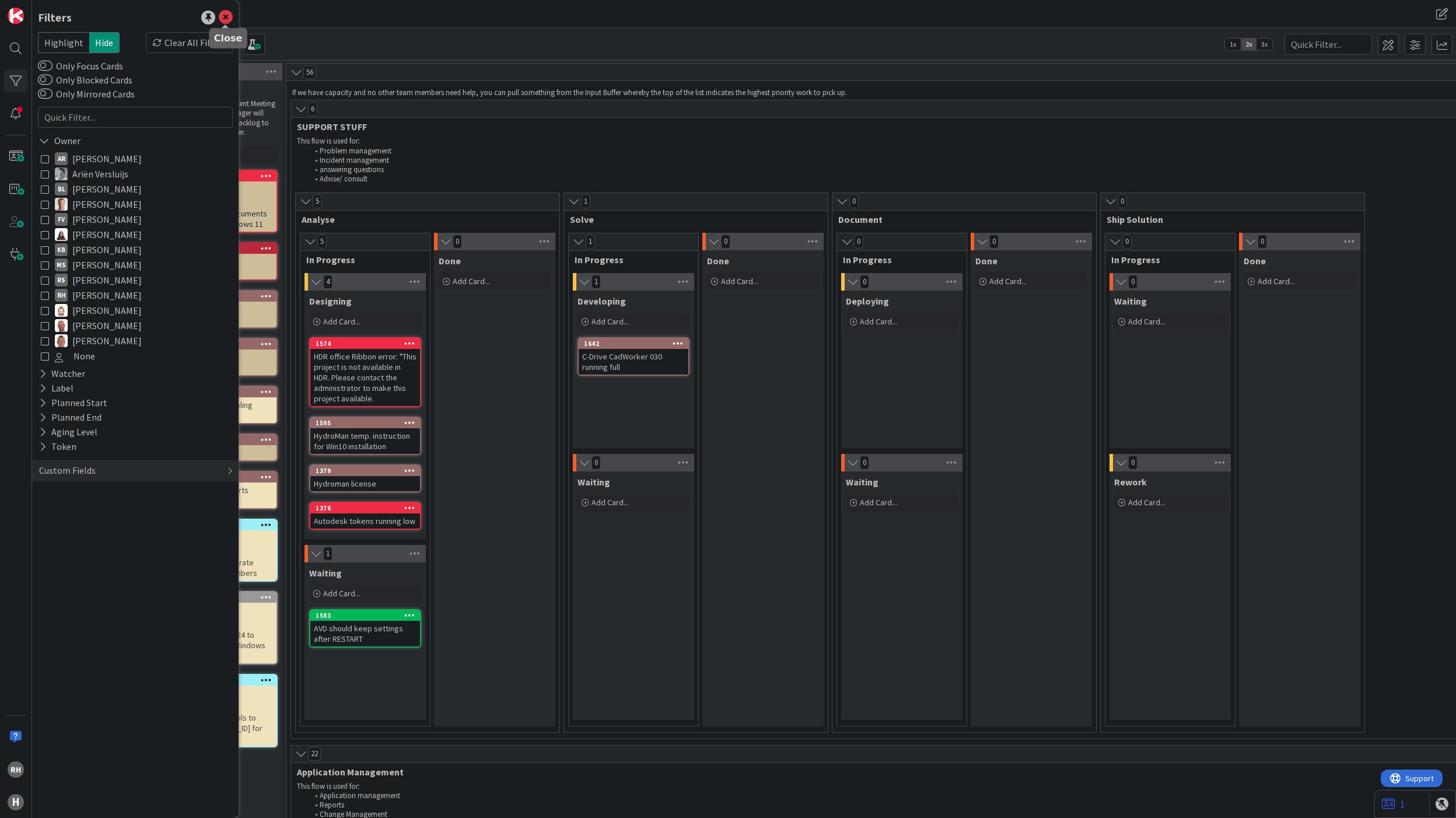
click at [220, 18] on icon at bounding box center [226, 18] width 14 height 14
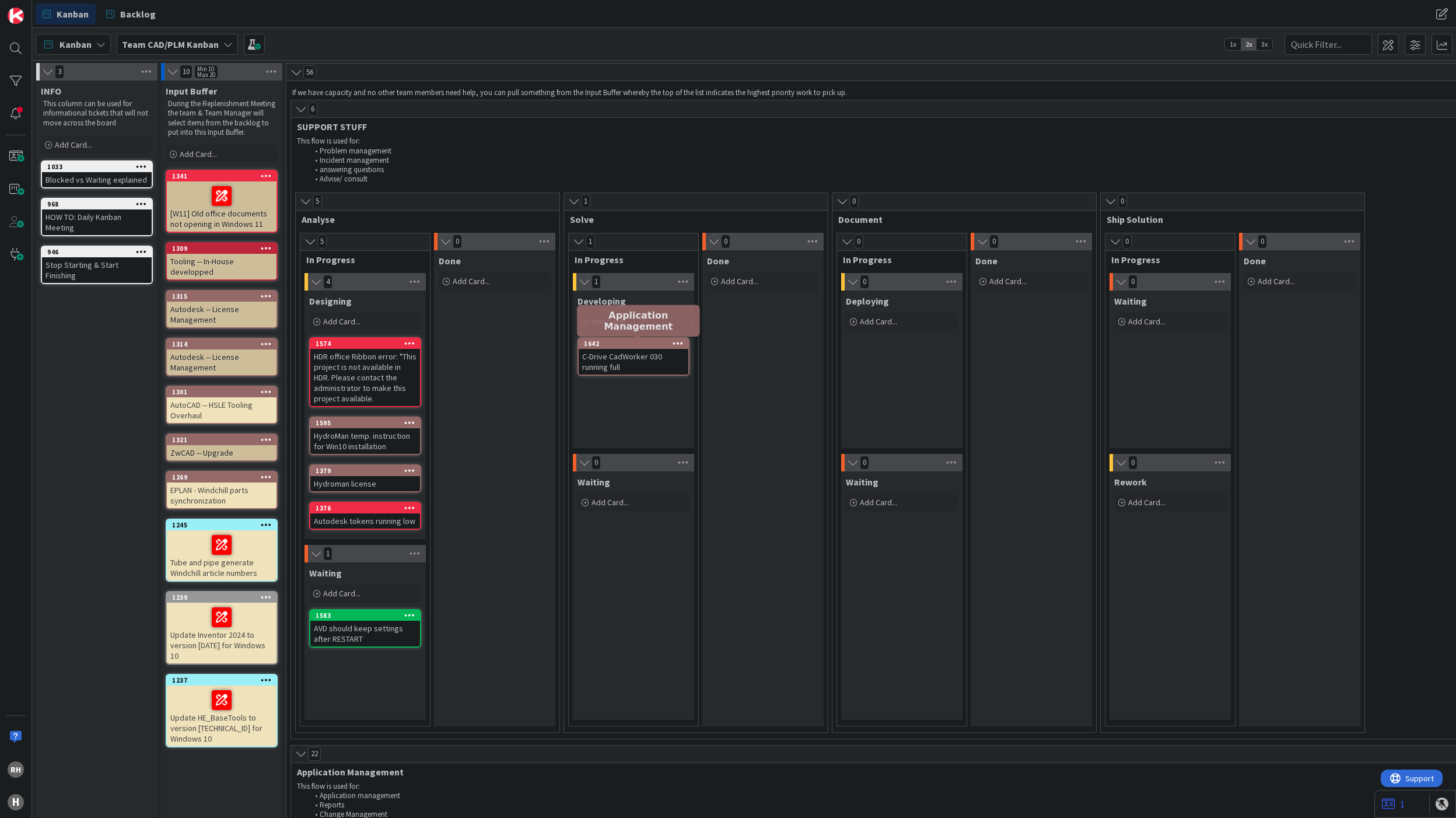
click at [626, 341] on div "1642" at bounding box center [636, 343] width 105 height 8
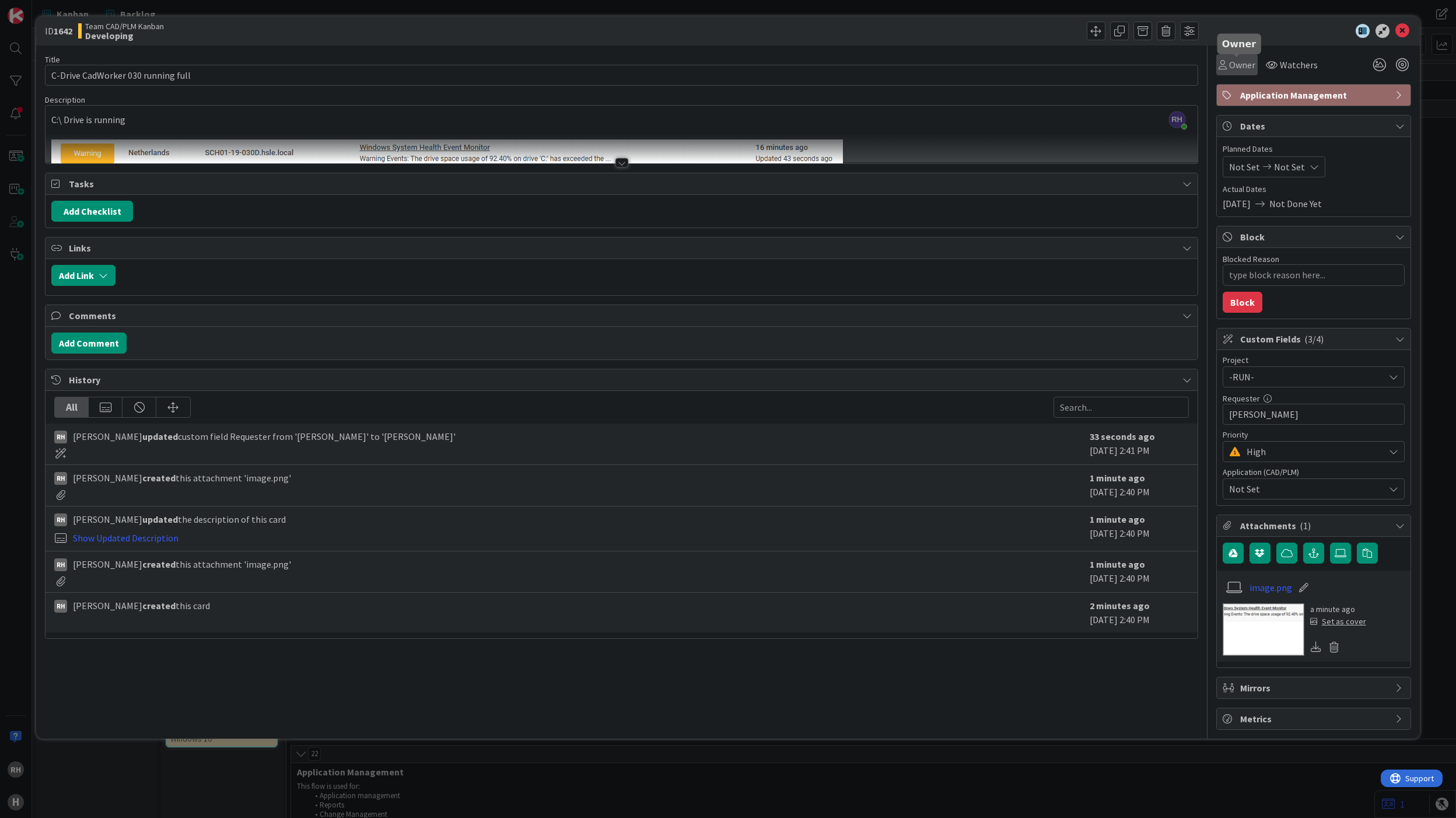
click at [1091, 59] on span "Owner" at bounding box center [1242, 65] width 26 height 14
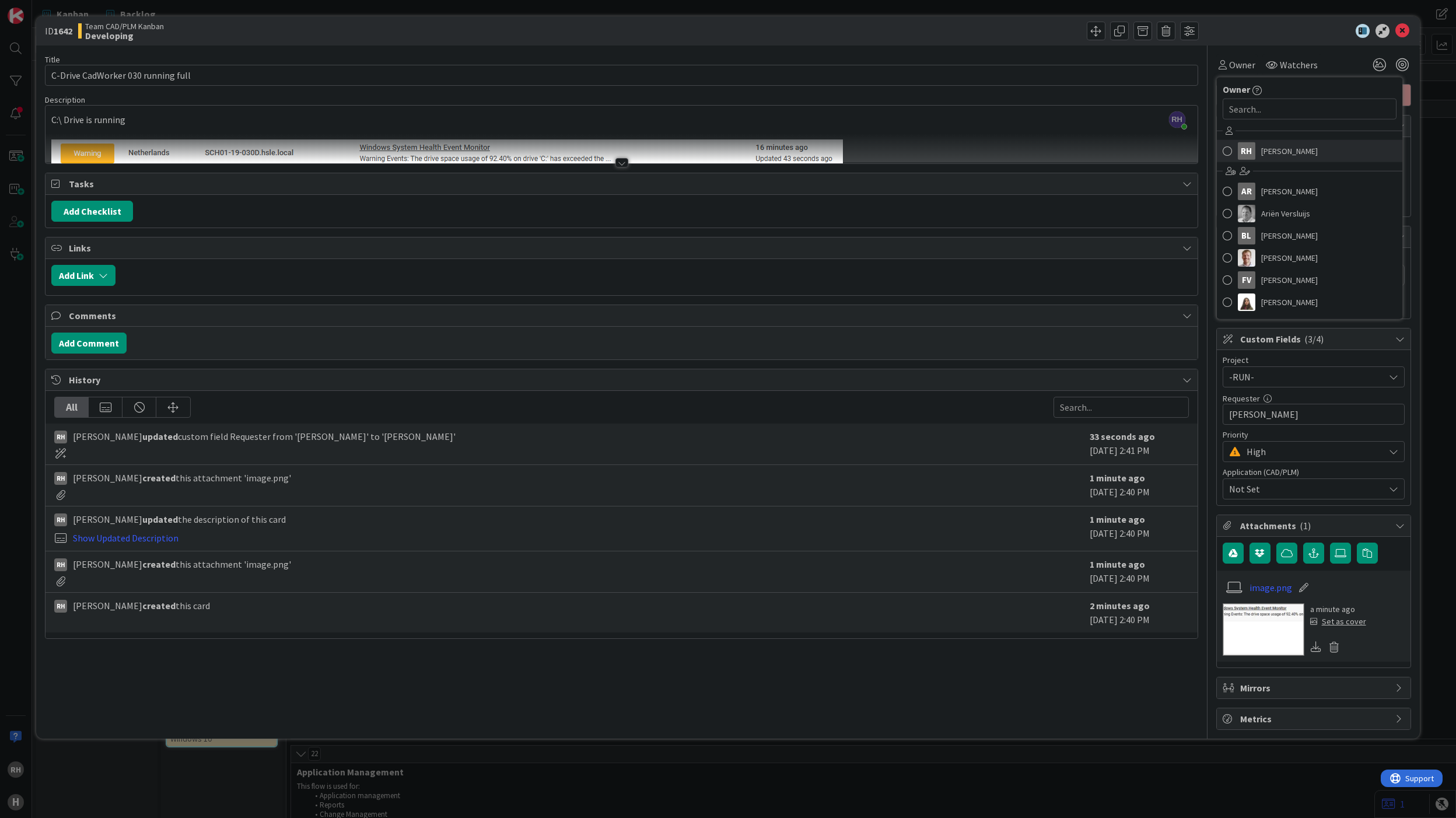
click at [1091, 151] on span at bounding box center [1227, 151] width 9 height 18
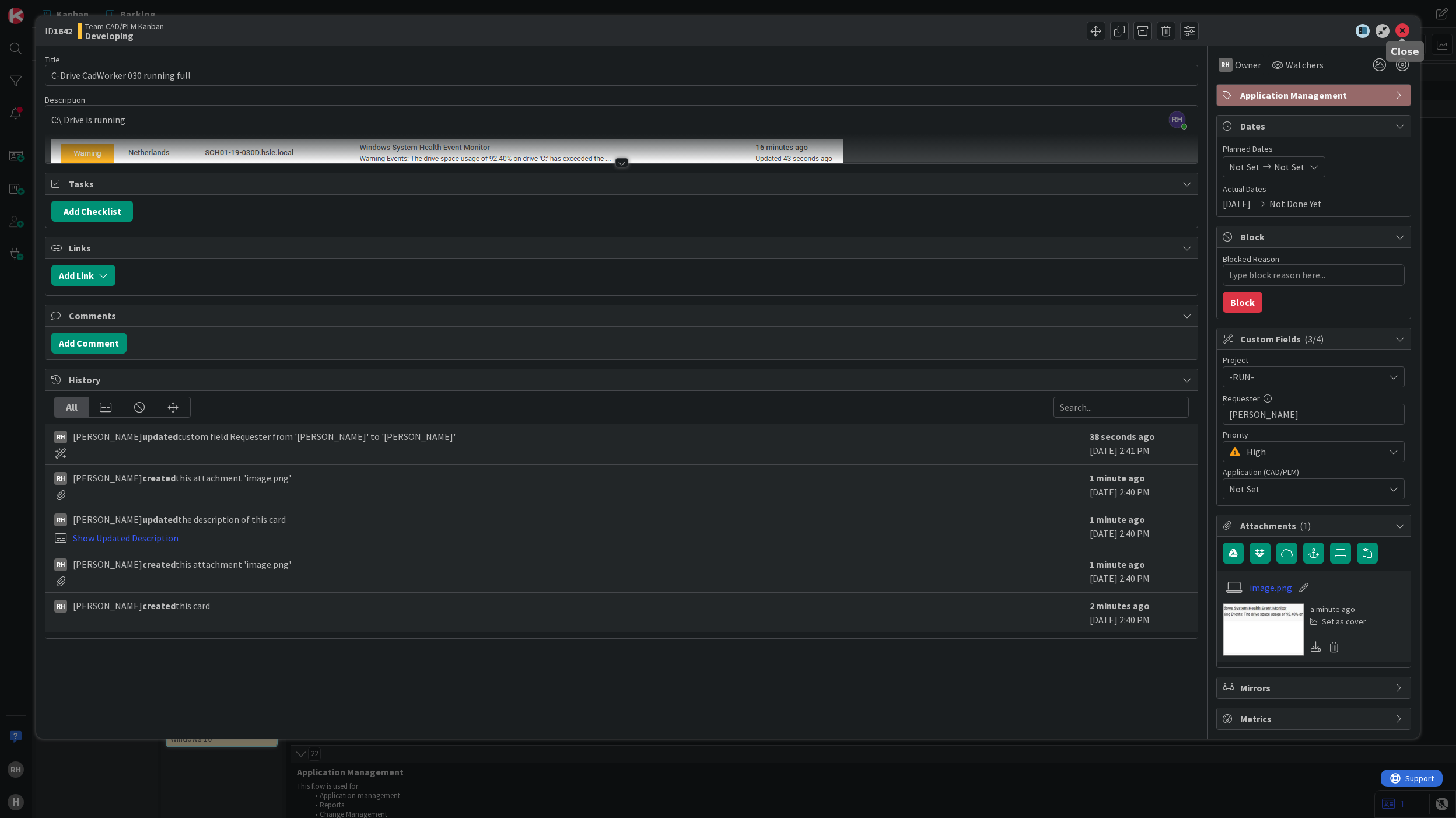
click at [1091, 32] on icon at bounding box center [1402, 31] width 14 height 14
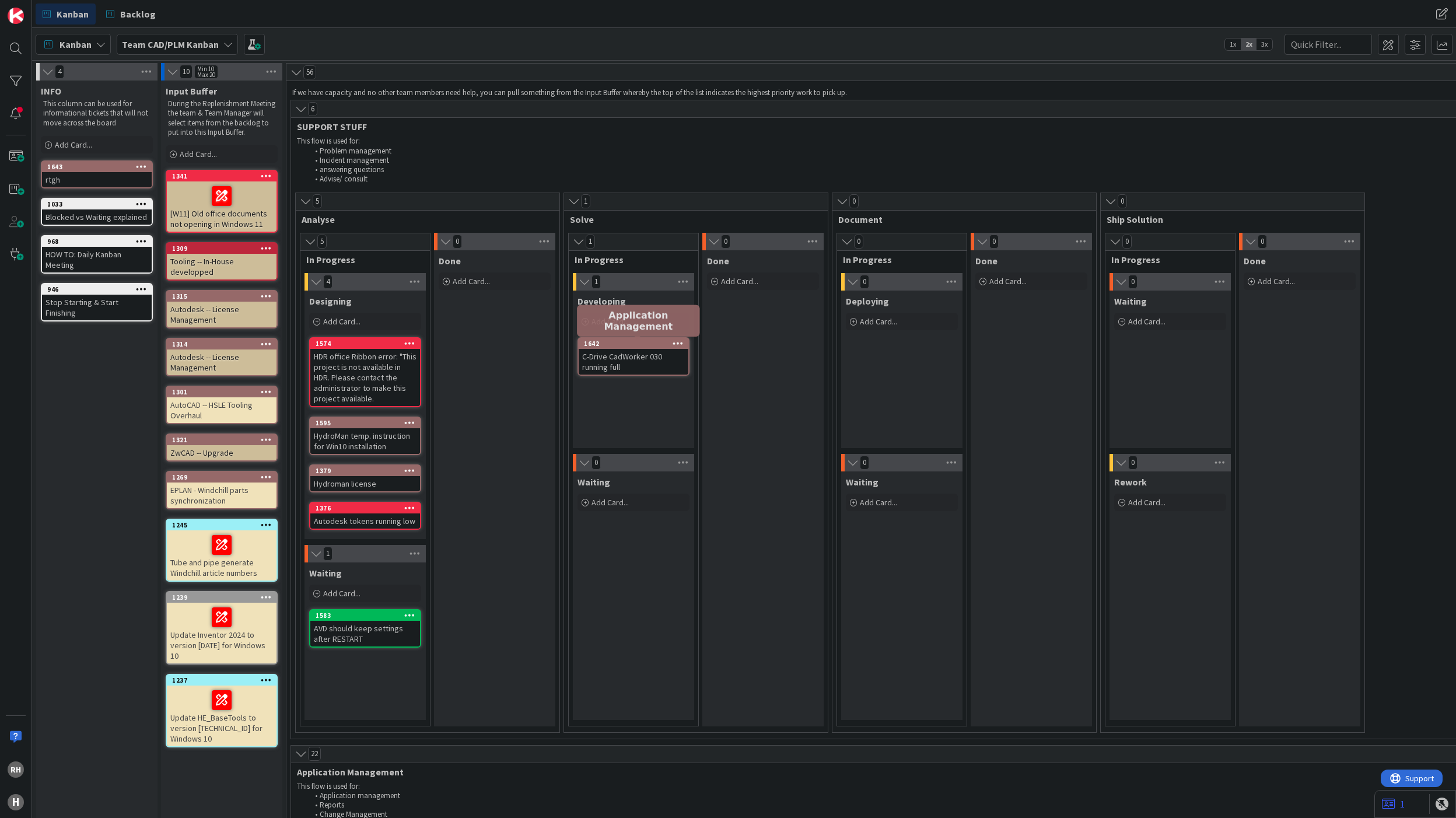
click at [648, 343] on div "1642" at bounding box center [636, 343] width 105 height 8
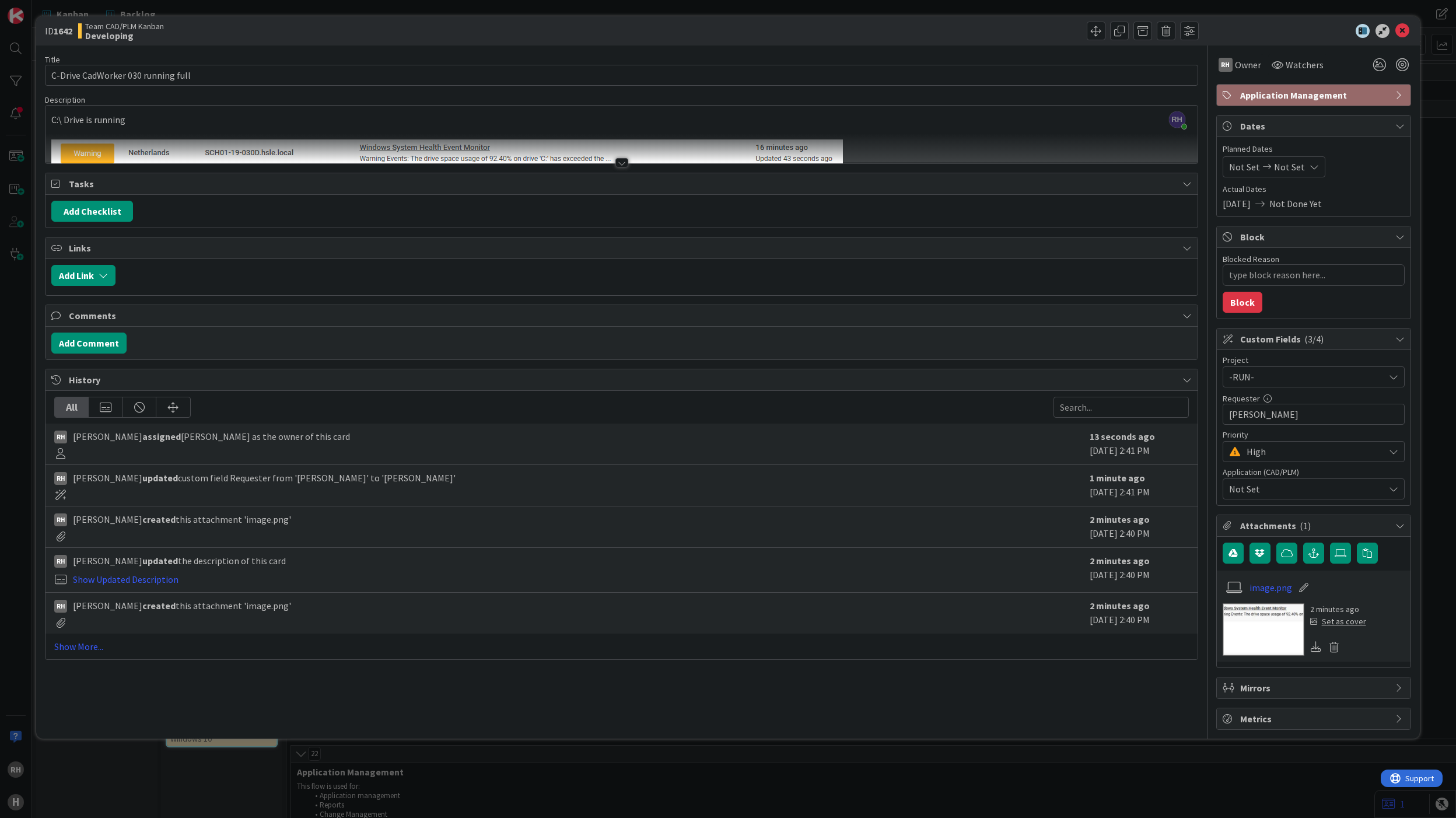
click at [619, 168] on div at bounding box center [622, 162] width 13 height 9
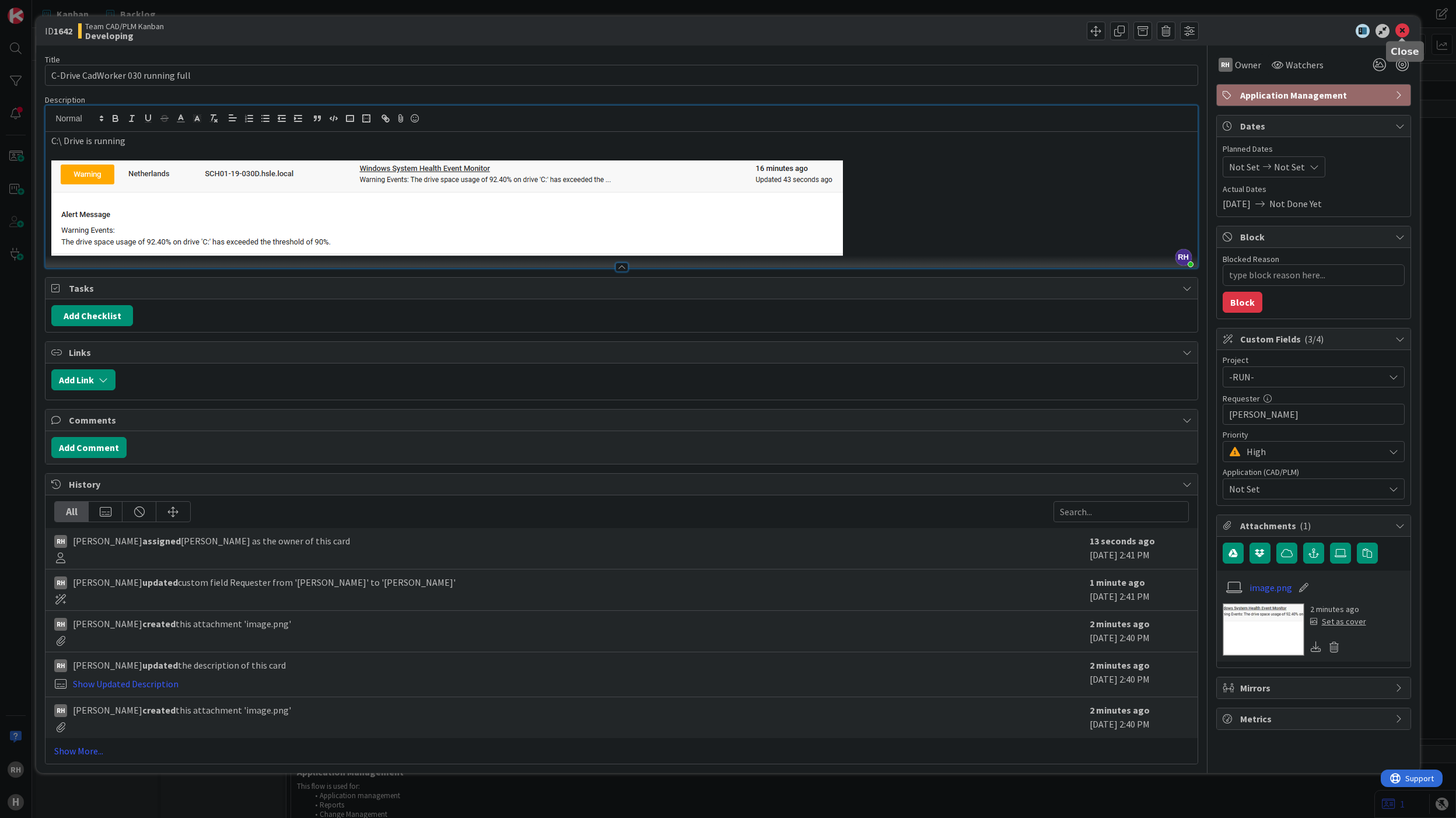
click at [1091, 27] on icon at bounding box center [1402, 31] width 14 height 14
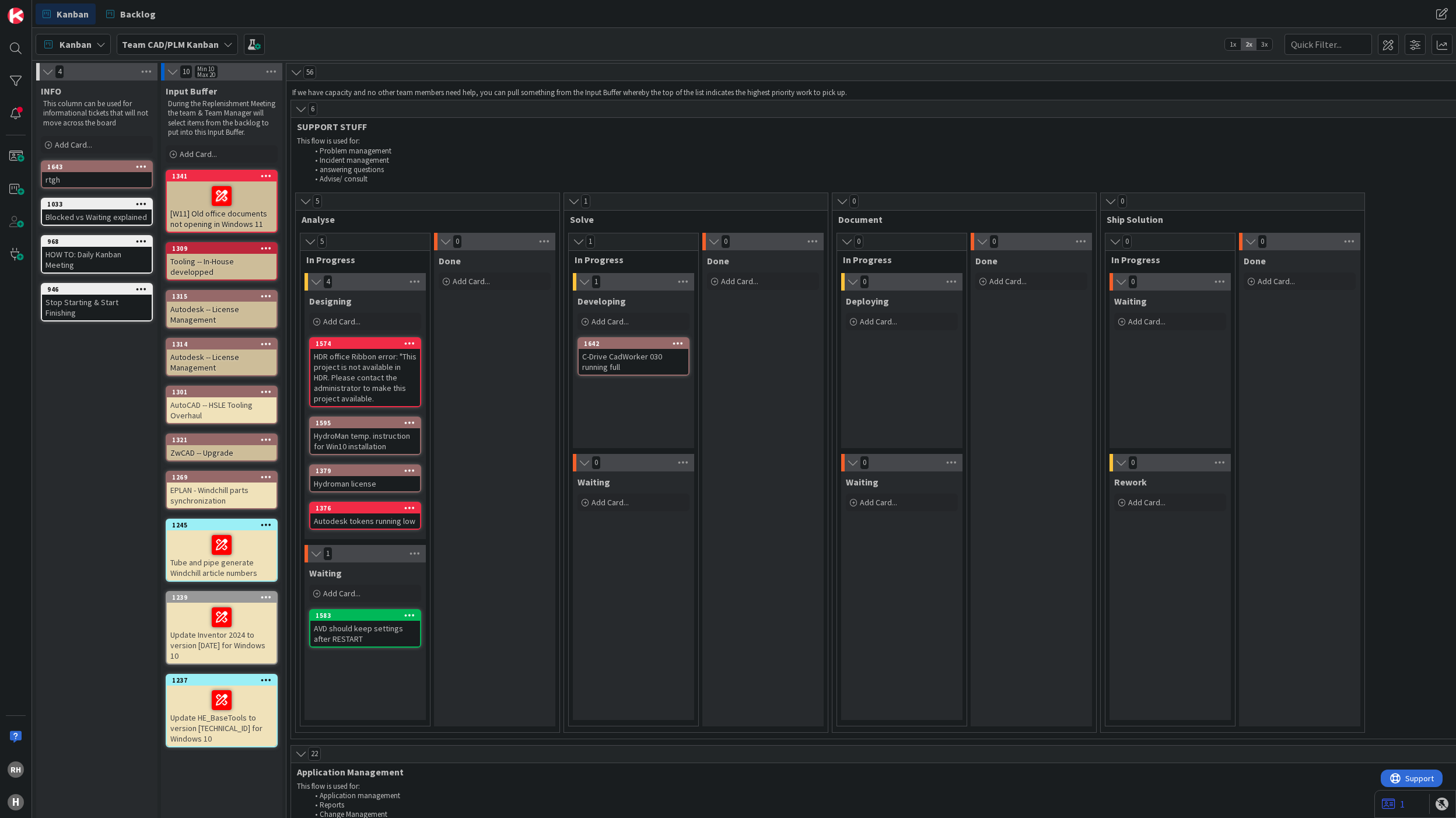
click at [642, 363] on div "C-Drive CadWorker 030 running full" at bounding box center [633, 361] width 109 height 26
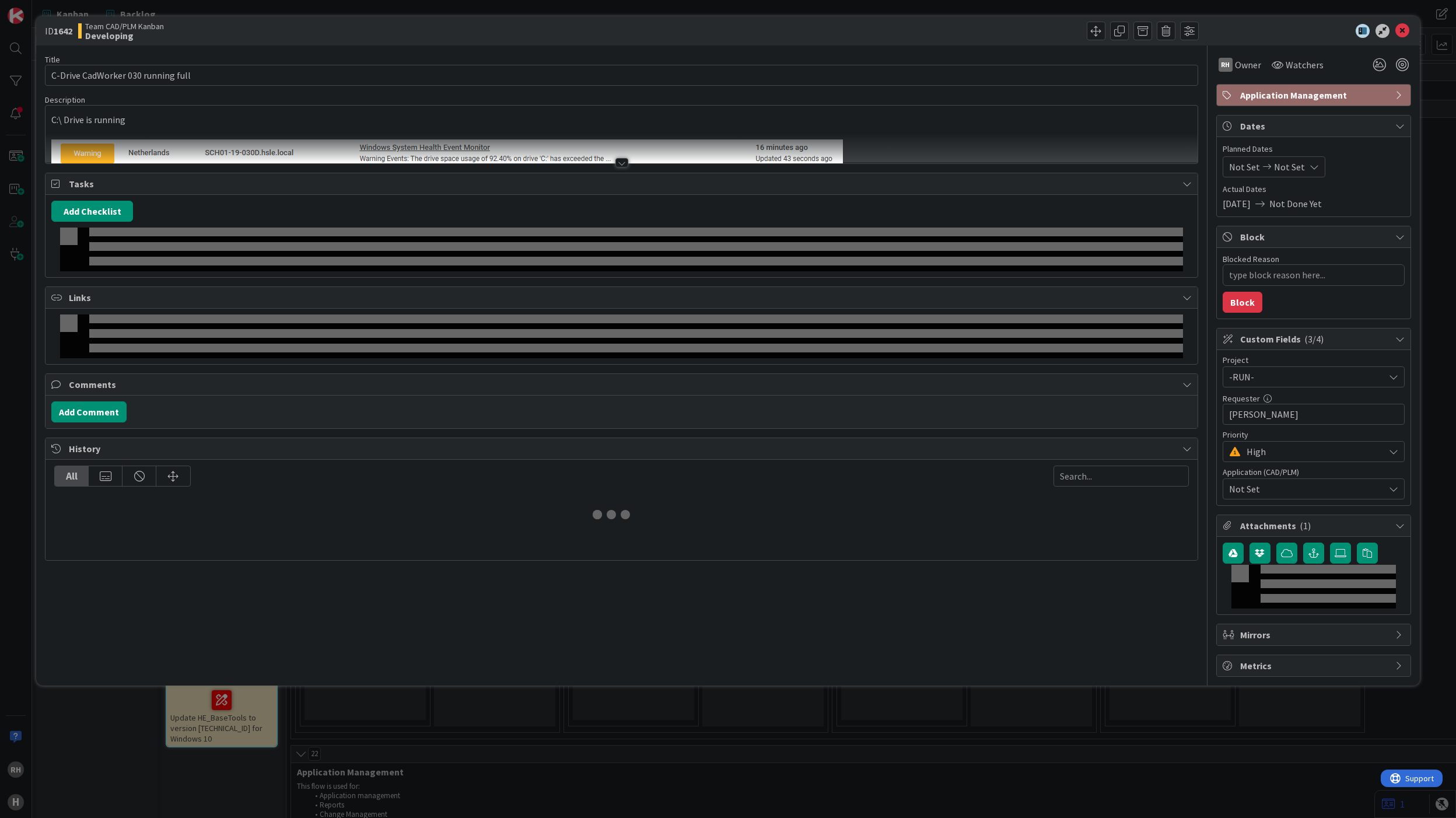
type textarea "x"
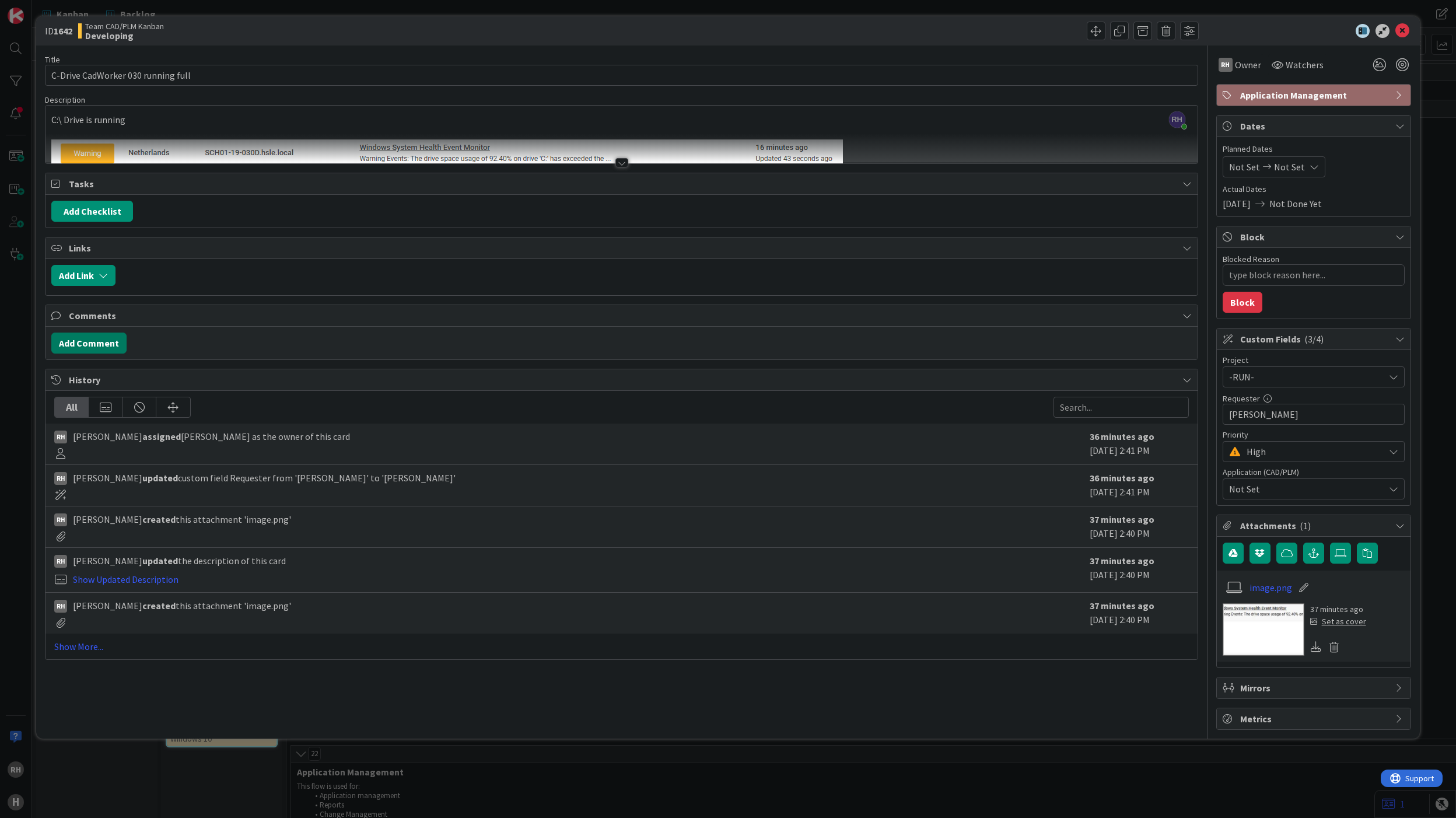
click at [91, 350] on button "Add Comment" at bounding box center [89, 342] width 75 height 21
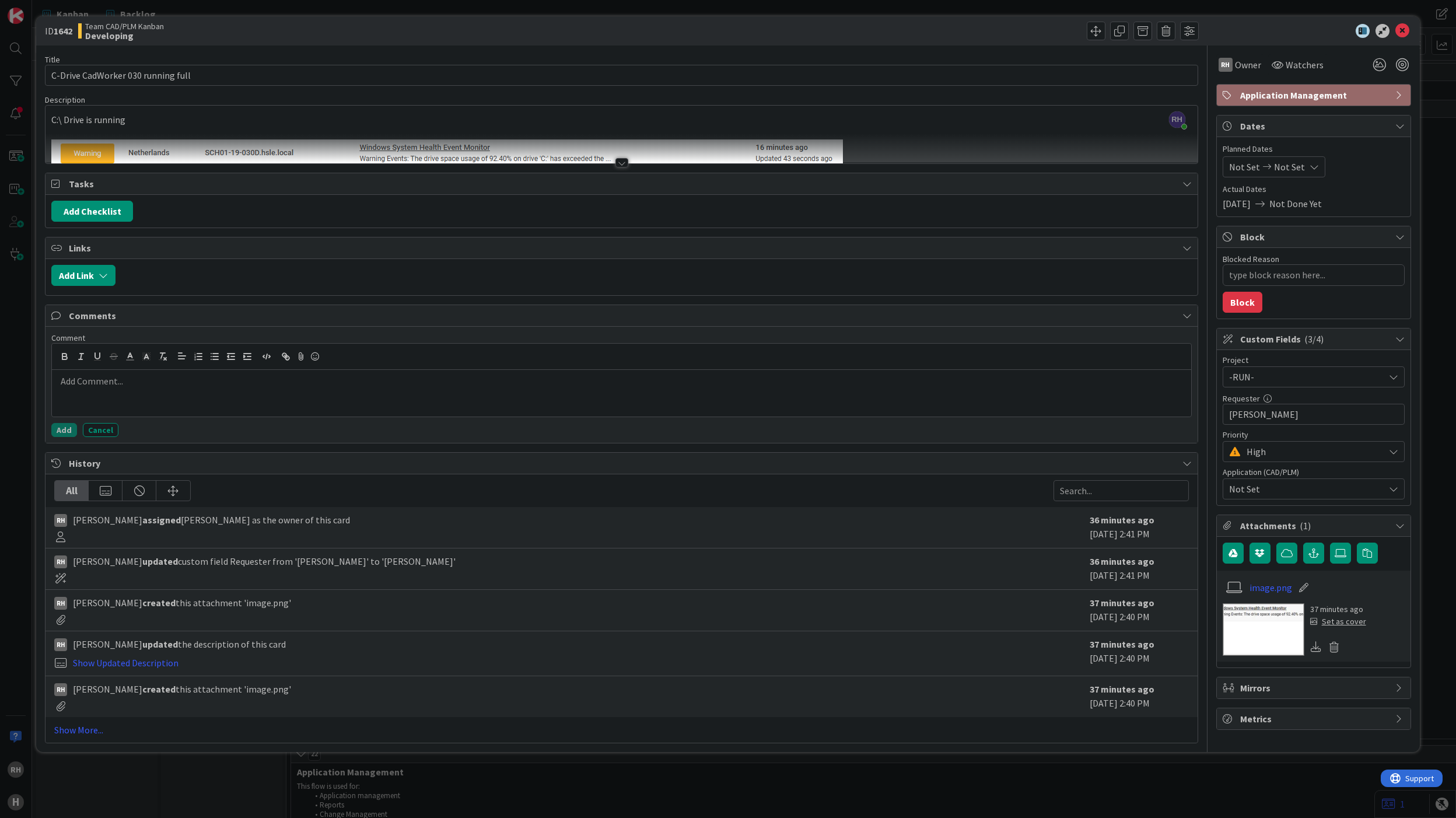
click at [116, 388] on p at bounding box center [621, 381] width 1129 height 13
click at [262, 388] on p "Implemented some clean-up of %Temp% and" at bounding box center [621, 381] width 1129 height 13
click at [402, 273] on div at bounding box center [656, 275] width 1070 height 21
click at [1091, 31] on icon at bounding box center [1402, 31] width 14 height 14
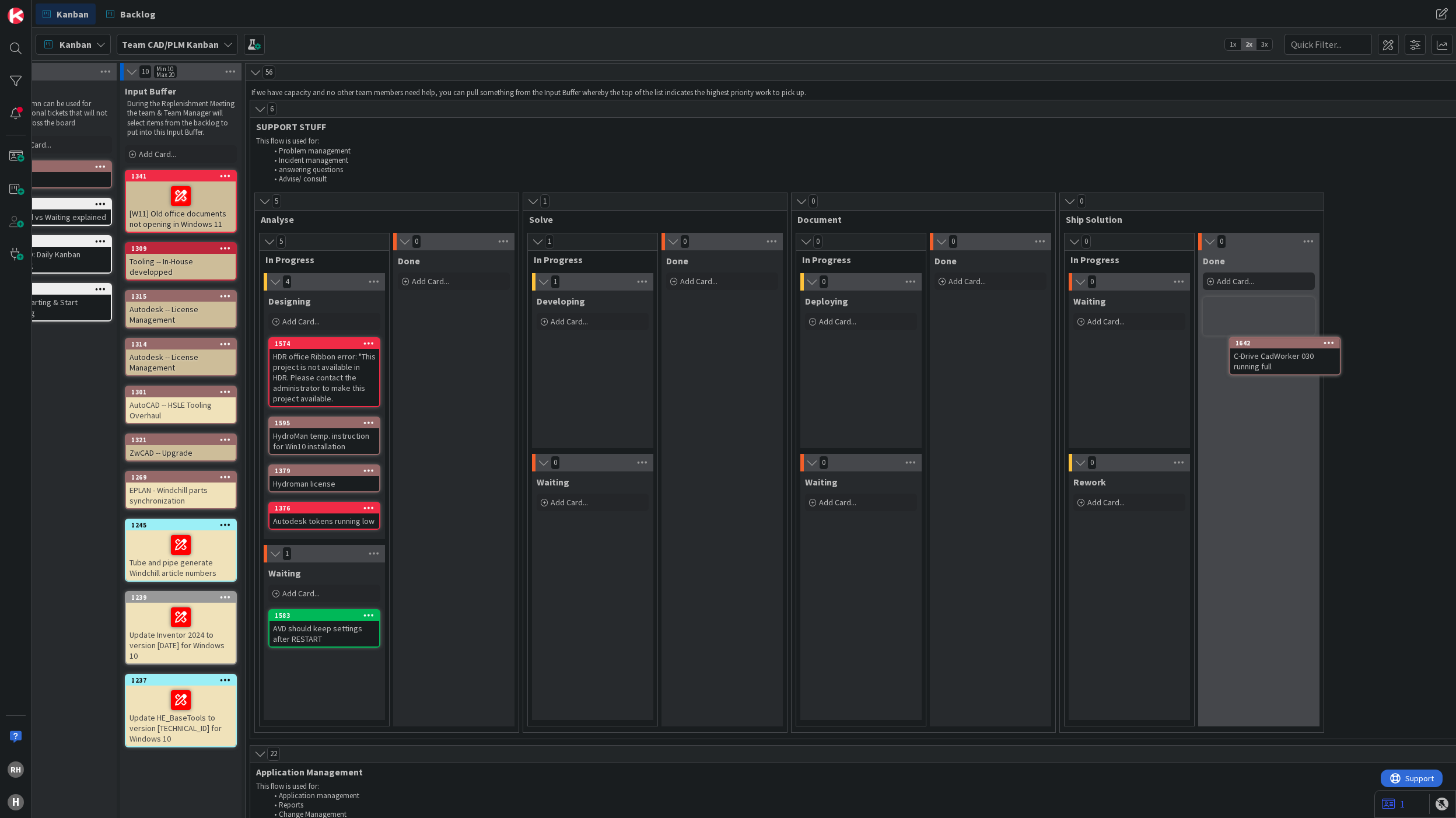
scroll to position [0, 43]
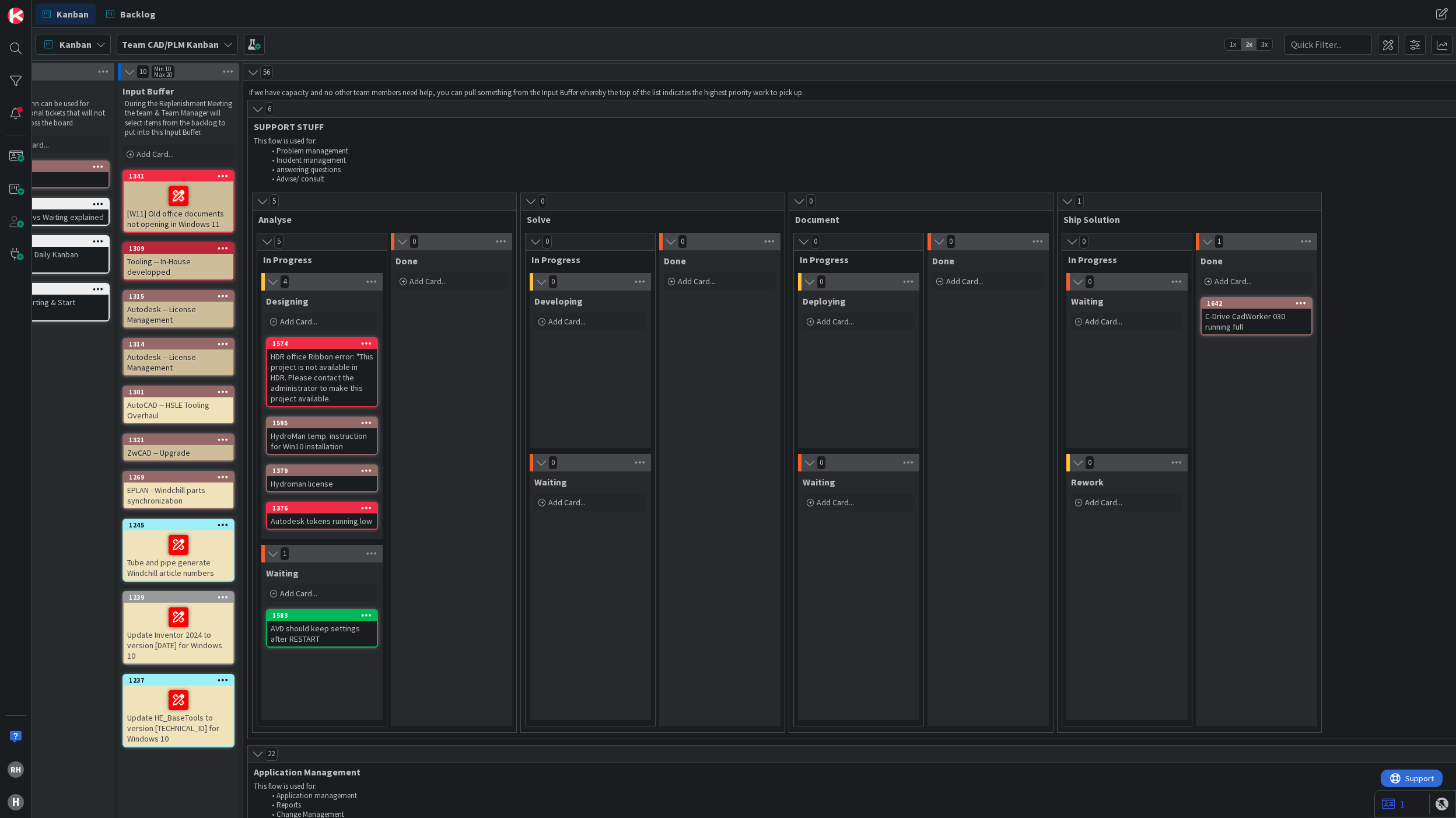
click at [1091, 383] on div "Done Add Card... 1642 C-Drive CadWorker 030 running full" at bounding box center [1256, 487] width 121 height 476
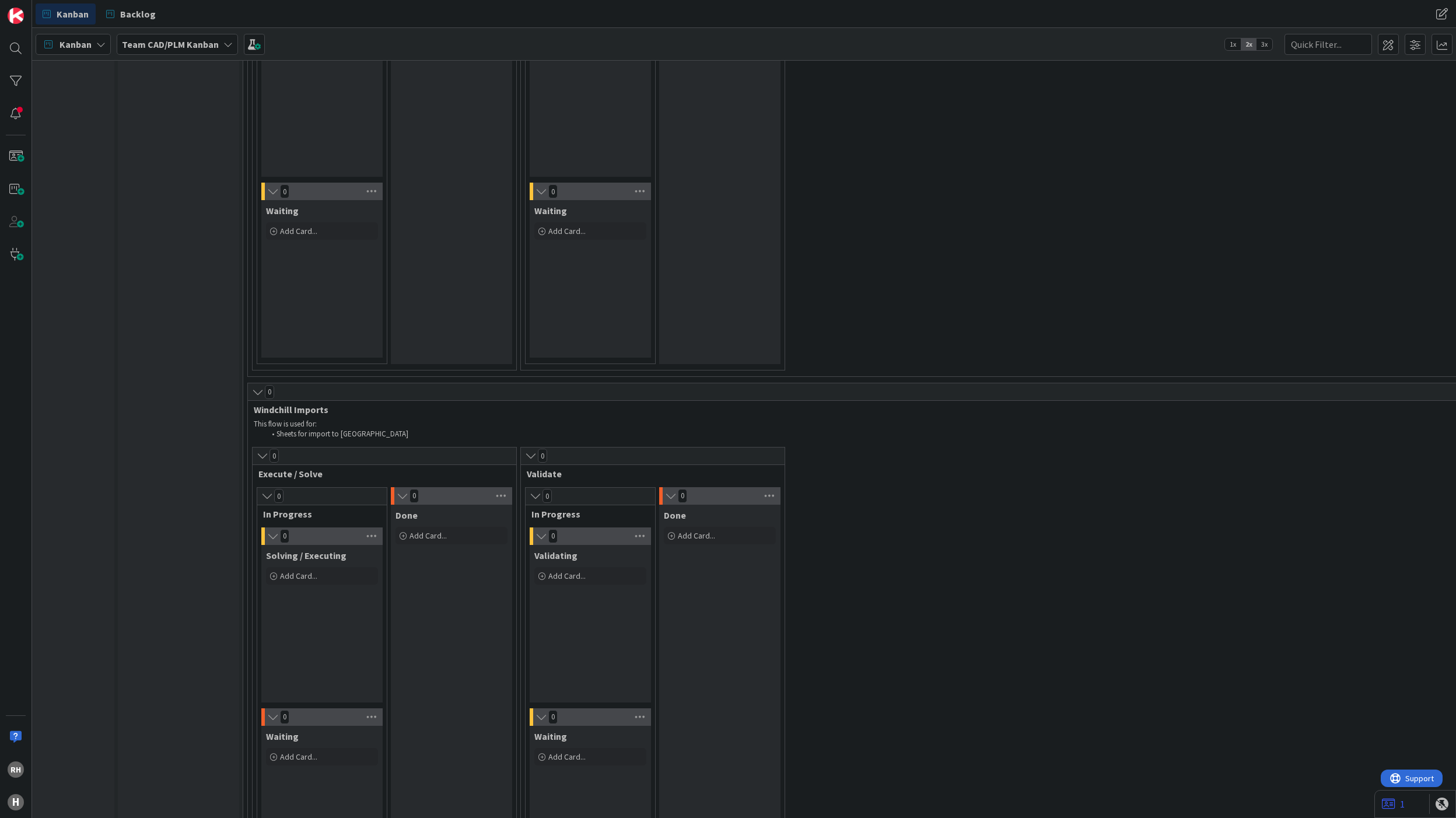
scroll to position [1788, 43]
click at [302, 570] on span "Add Card..." at bounding box center [298, 575] width 38 height 11
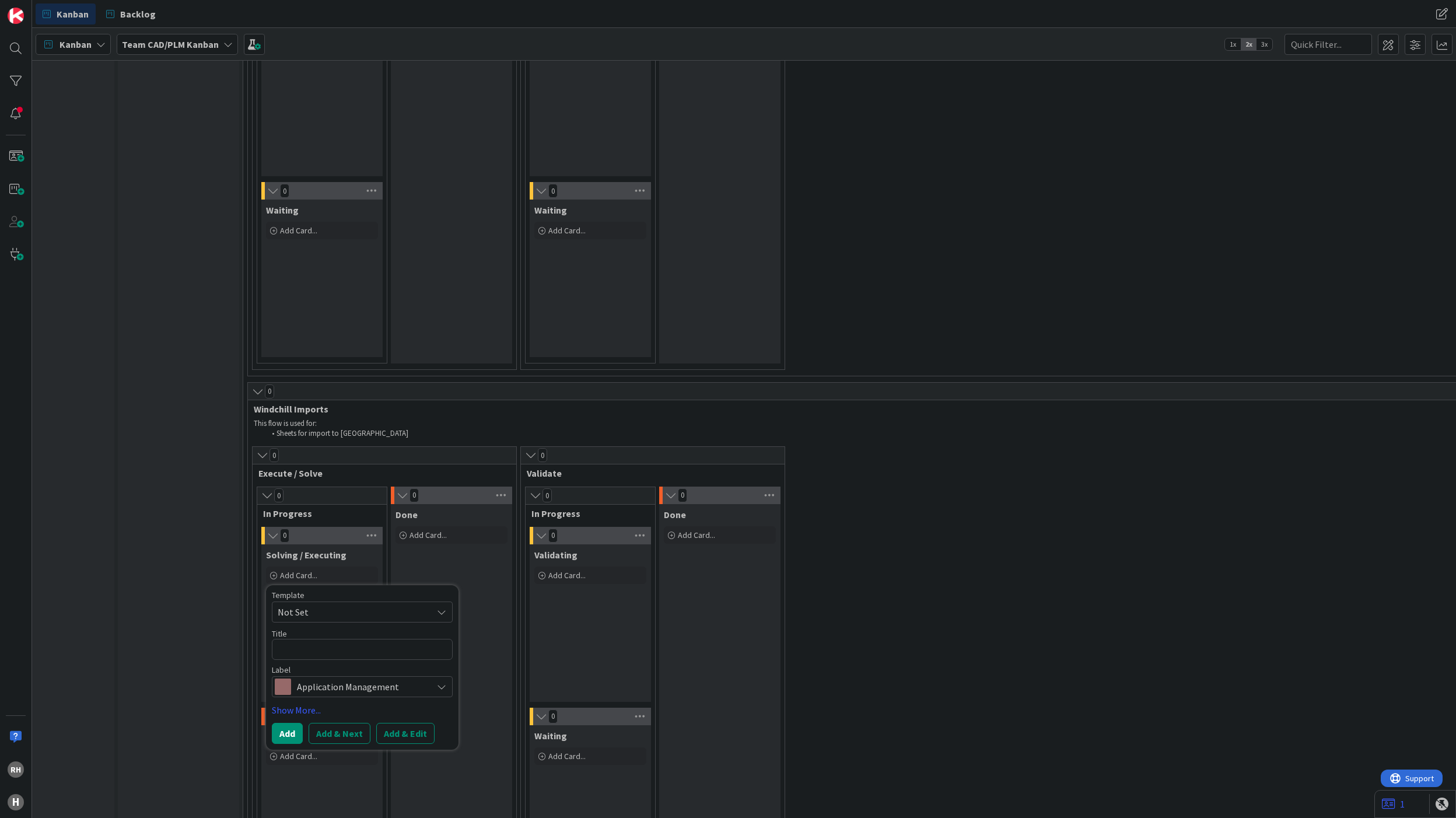
click at [332, 613] on textarea at bounding box center [362, 650] width 181 height 22
paste textarea "INC000000250701"
type textarea "x"
type textarea "INC000000250701"
type textarea "x"
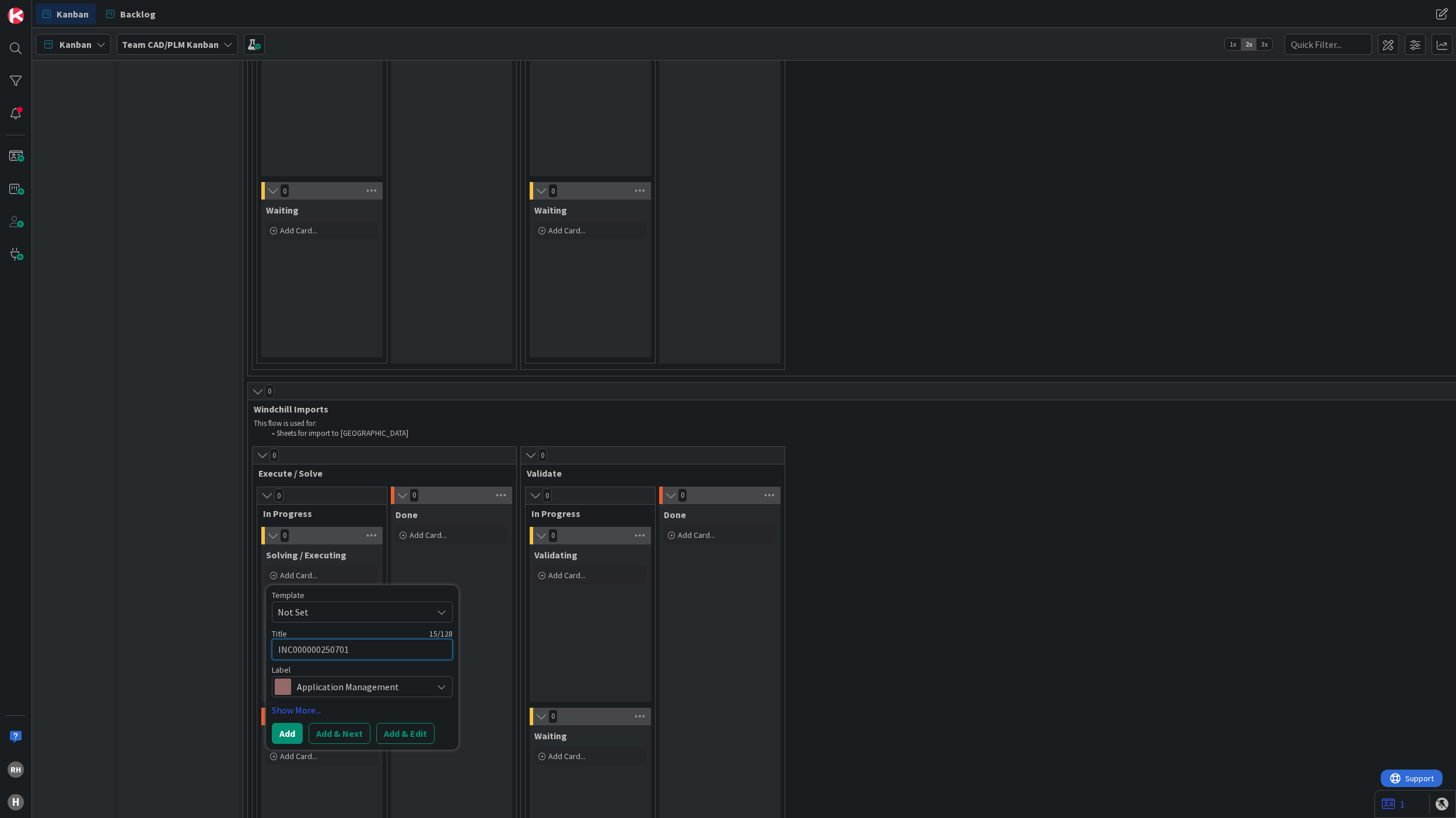
type textarea "INC000000250701"
type textarea "x"
type textarea "INC000000250701 |"
type textarea "x"
type textarea "INC000000250701 |"
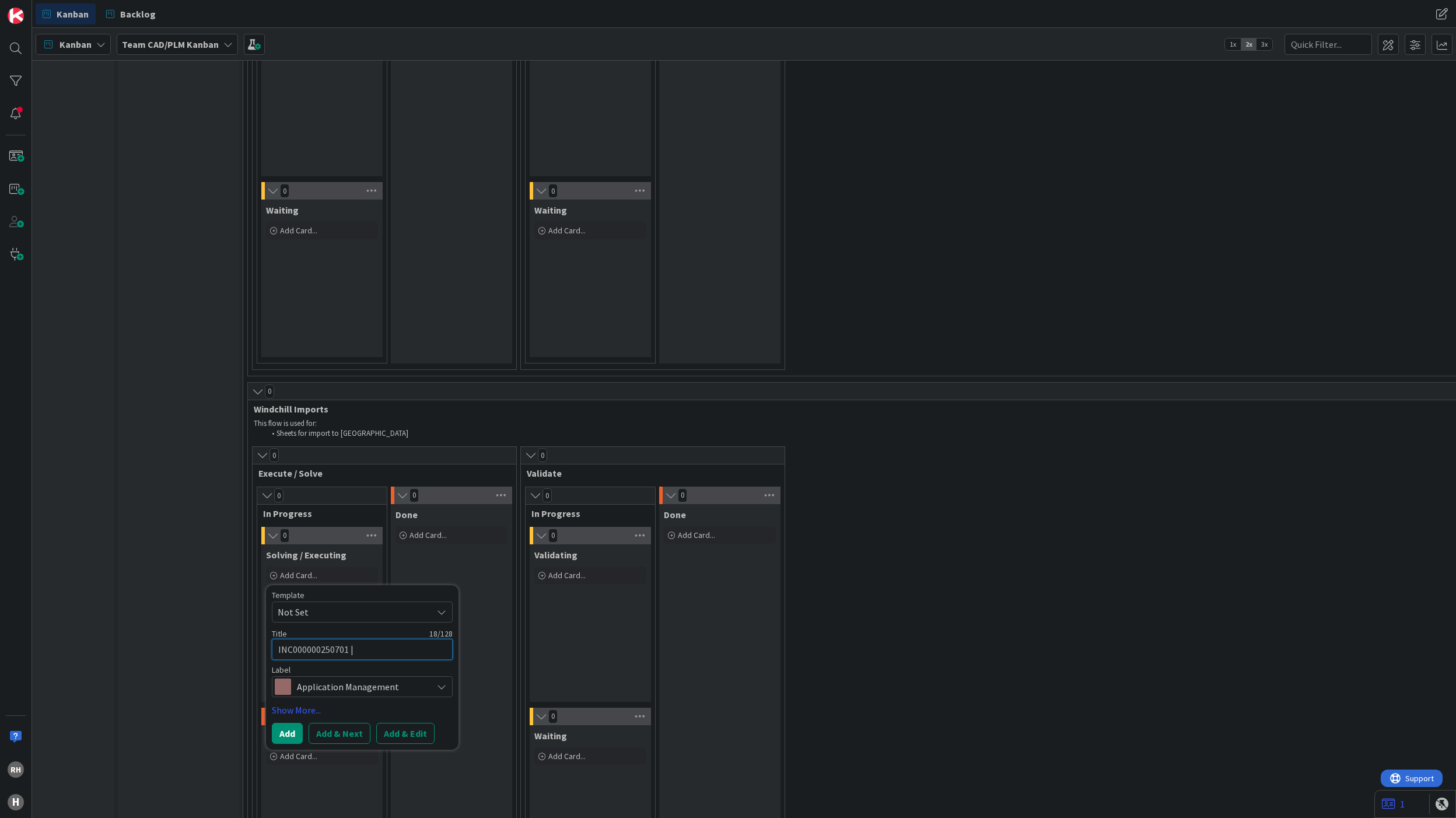
click at [391, 613] on textarea "INC000000250701 |" at bounding box center [362, 650] width 181 height 22
type textarea "x"
type textarea "INC000000250701 | E"
type textarea "x"
type textarea "INC000000250701 | Ex"
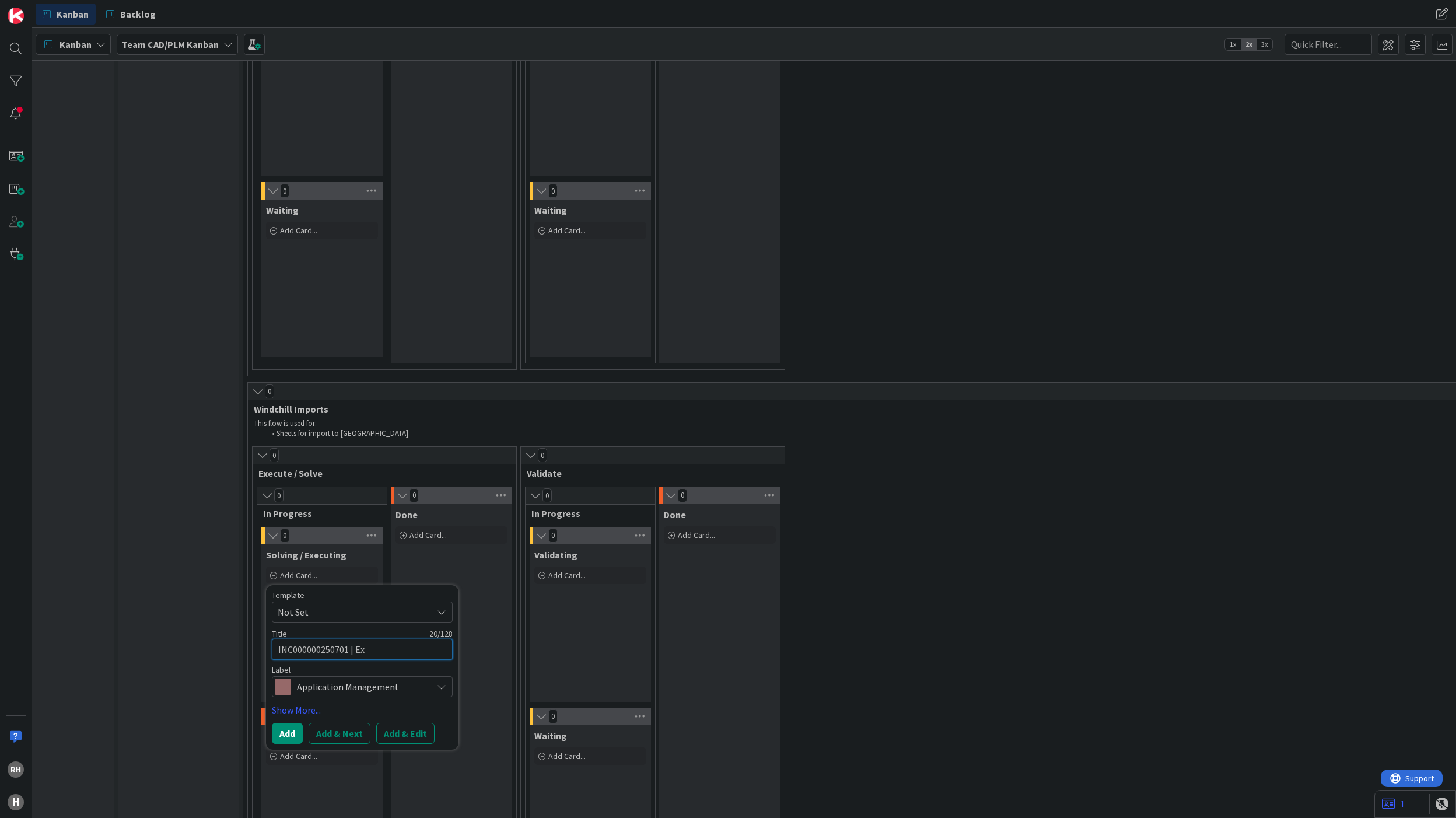
type textarea "x"
type textarea "INC000000250701 | Ext"
type textarea "x"
type textarea "INC000000250701 | Exte"
type textarea "x"
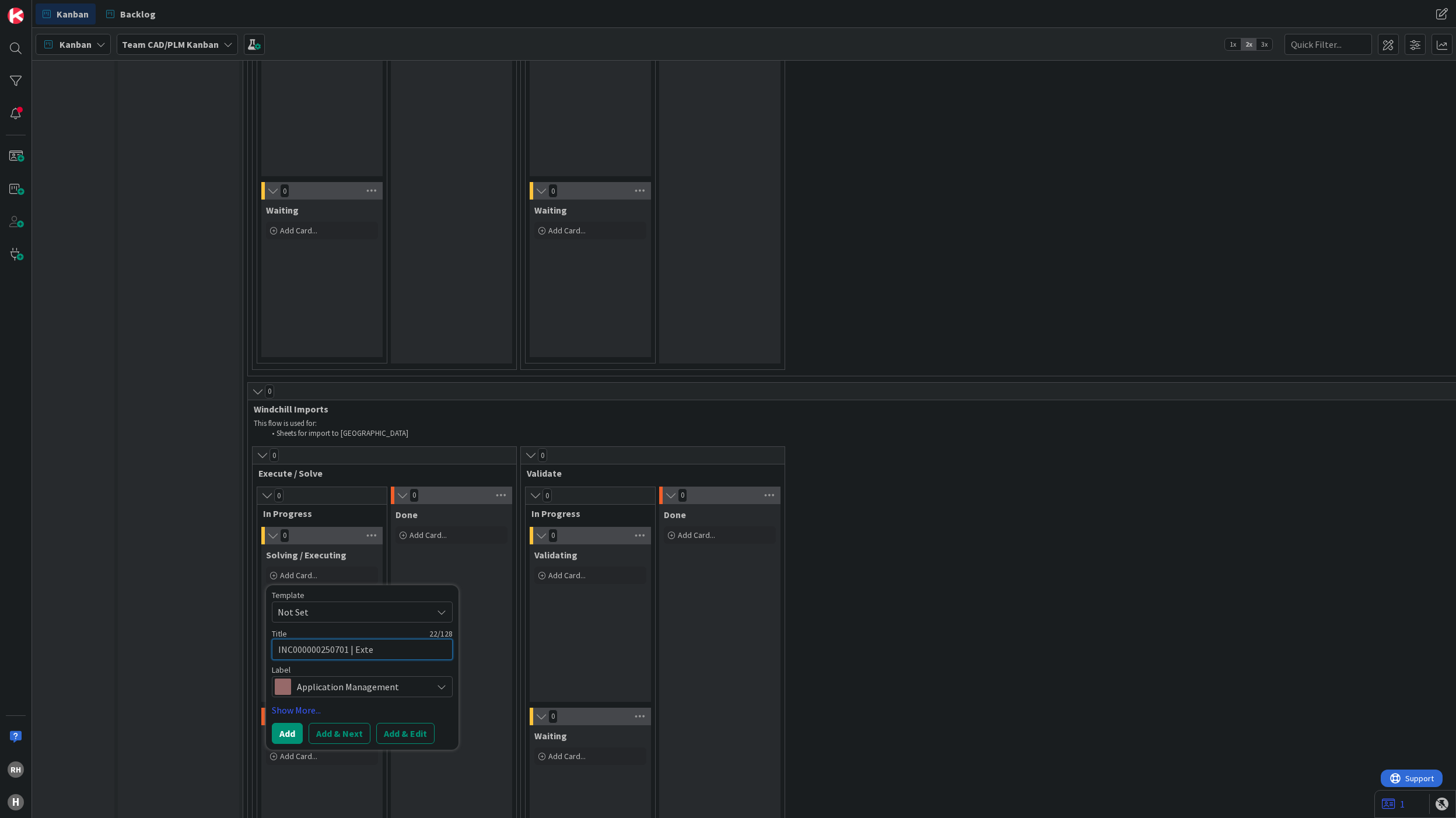
type textarea "INC000000250701 | Exter"
type textarea "x"
type textarea "INC000000250701 | Extern"
type textarea "x"
type textarea "INC000000250701 | Externa"
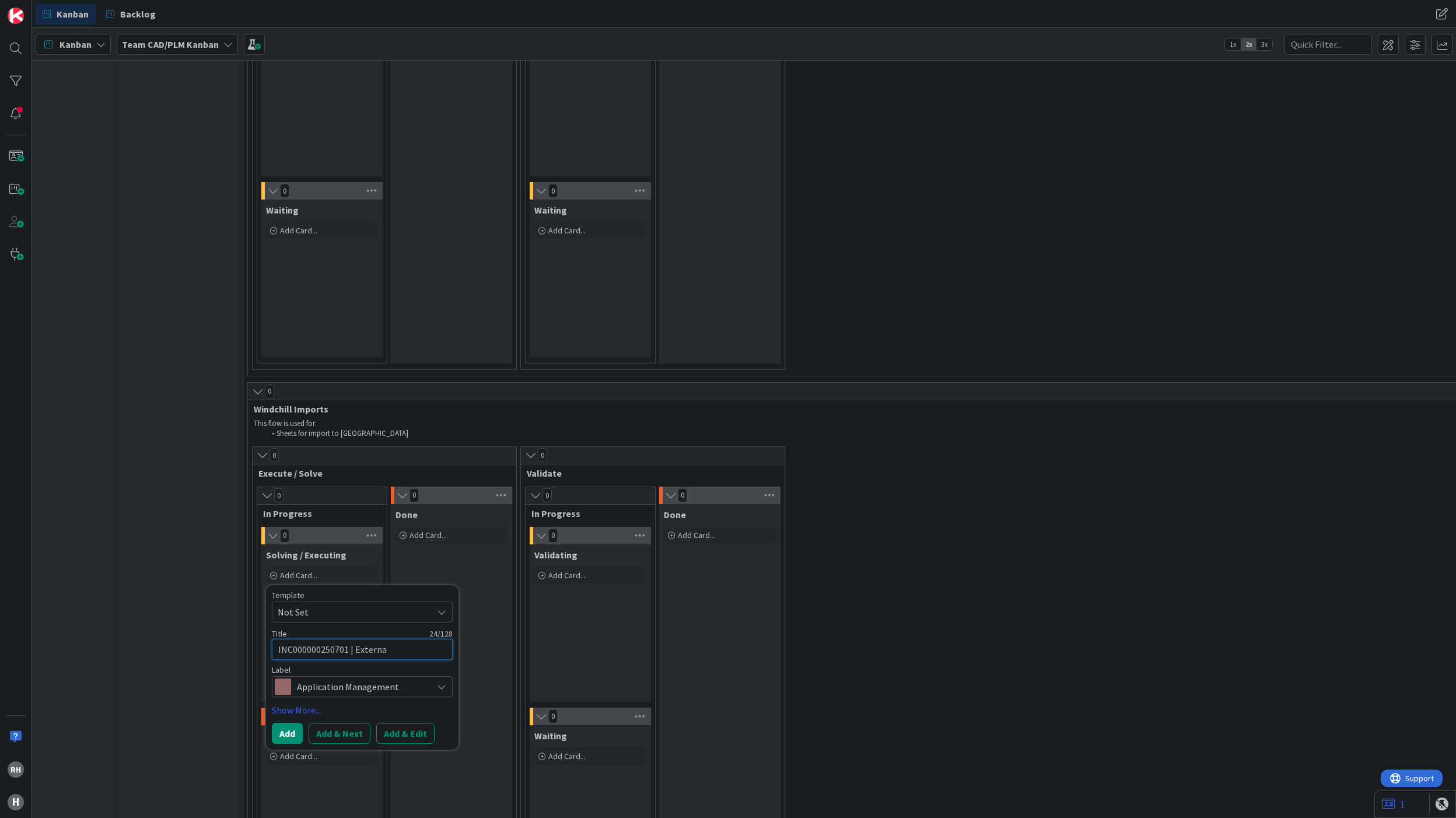
type textarea "x"
type textarea "INC000000250701 | External"
type textarea "x"
type textarea "INC000000250701 | External"
type textarea "x"
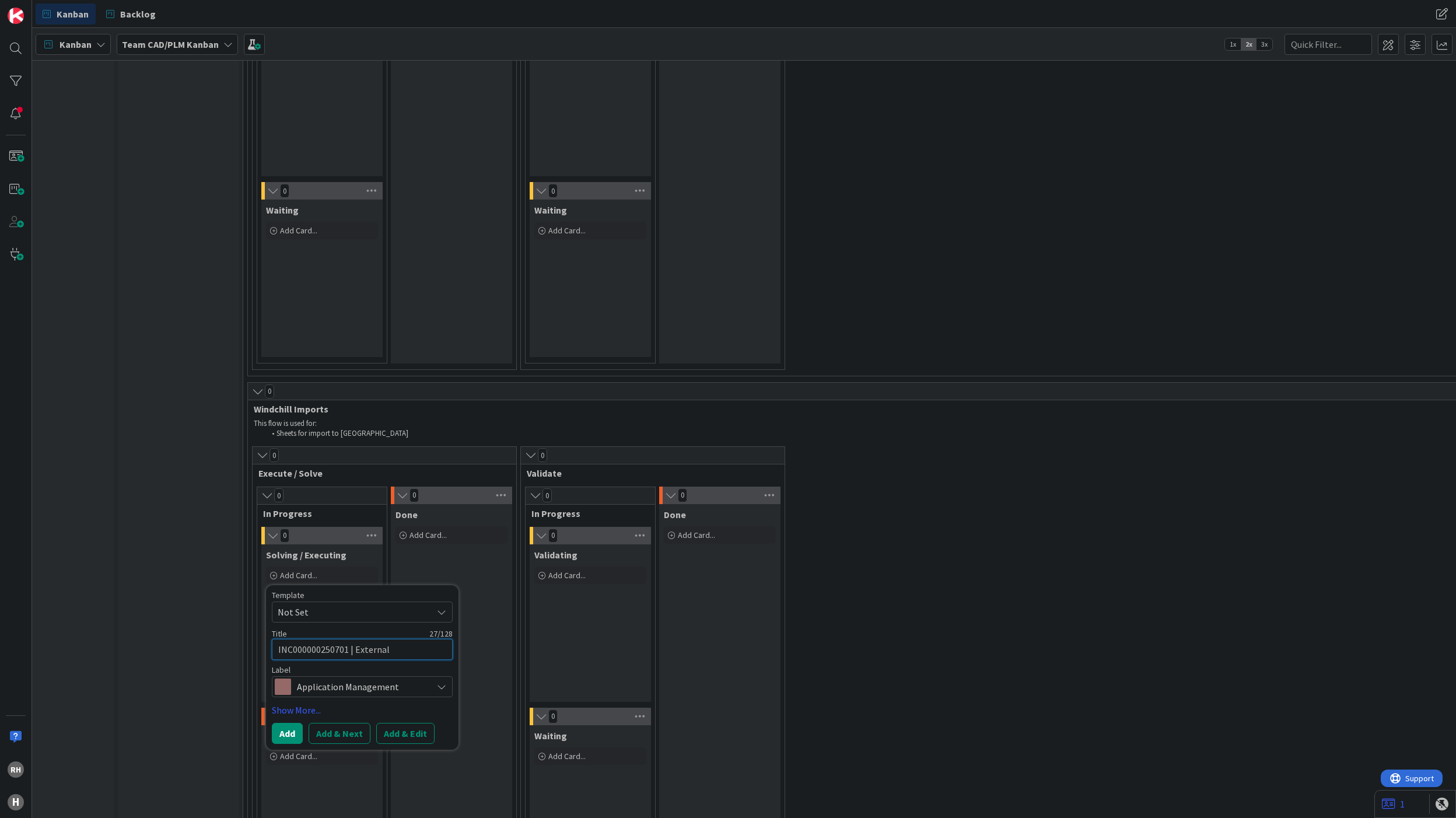
type textarea "INC000000250701 | External I"
type textarea "x"
type textarea "INC000000250701 | External Im"
type textarea "x"
type textarea "INC000000250701 | External Imp"
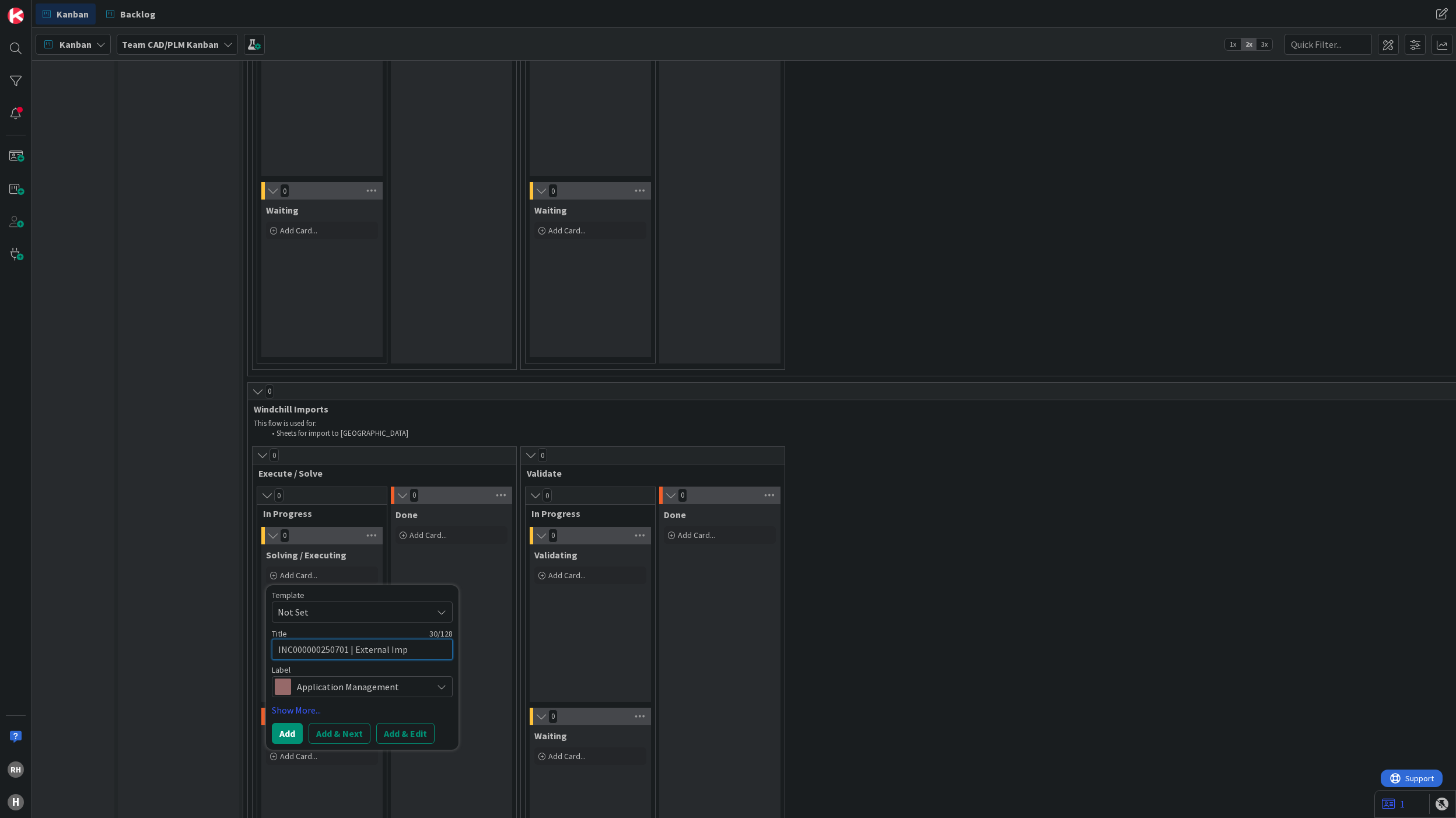
type textarea "x"
type textarea "INC000000250701 | External Impo"
type textarea "x"
type textarea "INC000000250701 | External Impor"
type textarea "x"
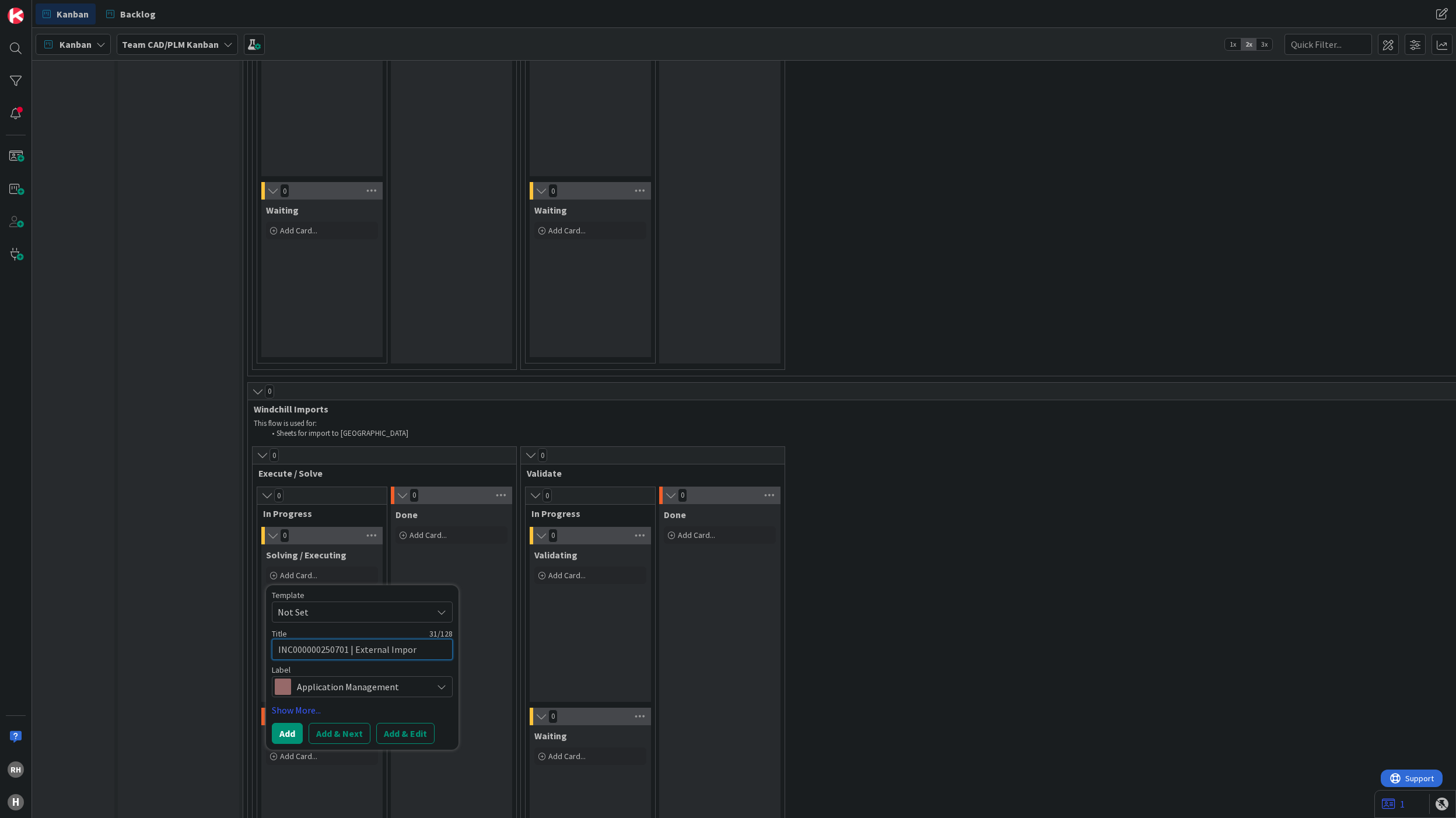
type textarea "INC000000250701 | External Import"
type textarea "x"
type textarea "INC000000250701 | External Import"
type textarea "x"
type textarea "INC000000250701 | External Import |"
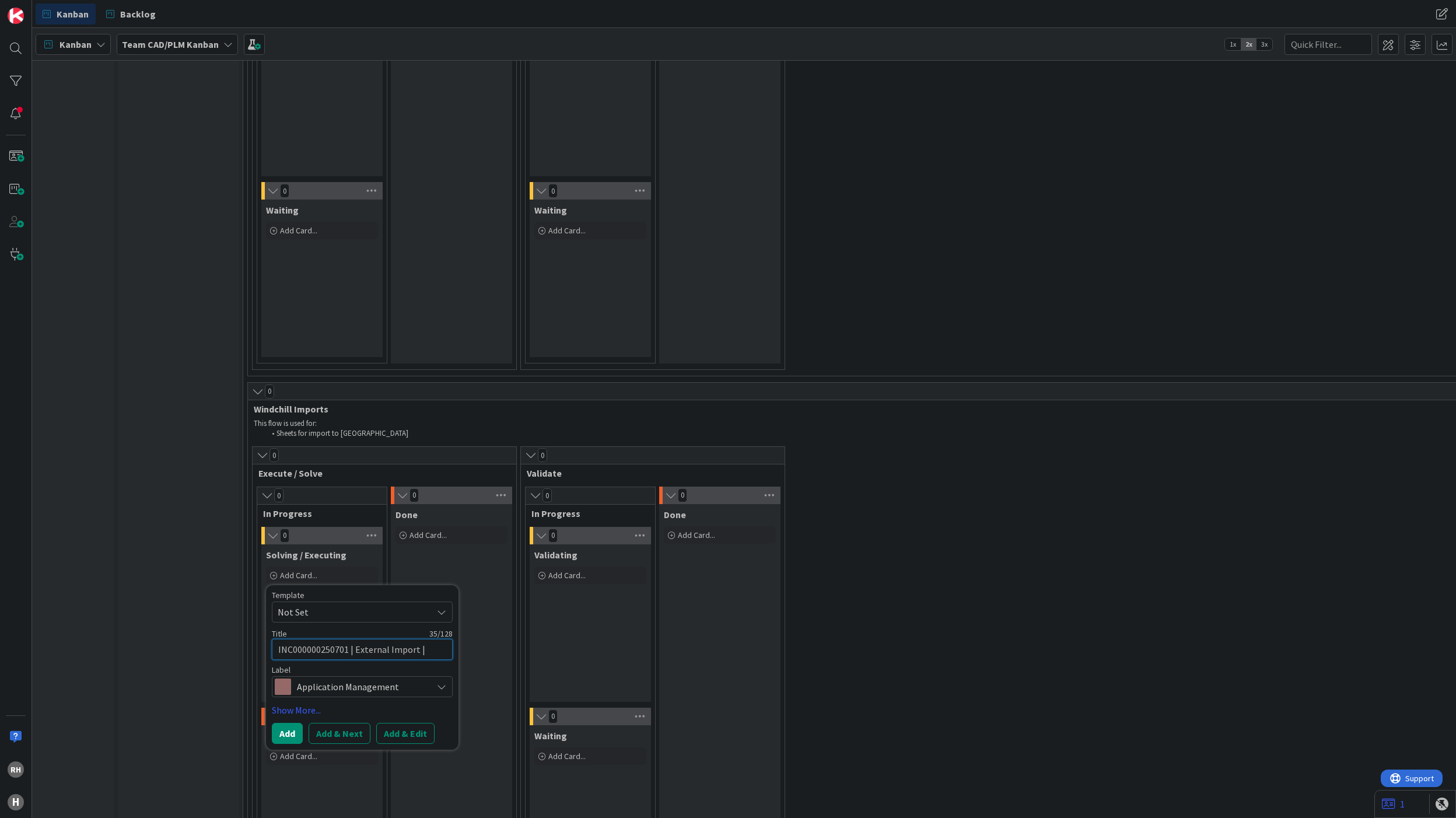
type textarea "x"
type textarea "INC000000250701 | External Import | P"
type textarea "x"
type textarea "INC000000250701 | External Import | PP"
type textarea "x"
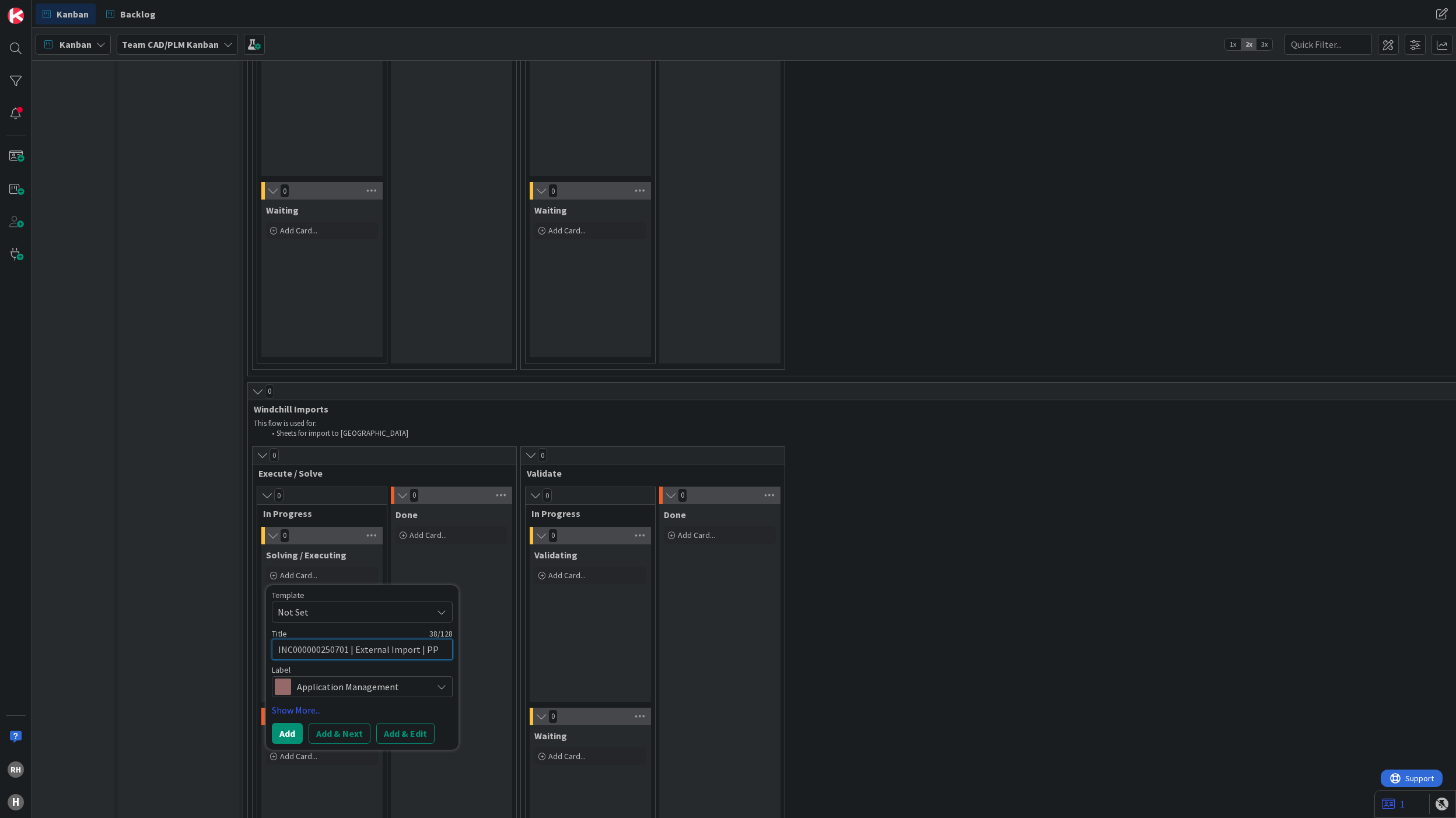
type textarea "INC000000250701 | External Import | PP."
type textarea "x"
type textarea "INC000000250701 | External Import | PP."
type textarea "x"
type textarea "INC000000250701 | External Import | PP. F"
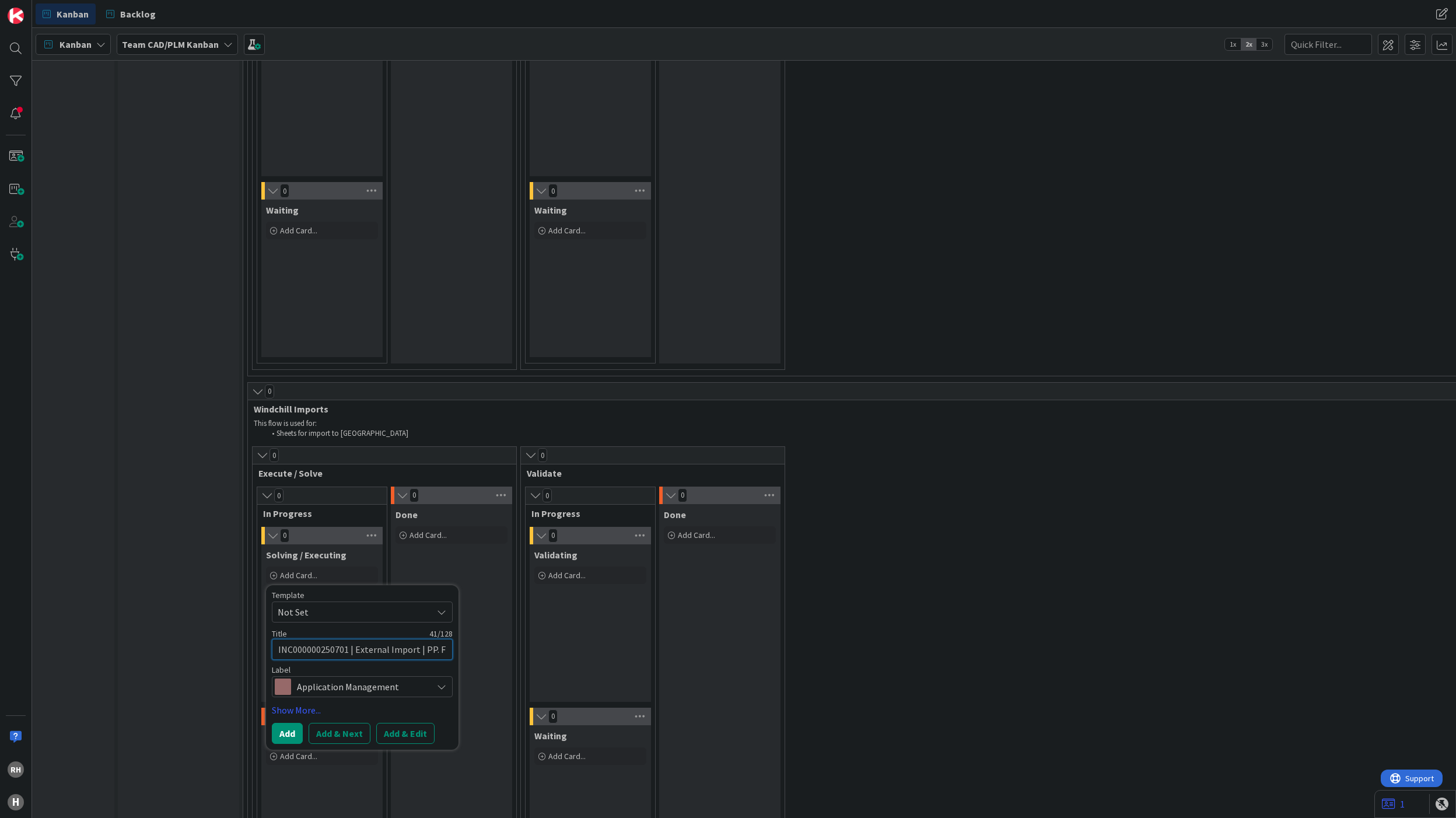
type textarea "x"
type textarea "INC000000250701 | External Import | PP. Fr"
type textarea "x"
type textarea "INC000000250701 | External Import | PP. Fri"
type textarea "x"
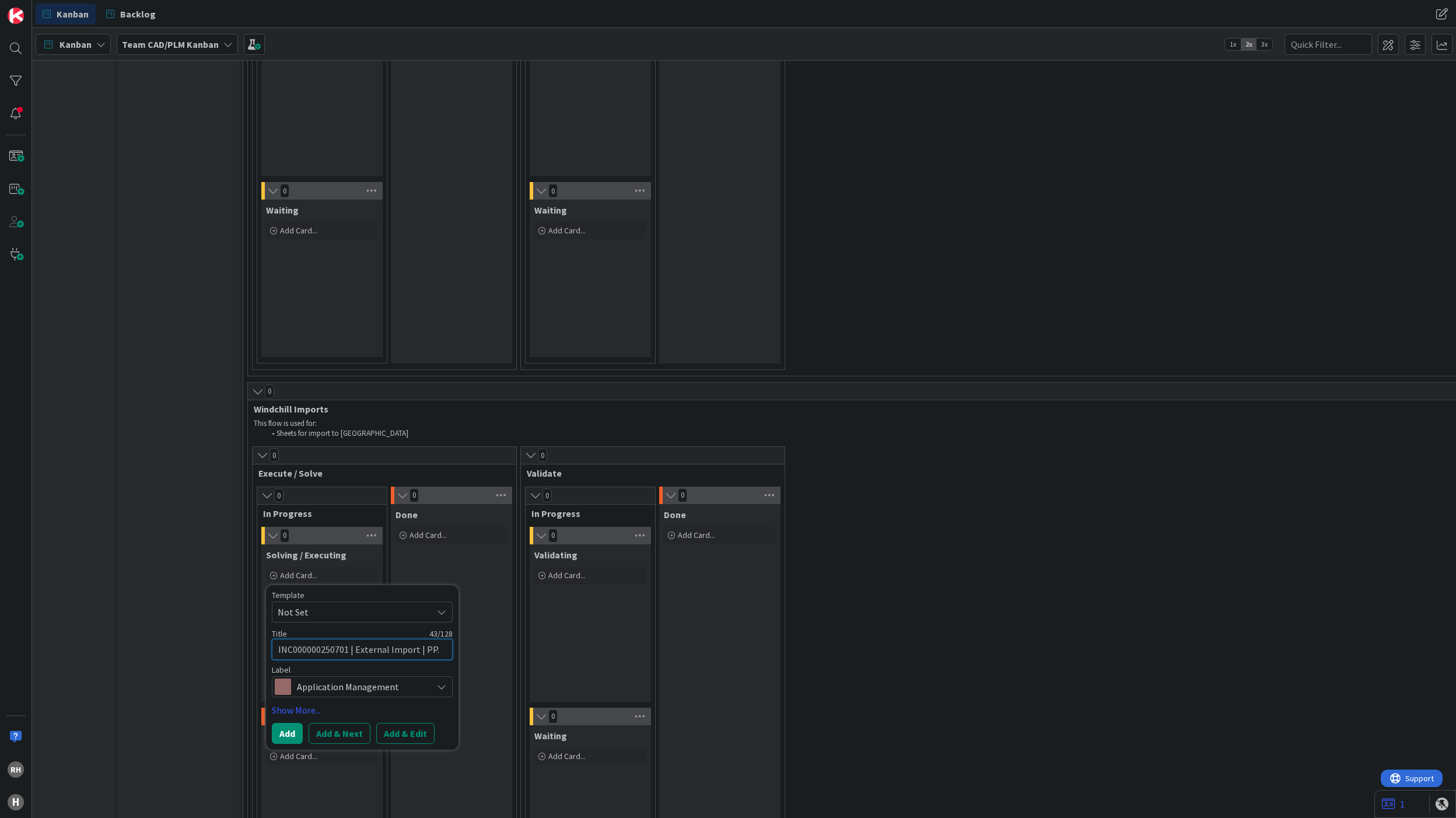
type textarea "INC000000250701 | External Import | PP. Frie"
type textarea "x"
type textarea "INC000000250701 | External Import | PP. Fried"
type textarea "x"
type textarea "INC000000250701 | External Import | PP. [PERSON_NAME]"
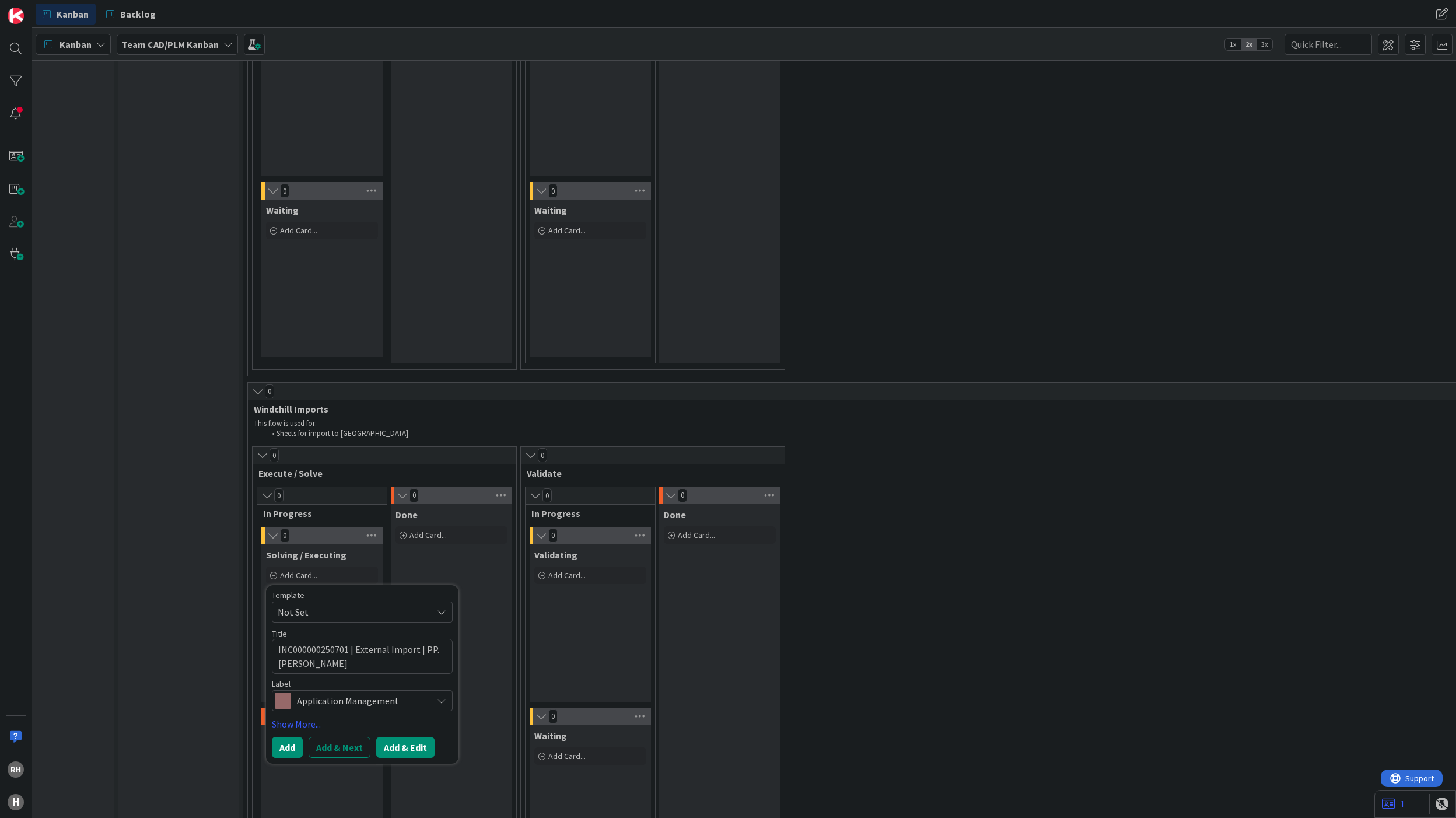
click at [401, 613] on button "Add & Edit" at bounding box center [405, 746] width 58 height 21
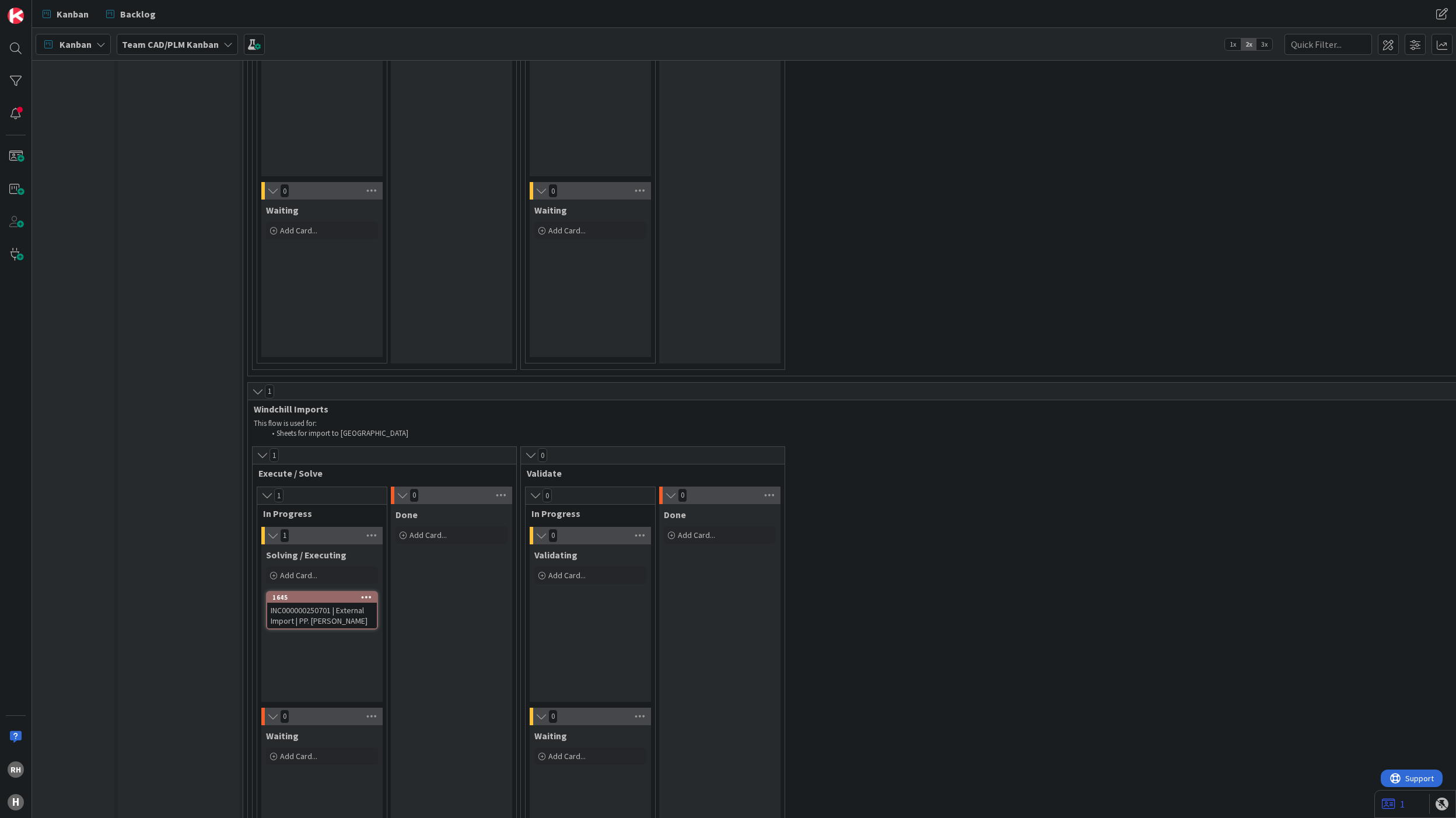
click at [341, 602] on div "INC000000250701 | External Import | PP. [PERSON_NAME]" at bounding box center [322, 615] width 109 height 26
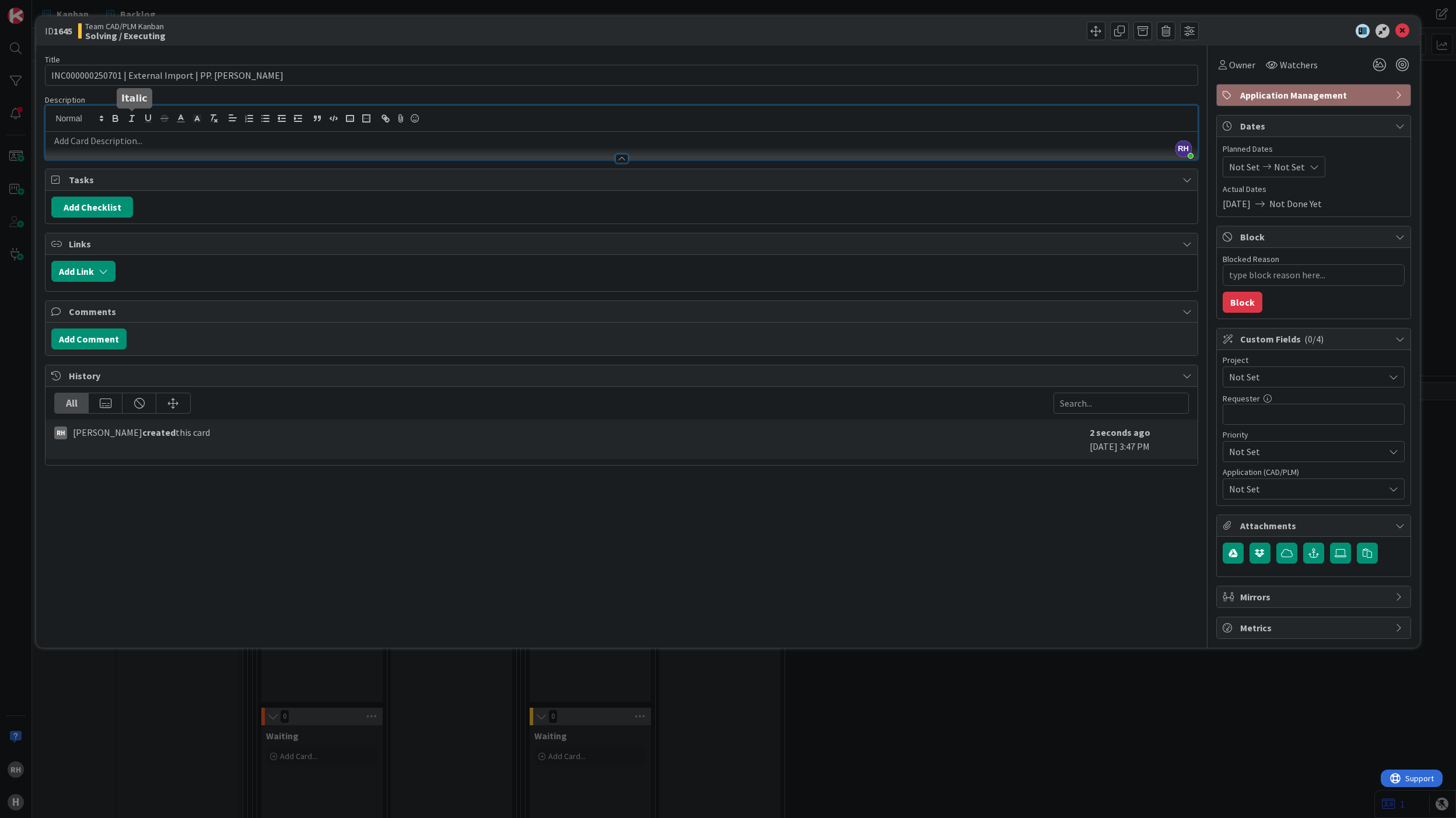
click at [128, 119] on div "[PERSON_NAME] just joined" at bounding box center [621, 133] width 1151 height 54
click at [128, 140] on p at bounding box center [621, 141] width 1140 height 13
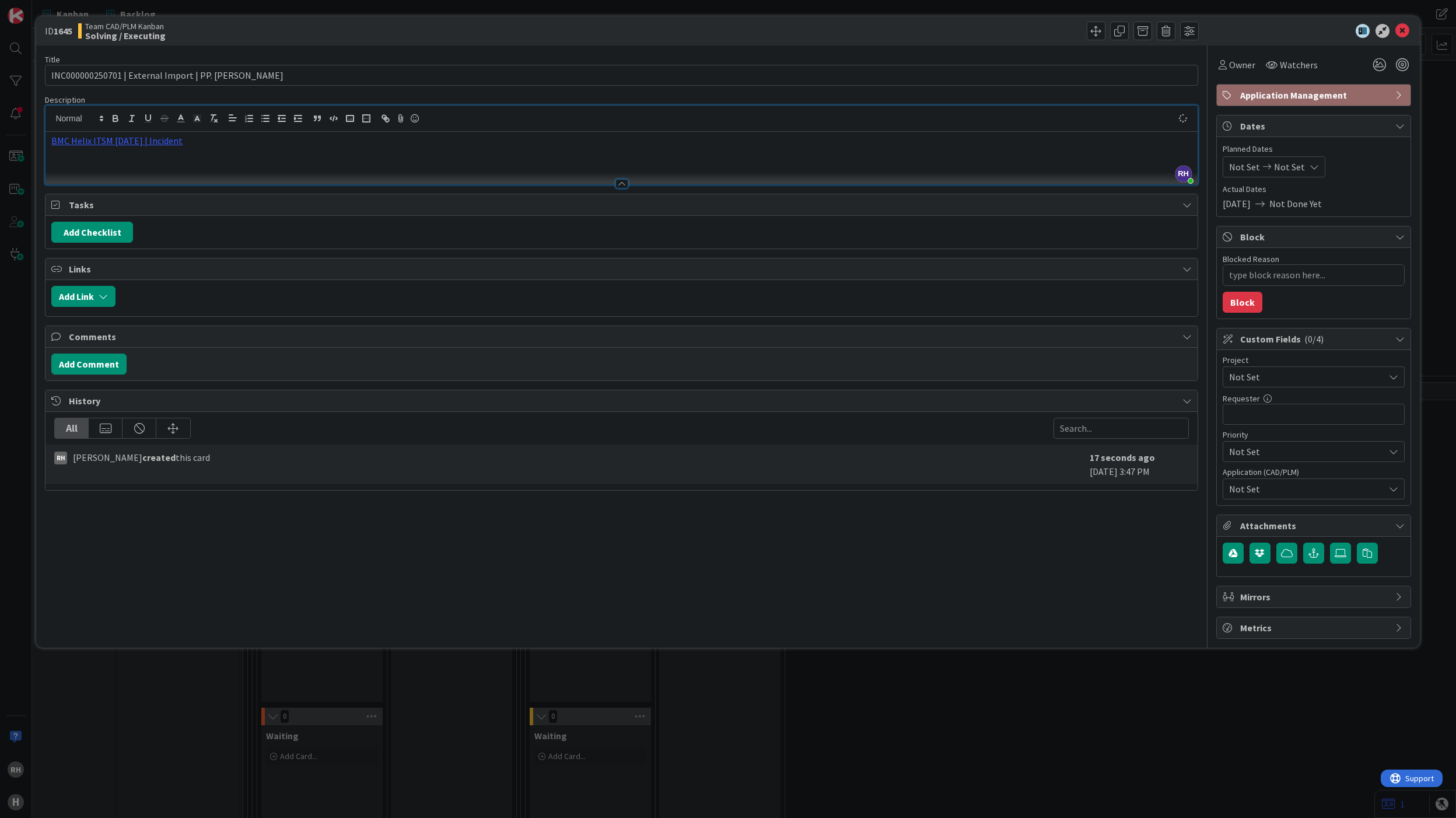
type textarea "x"
click at [82, 368] on button "Add Comment" at bounding box center [89, 363] width 75 height 21
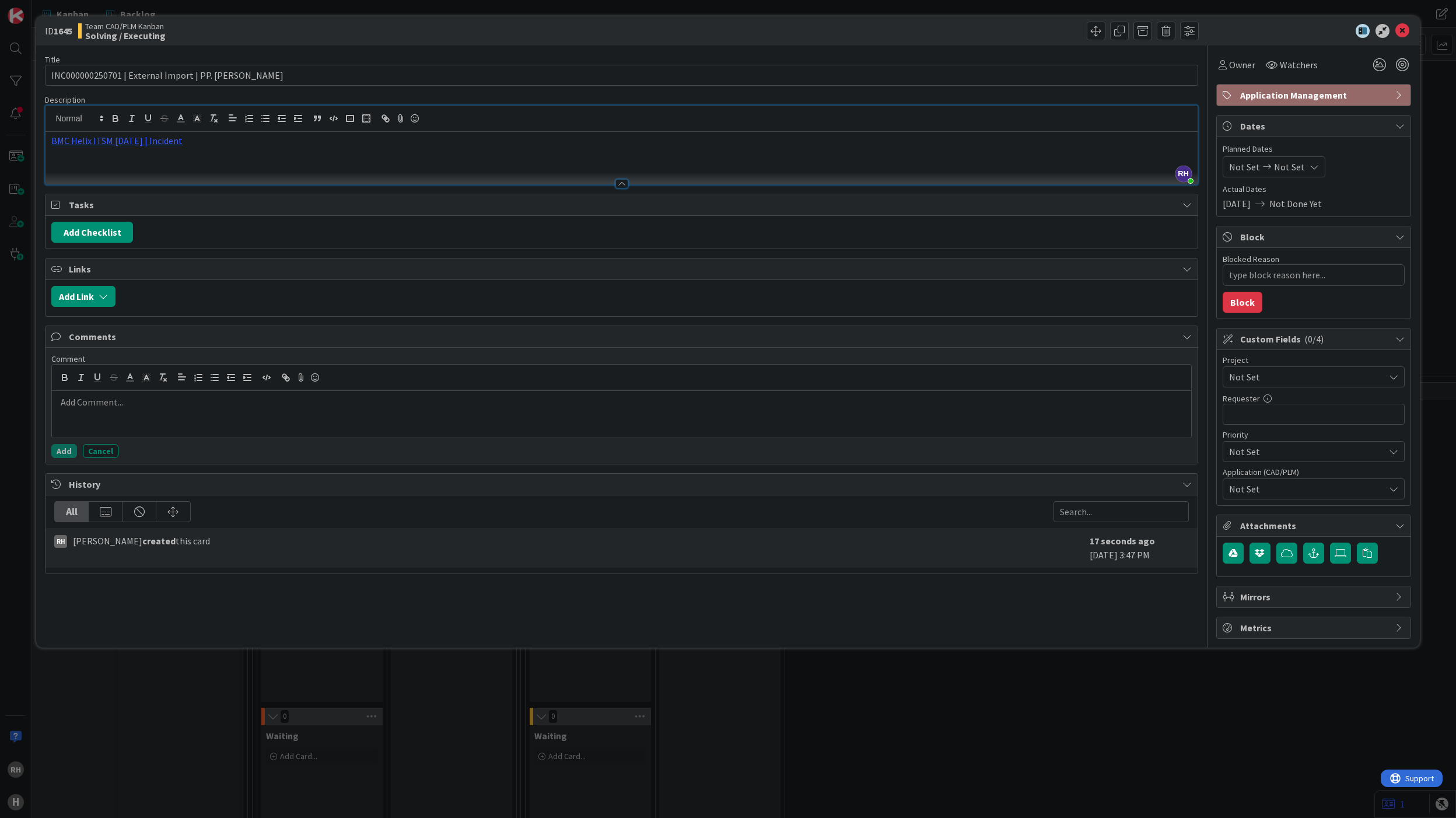
click at [138, 420] on div at bounding box center [621, 414] width 1139 height 47
